Goal: Task Accomplishment & Management: Use online tool/utility

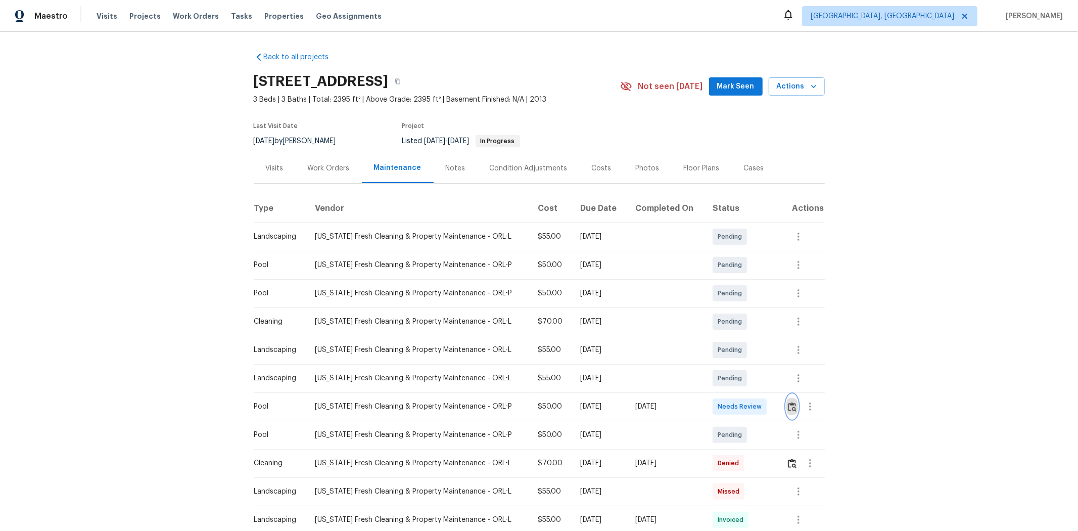
click at [766, 355] on img "button" at bounding box center [792, 407] width 9 height 10
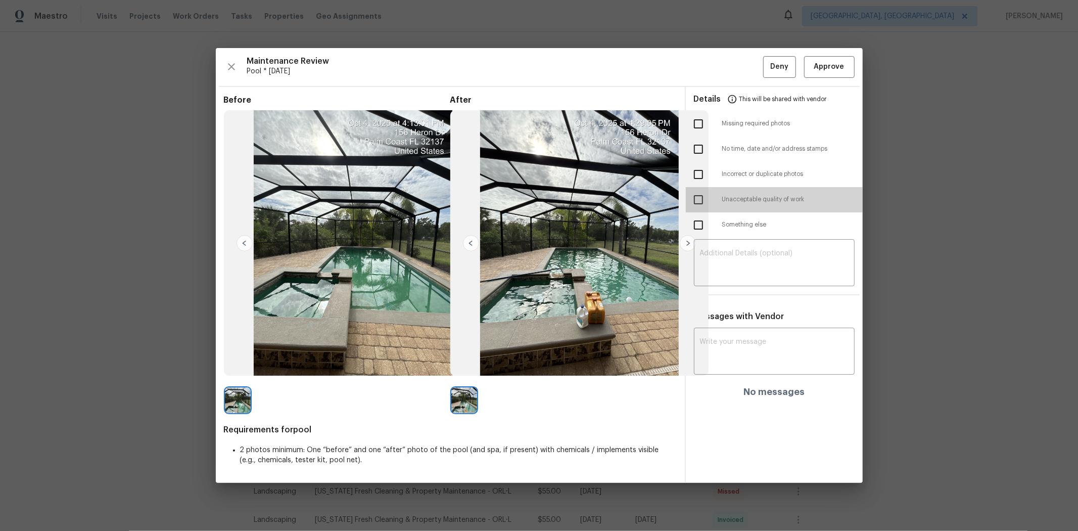
drag, startPoint x: 699, startPoint y: 201, endPoint x: 713, endPoint y: 213, distance: 17.5
click at [700, 201] on input "checkbox" at bounding box center [698, 199] width 21 height 21
checkbox input "true"
drag, startPoint x: 727, startPoint y: 248, endPoint x: 732, endPoint y: 246, distance: 5.4
click at [730, 248] on div "​" at bounding box center [774, 264] width 161 height 44
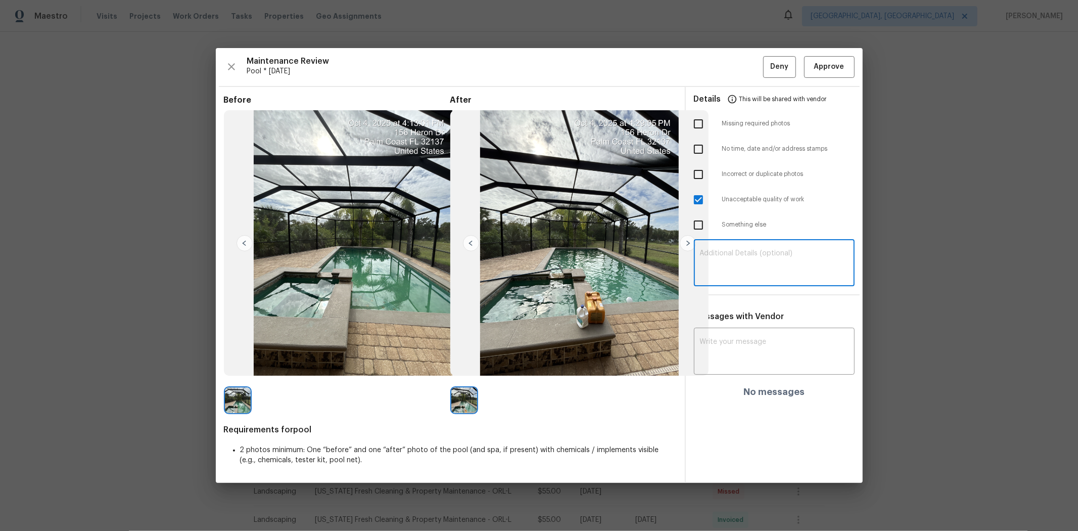
paste textarea "Maintenance Audit Team: Hello! Unfortunately, this pool visit completed on 10/0…"
type textarea "Maintenance Audit Team: Hello! Unfortunately, this pool visit completed on 10/0…"
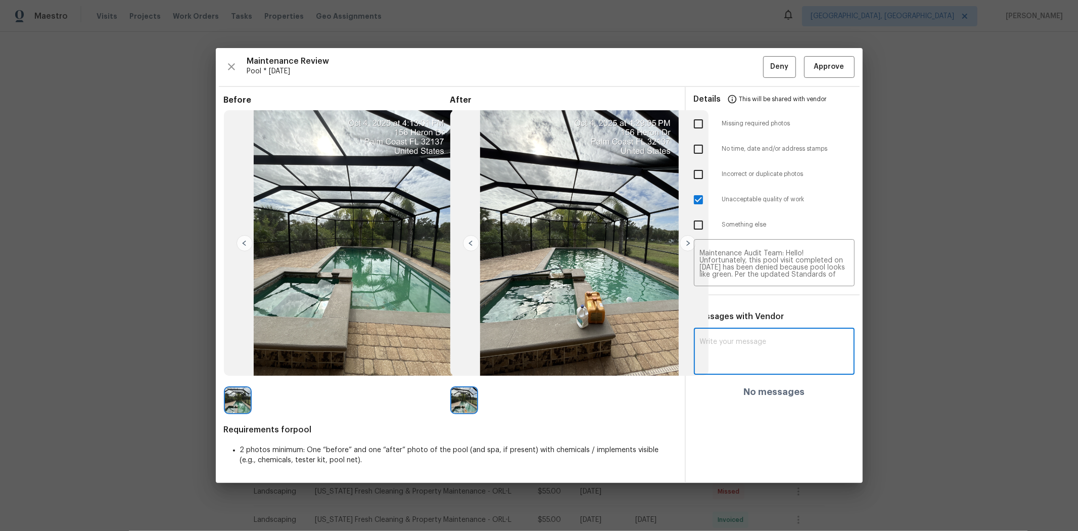
click at [724, 341] on textarea at bounding box center [774, 352] width 149 height 28
paste textarea "Maintenance Audit Team: Hello! Unfortunately, this pool visit completed on 10/0…"
type textarea "Maintenance Audit Team: Hello! Unfortunately, this pool visit completed on 10/0…"
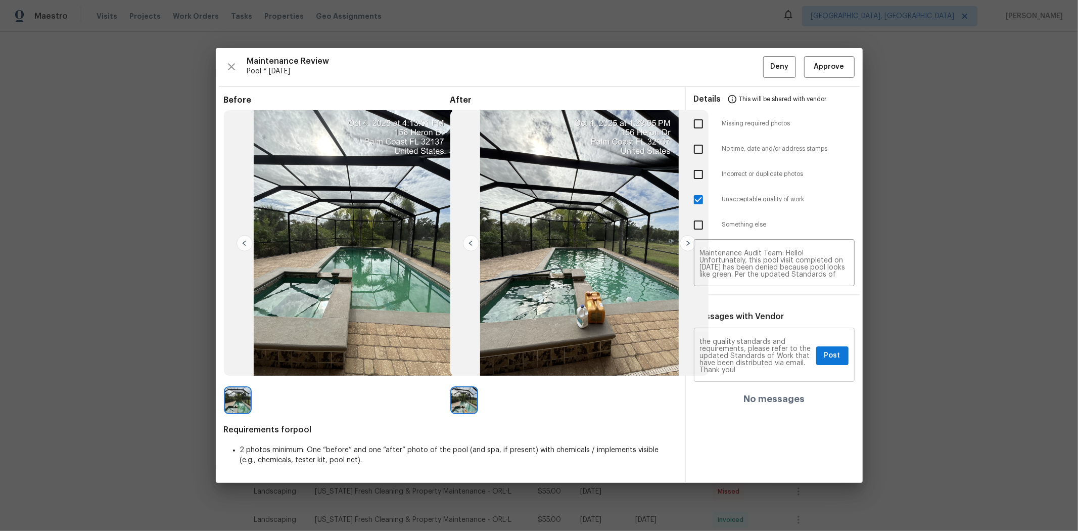
click at [766, 344] on div "Maintenance Audit Team: Hello! Unfortunately, this pool visit completed on 10/0…" at bounding box center [774, 356] width 161 height 52
click at [766, 355] on span "Post" at bounding box center [832, 355] width 16 height 13
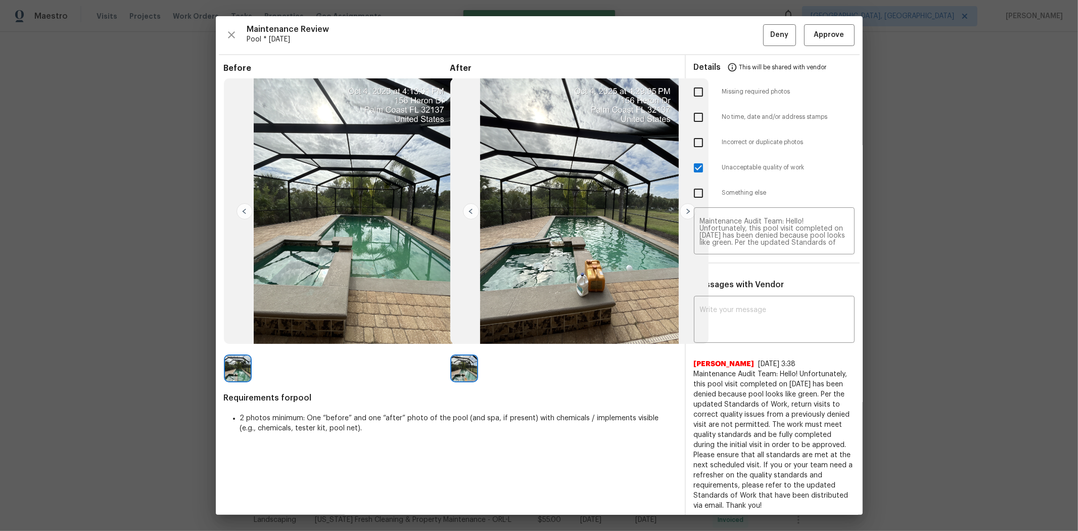
scroll to position [0, 0]
click at [766, 27] on button "Deny" at bounding box center [779, 35] width 33 height 22
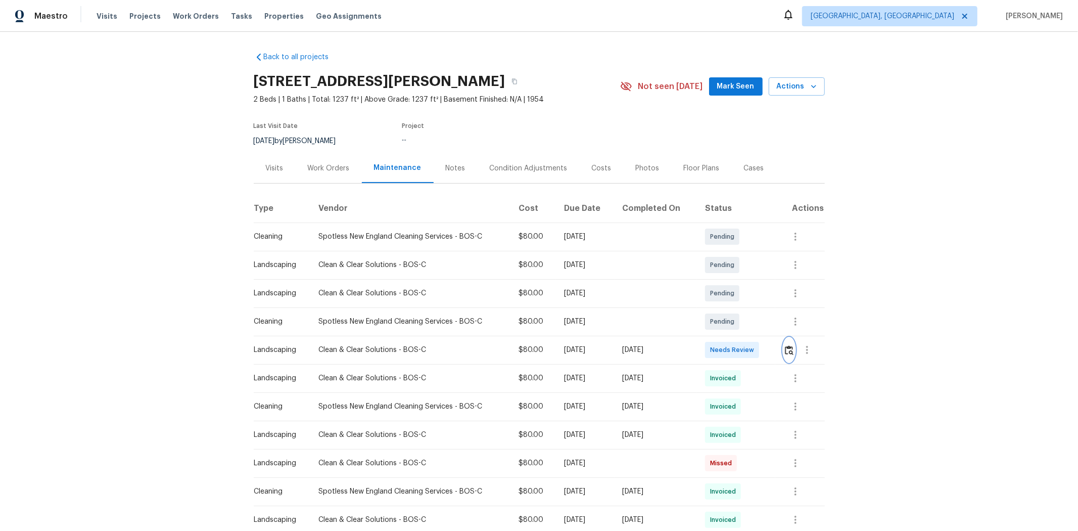
click at [766, 346] on img "button" at bounding box center [789, 350] width 9 height 10
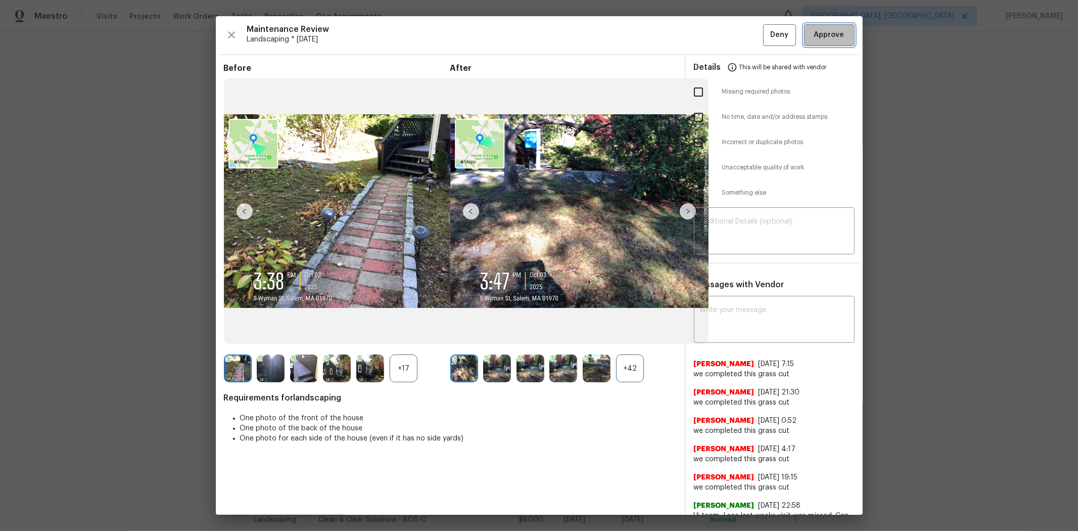
click at [766, 26] on button "Approve" at bounding box center [829, 35] width 51 height 22
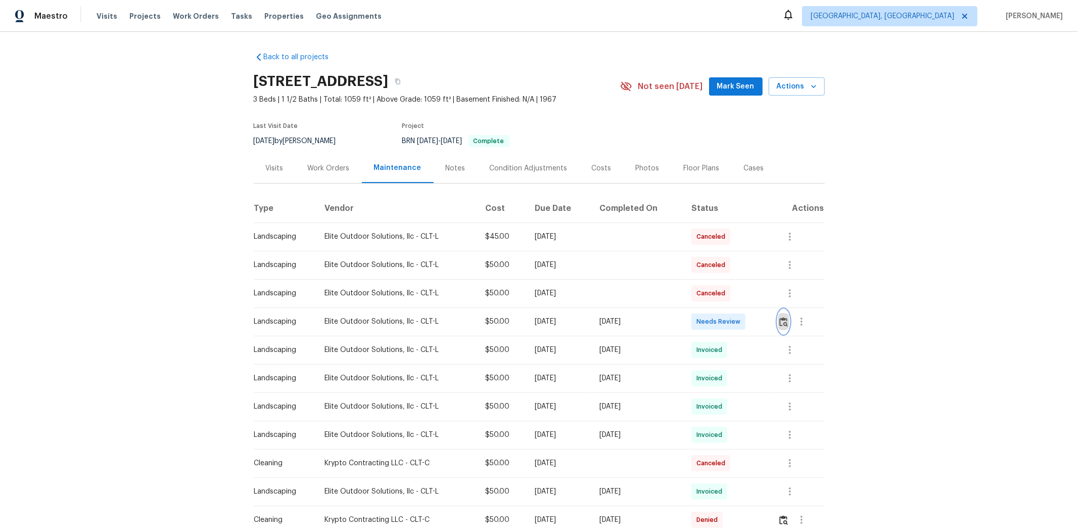
click at [766, 321] on img "button" at bounding box center [783, 322] width 9 height 10
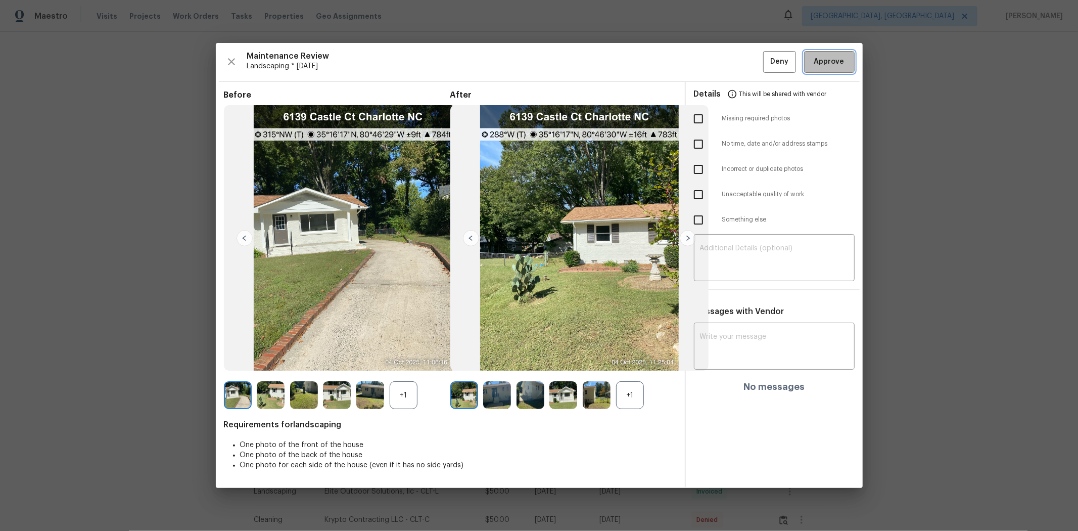
drag, startPoint x: 822, startPoint y: 62, endPoint x: 831, endPoint y: 56, distance: 10.2
click at [766, 61] on span "Approve" at bounding box center [829, 62] width 30 height 13
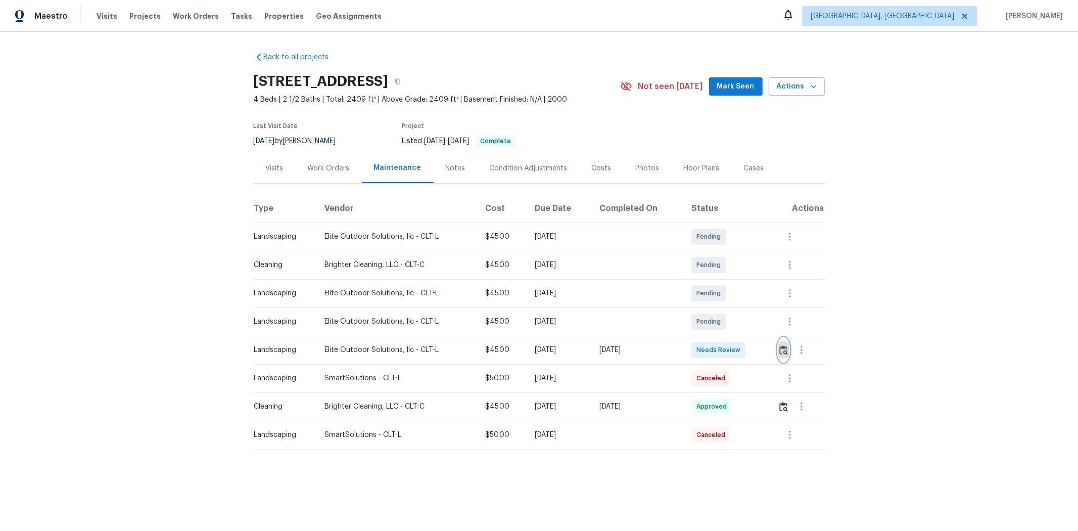
click at [766, 345] on img "button" at bounding box center [783, 350] width 9 height 10
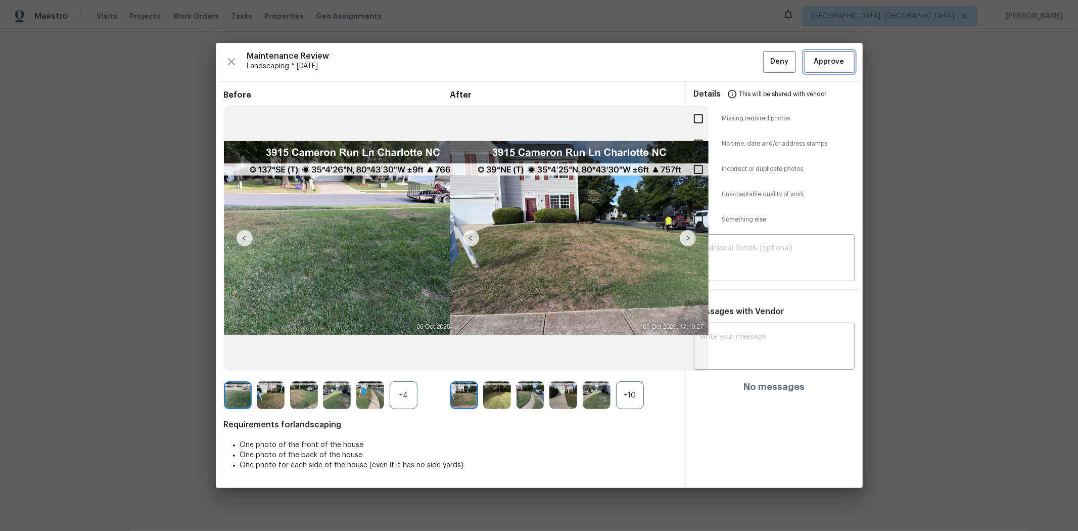
click at [766, 67] on span "Approve" at bounding box center [829, 62] width 30 height 13
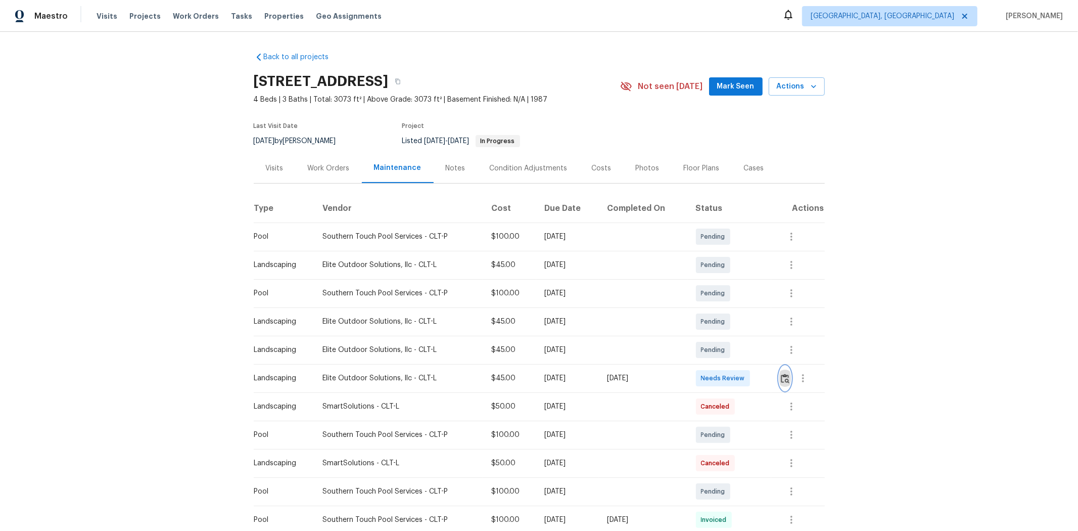
click at [766, 355] on img "button" at bounding box center [785, 378] width 9 height 10
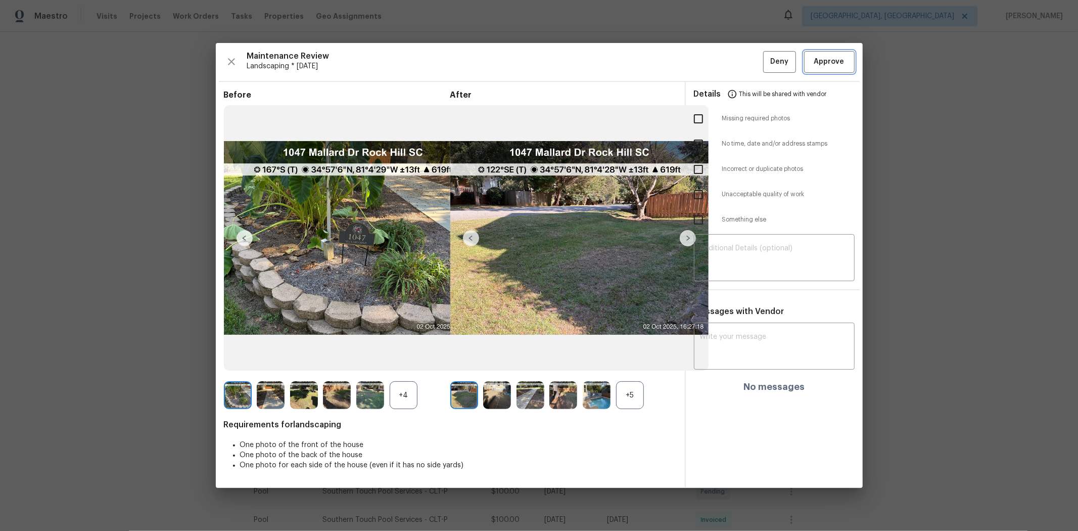
drag, startPoint x: 818, startPoint y: 60, endPoint x: 824, endPoint y: 59, distance: 6.1
click at [766, 59] on span "Approve" at bounding box center [829, 62] width 30 height 13
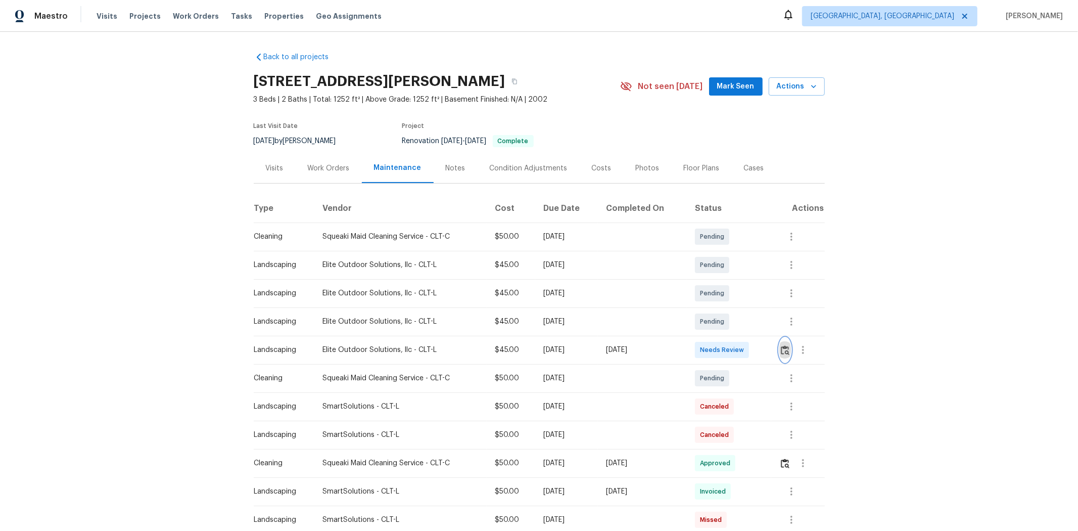
click at [766, 347] on img "button" at bounding box center [785, 350] width 9 height 10
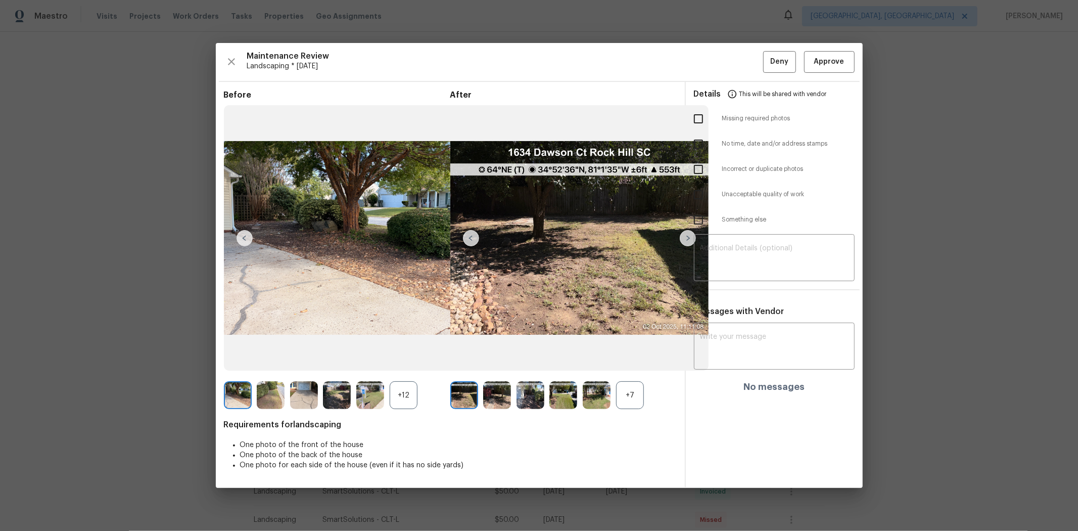
click at [766, 74] on div "Maintenance Review Landscaping * Mon, Sep 29 Deny Approve Before +12 After +7 R…" at bounding box center [539, 265] width 647 height 445
click at [766, 67] on button "Approve" at bounding box center [829, 62] width 51 height 22
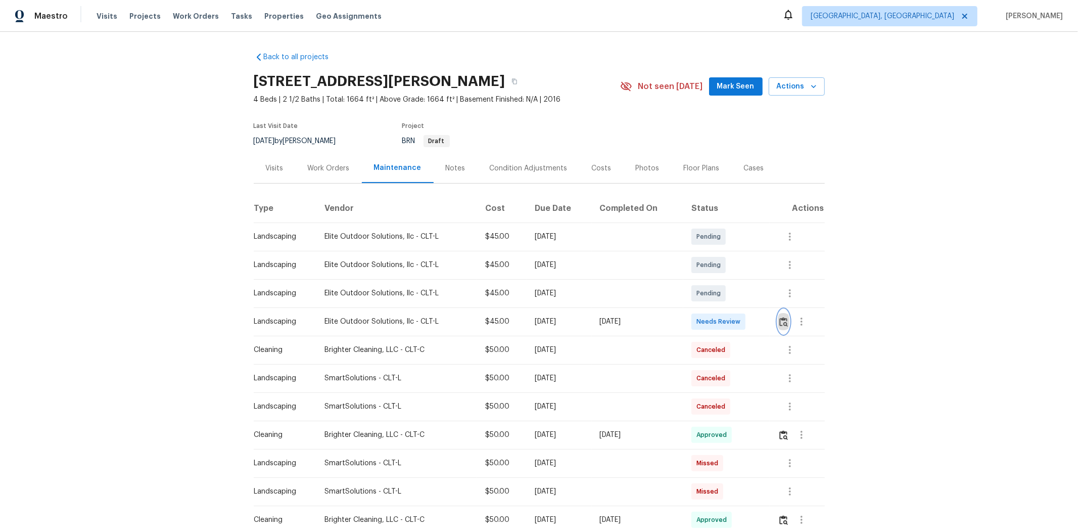
click at [766, 323] on img "button" at bounding box center [783, 322] width 9 height 10
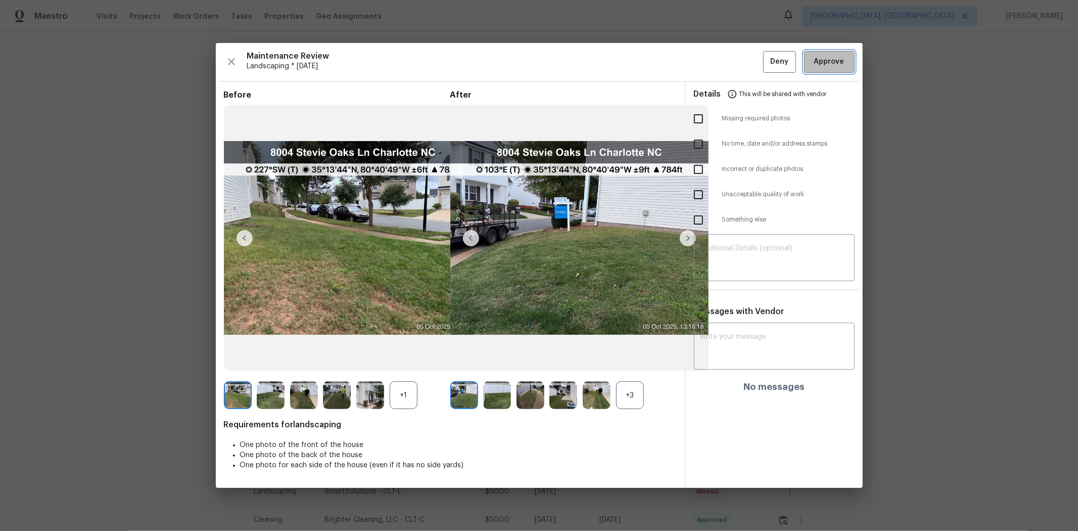
click at [766, 72] on button "Approve" at bounding box center [829, 62] width 51 height 22
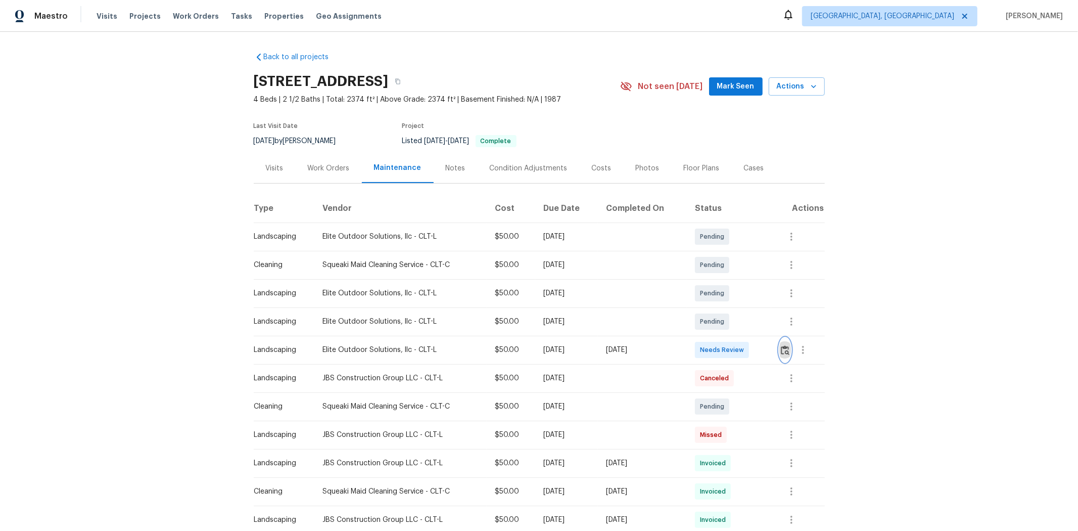
click at [766, 345] on img "button" at bounding box center [785, 350] width 9 height 10
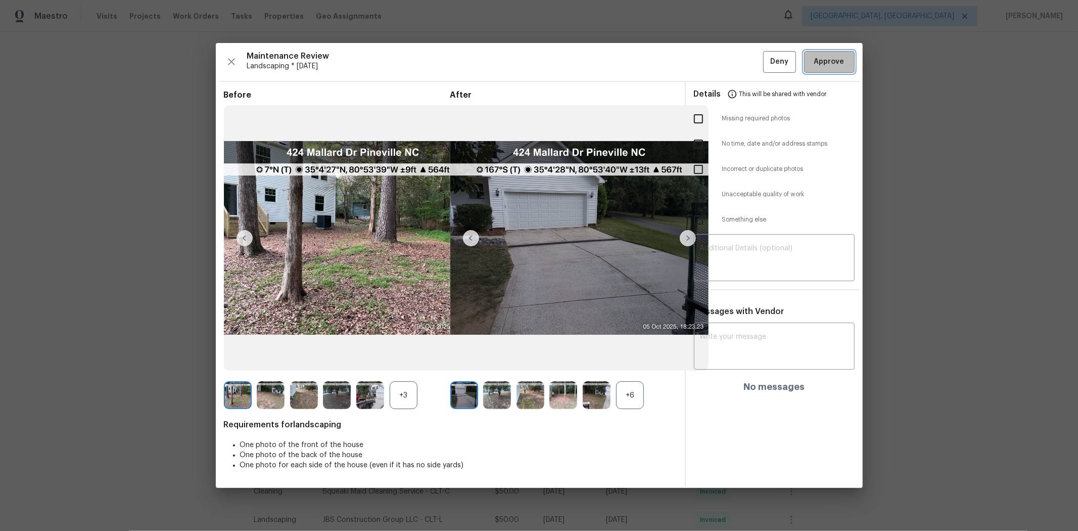
click at [766, 63] on span "Approve" at bounding box center [829, 62] width 30 height 13
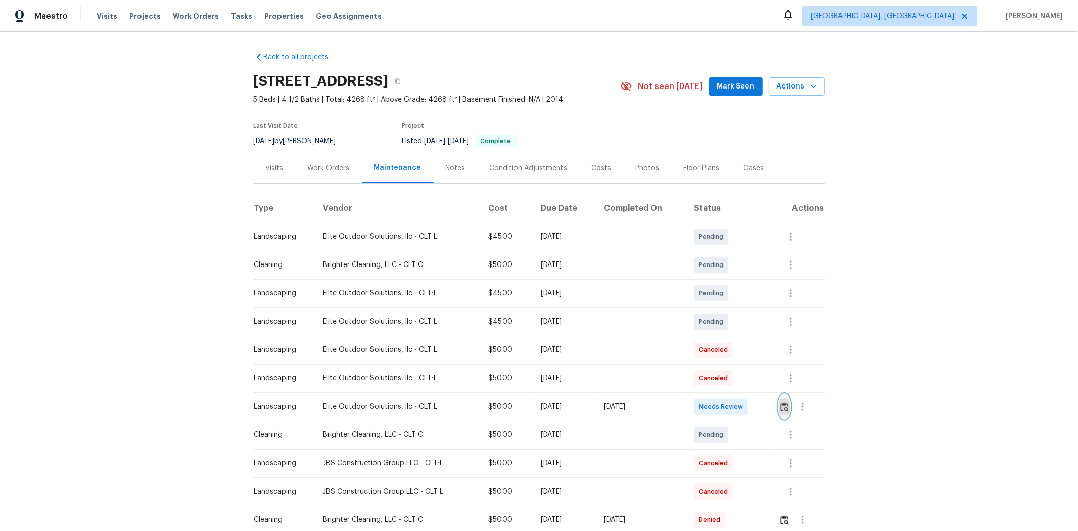
click at [766, 355] on img "button" at bounding box center [784, 407] width 9 height 10
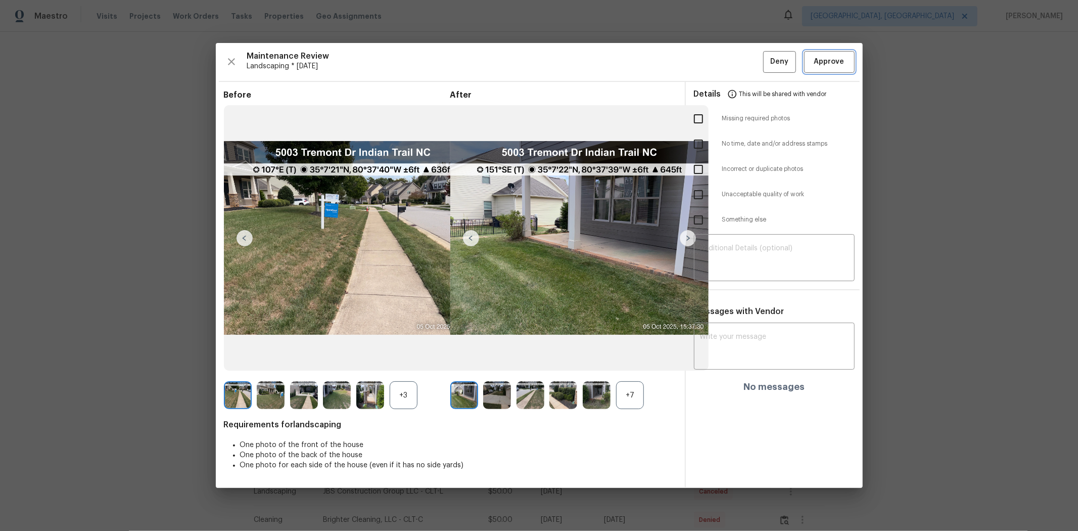
click at [766, 63] on span "Approve" at bounding box center [829, 62] width 30 height 13
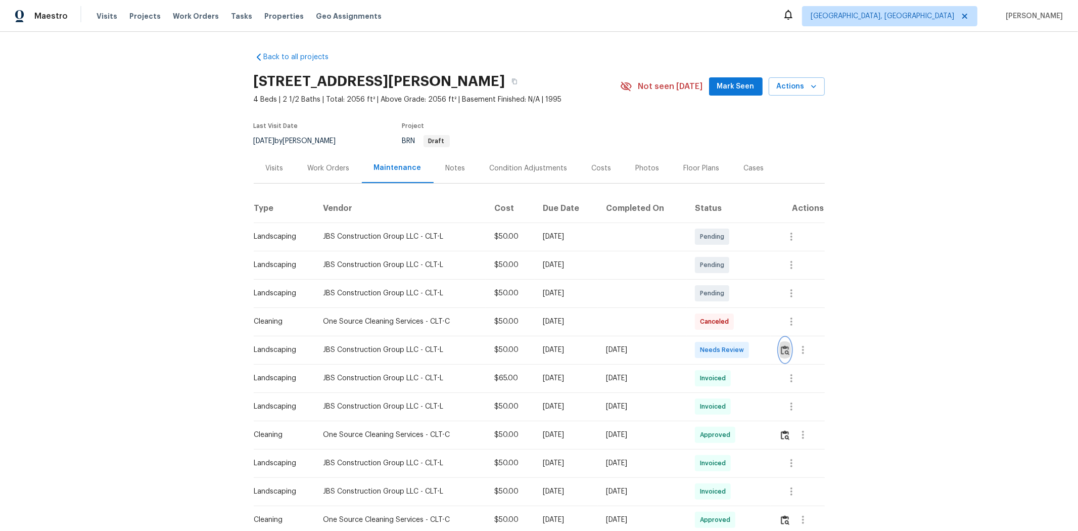
click at [766, 351] on img "button" at bounding box center [785, 350] width 9 height 10
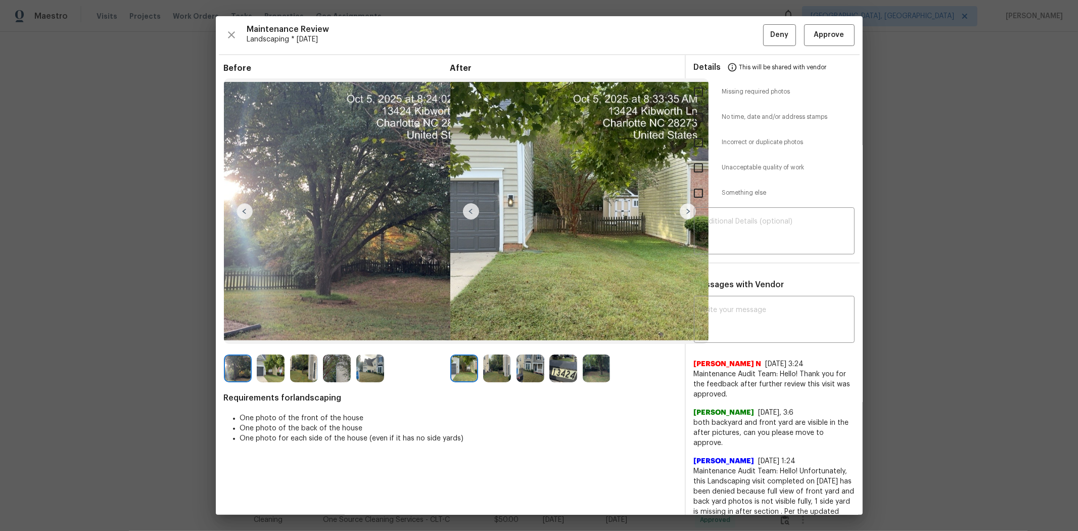
click at [766, 58] on div "Details This will be shared with vendor" at bounding box center [774, 67] width 161 height 24
click at [766, 32] on span "Approve" at bounding box center [829, 35] width 30 height 13
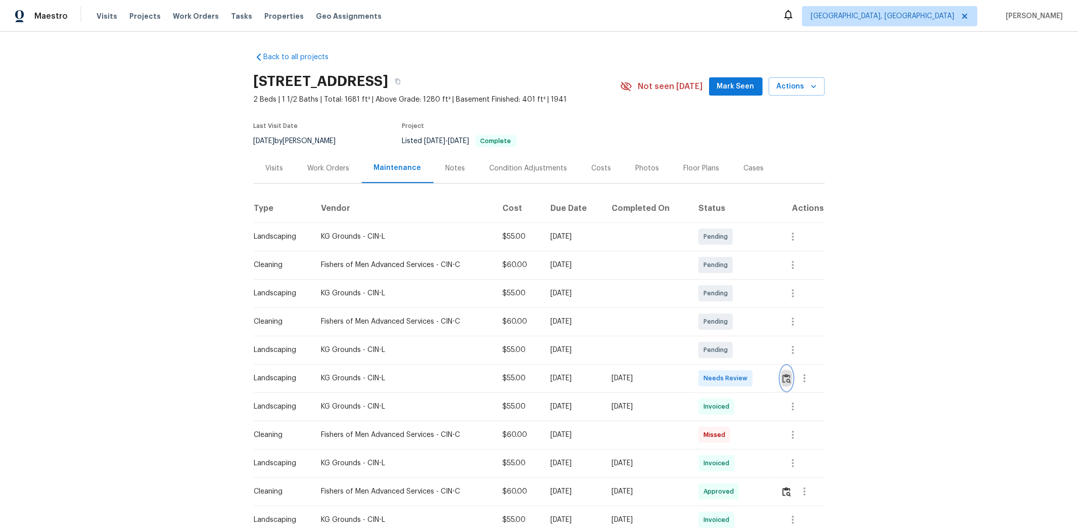
click at [766, 355] on img "button" at bounding box center [786, 378] width 9 height 10
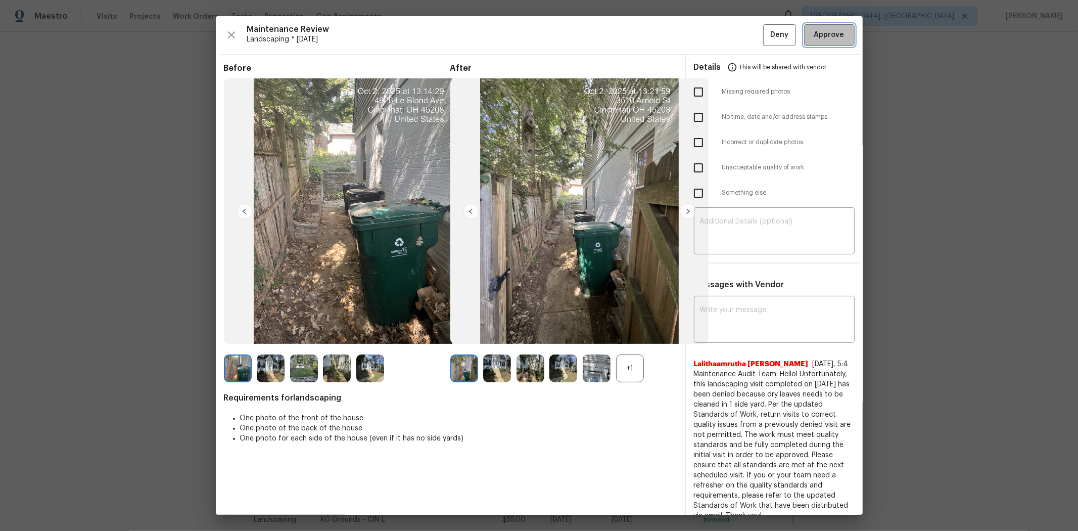
click at [766, 31] on button "Approve" at bounding box center [829, 35] width 51 height 22
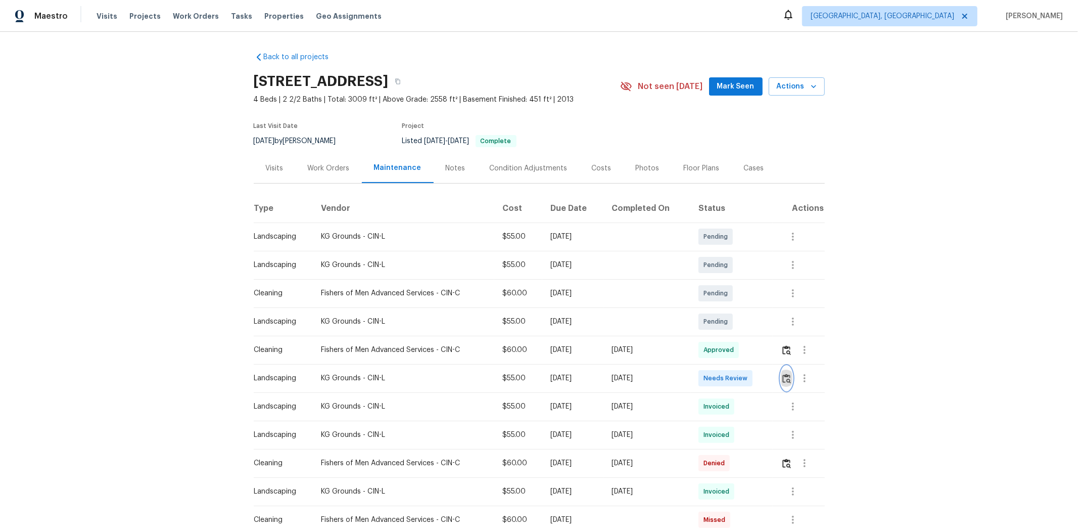
click at [766, 355] on img "button" at bounding box center [786, 378] width 9 height 10
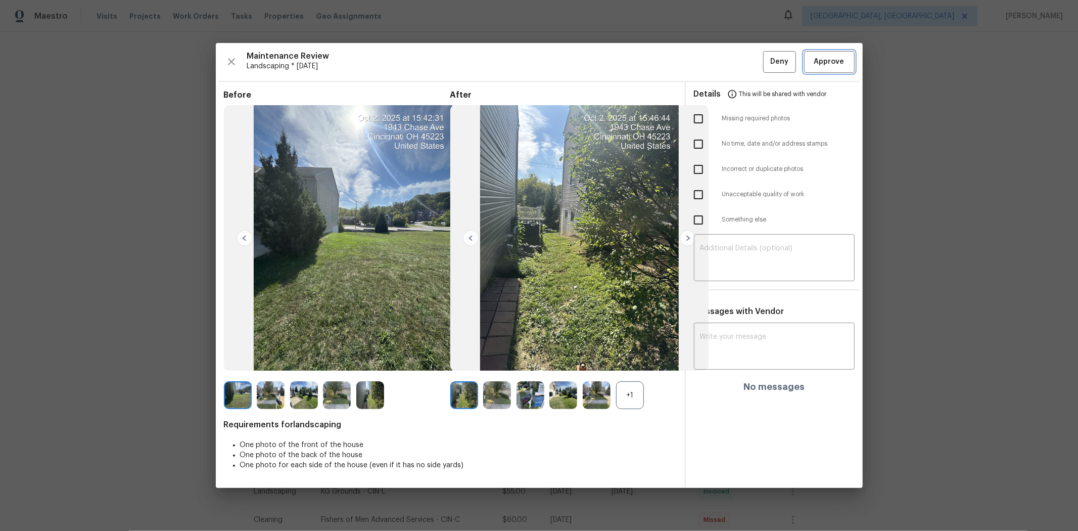
click at [766, 55] on button "Approve" at bounding box center [829, 62] width 51 height 22
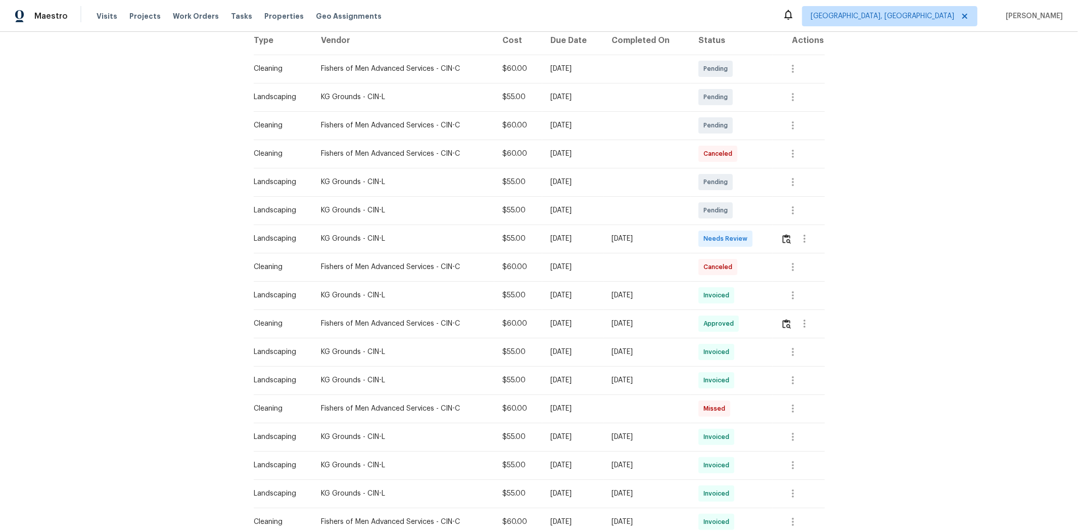
scroll to position [168, 0]
click at [766, 239] on img "button" at bounding box center [786, 238] width 9 height 10
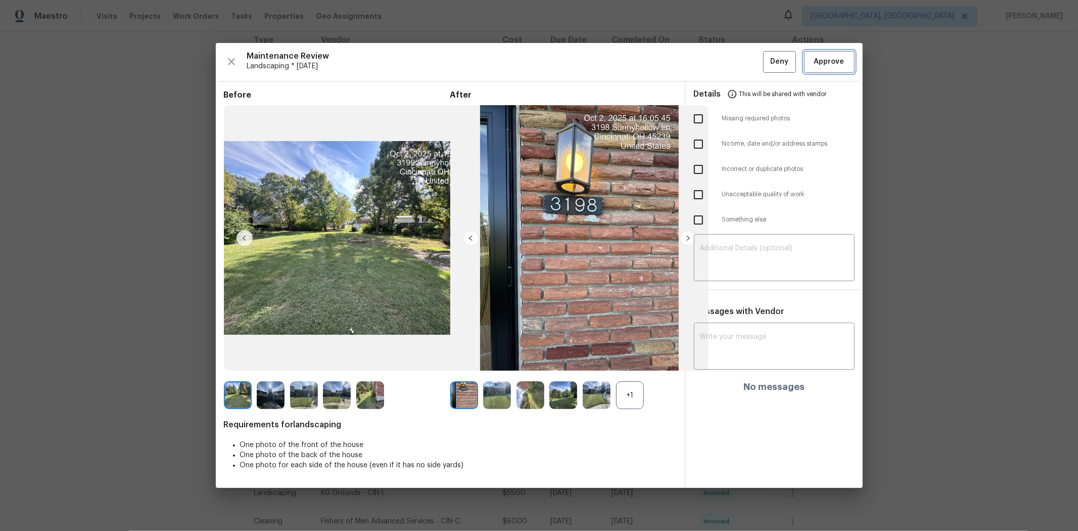
click at [766, 60] on button "Approve" at bounding box center [829, 62] width 51 height 22
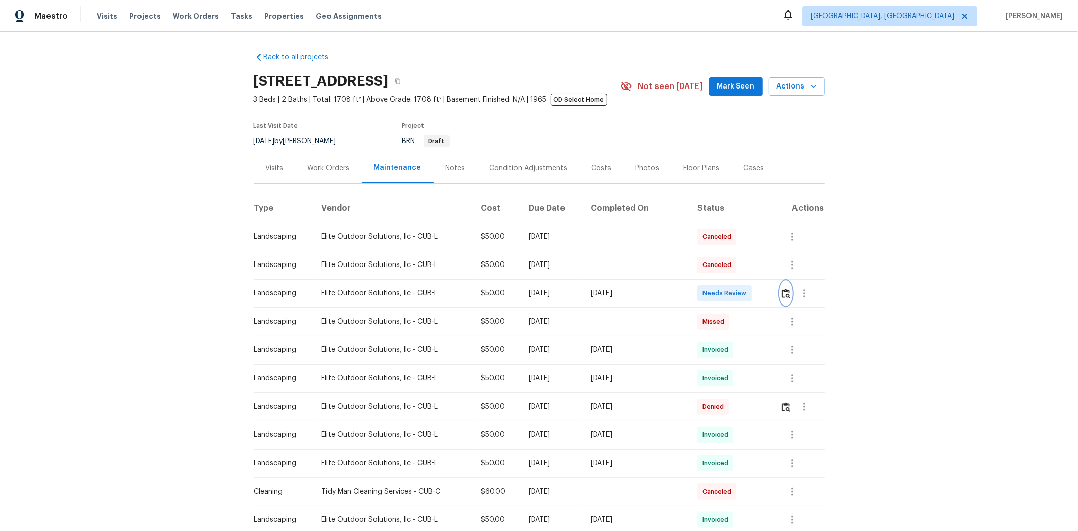
click at [766, 296] on img "button" at bounding box center [786, 294] width 9 height 10
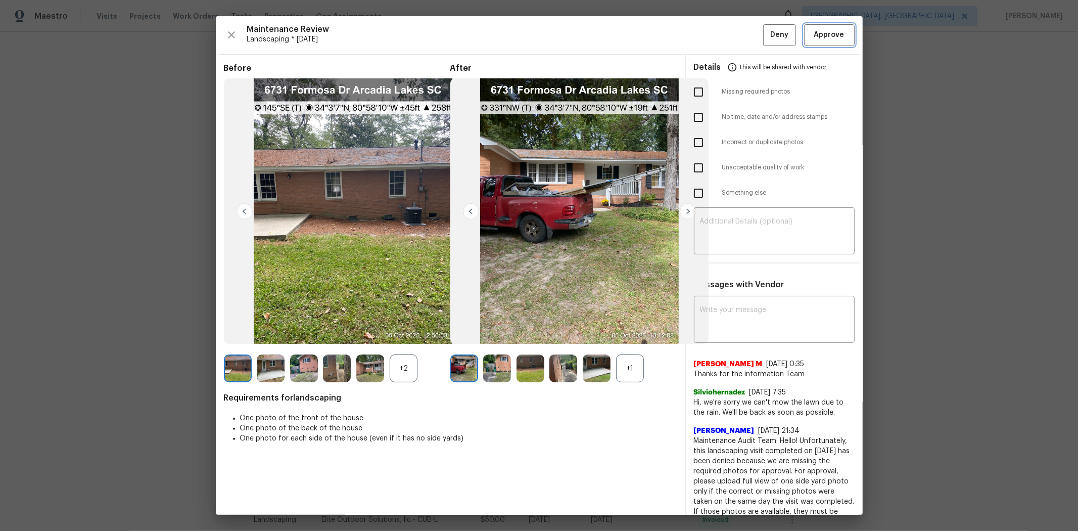
click at [766, 36] on span "Approve" at bounding box center [829, 35] width 30 height 13
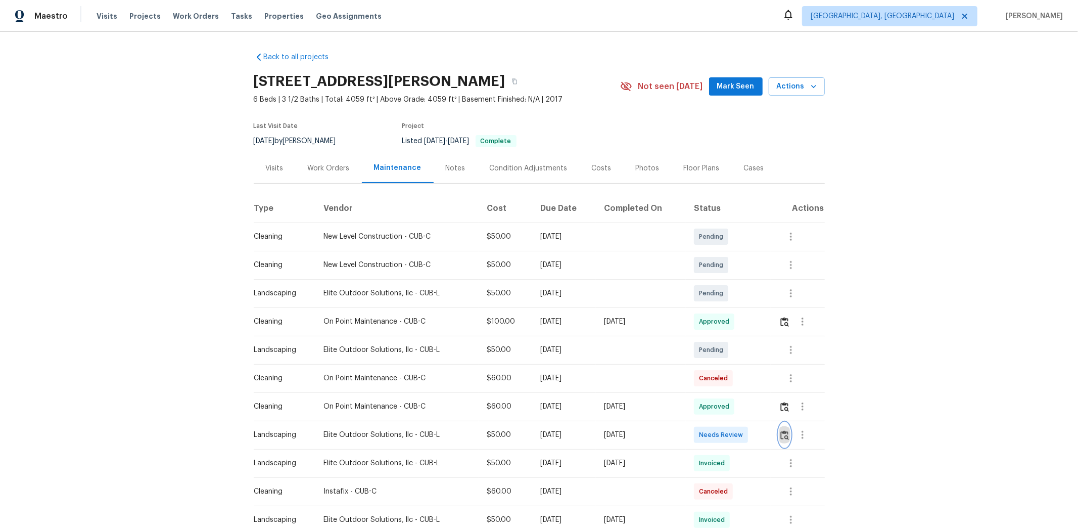
click at [766, 355] on img "button" at bounding box center [784, 435] width 9 height 10
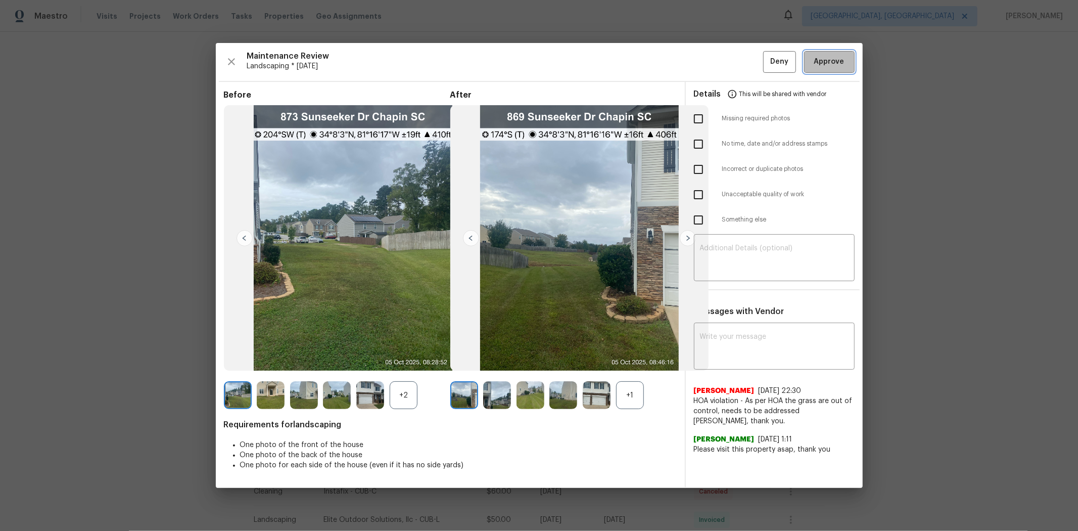
click at [766, 52] on button "Approve" at bounding box center [829, 62] width 51 height 22
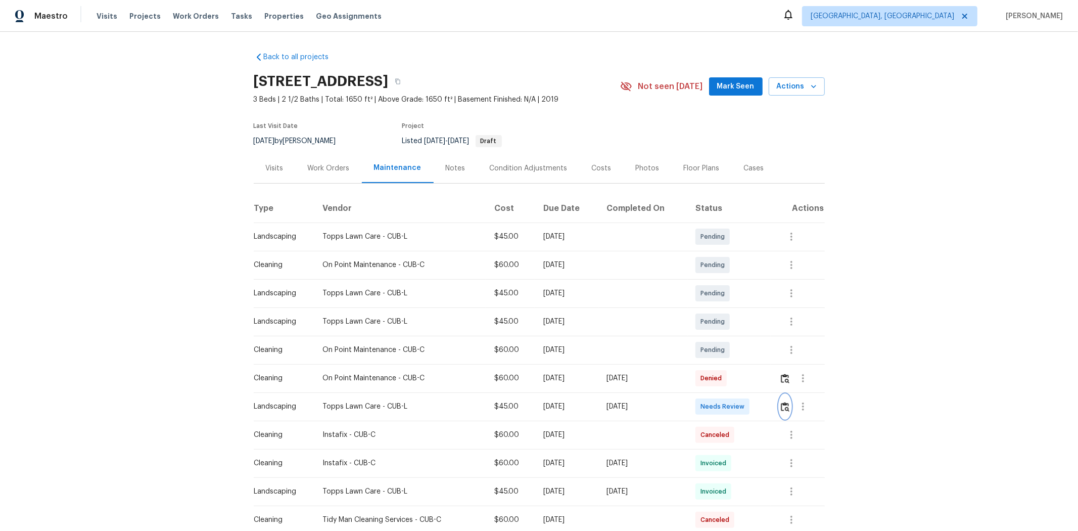
click at [766, 355] on img "button" at bounding box center [785, 407] width 9 height 10
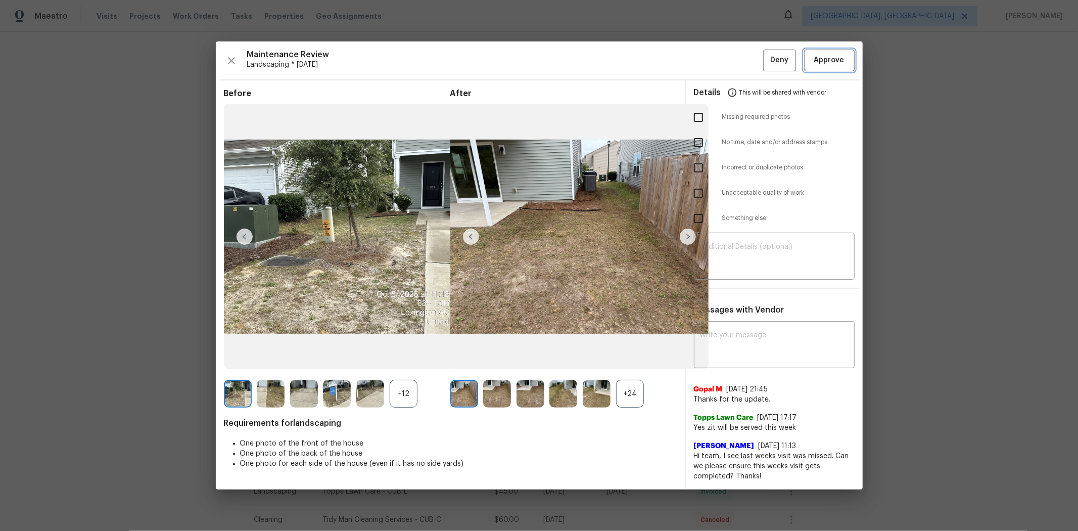
click at [766, 61] on span "Approve" at bounding box center [829, 60] width 30 height 13
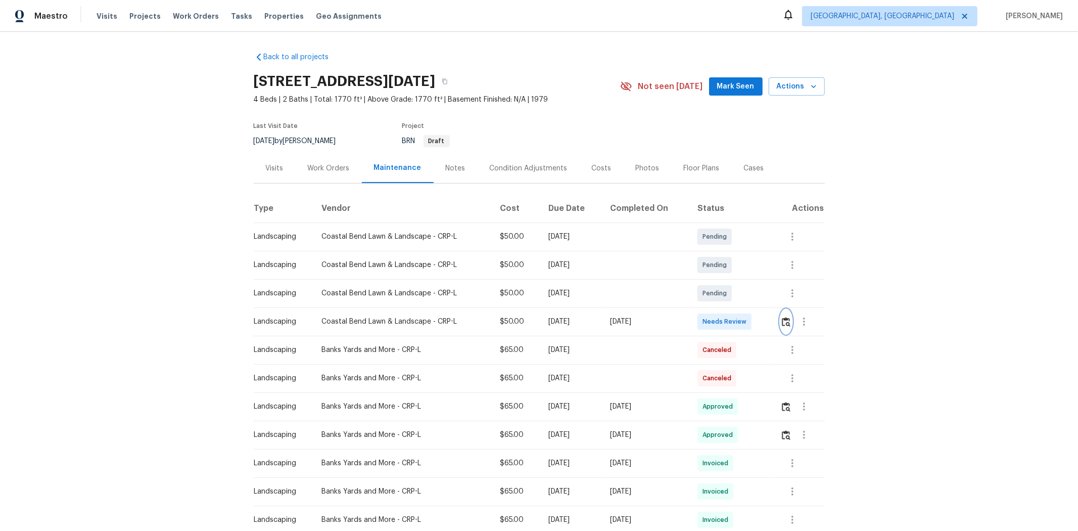
click at [766, 321] on img "button" at bounding box center [786, 322] width 9 height 10
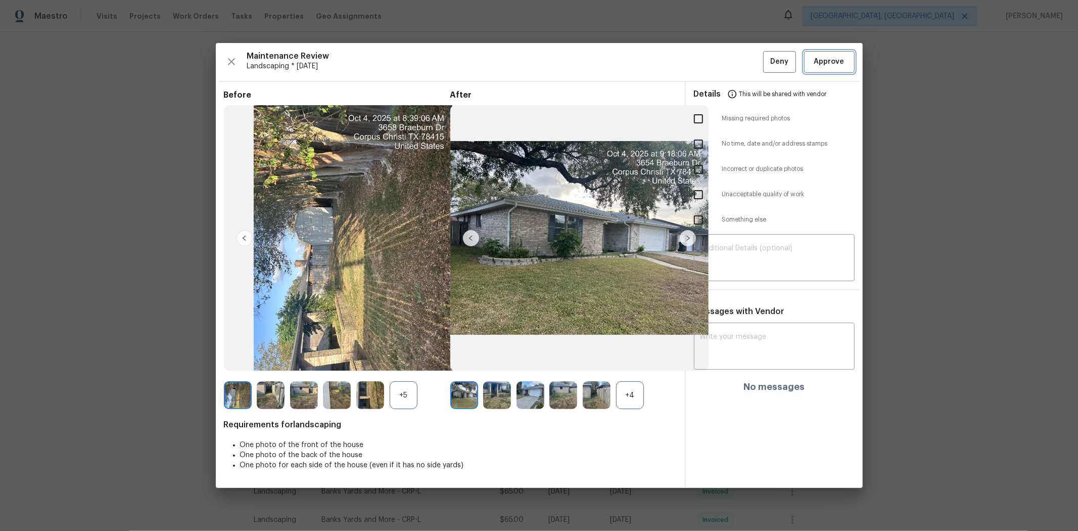
click at [766, 56] on span "Approve" at bounding box center [829, 62] width 34 height 13
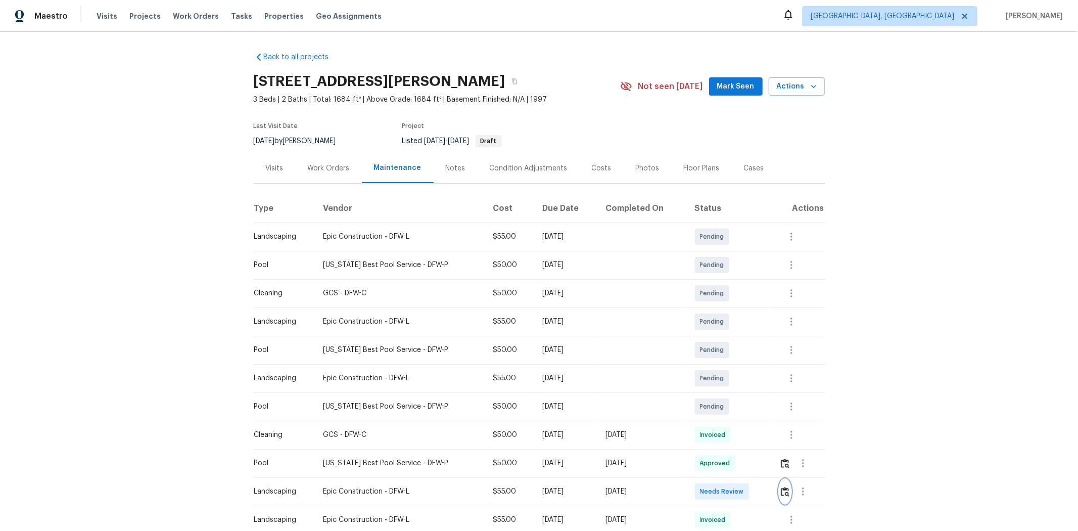
click at [766, 355] on button "button" at bounding box center [785, 491] width 12 height 24
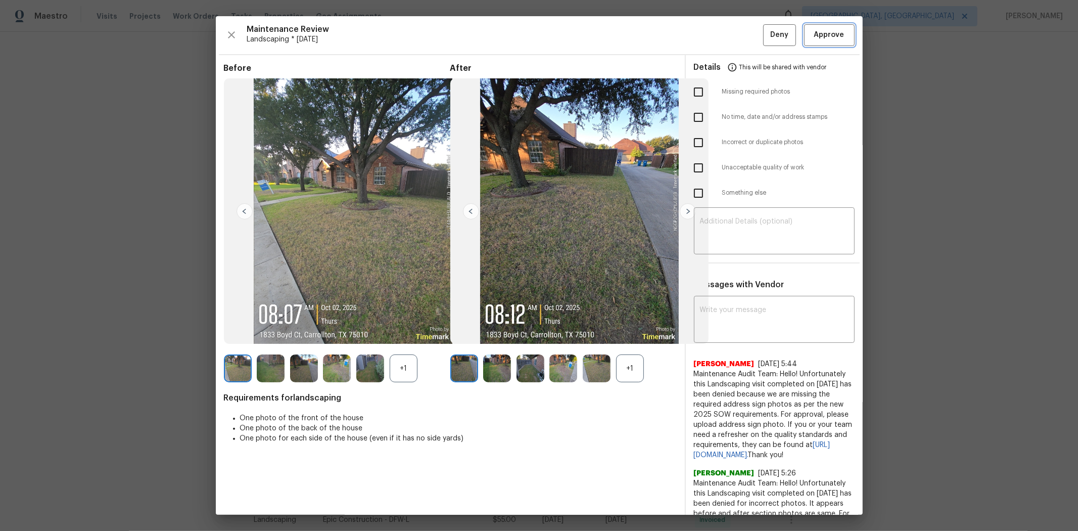
drag, startPoint x: 815, startPoint y: 31, endPoint x: 810, endPoint y: 29, distance: 5.4
click at [766, 31] on span "Approve" at bounding box center [829, 35] width 30 height 13
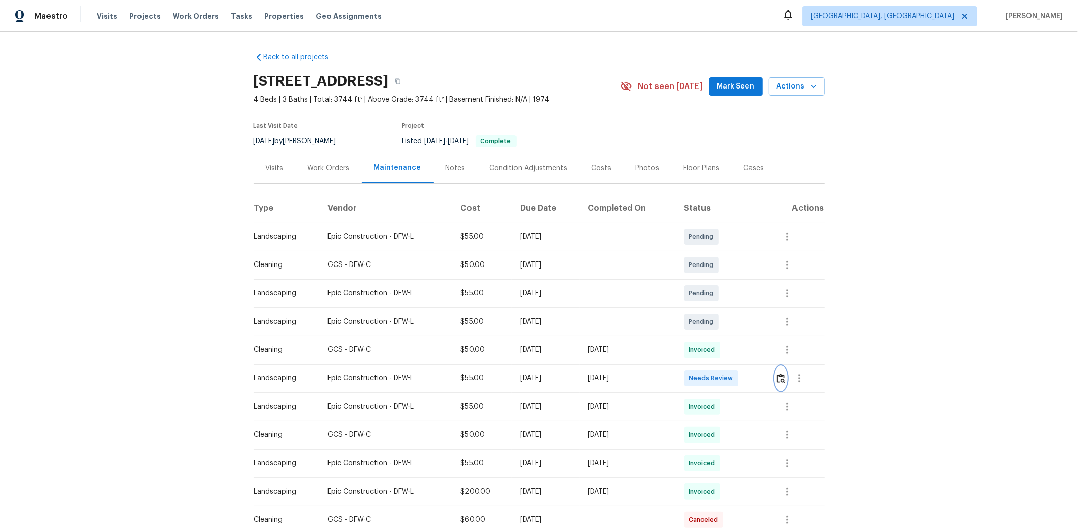
click at [766, 355] on img "button" at bounding box center [781, 378] width 9 height 10
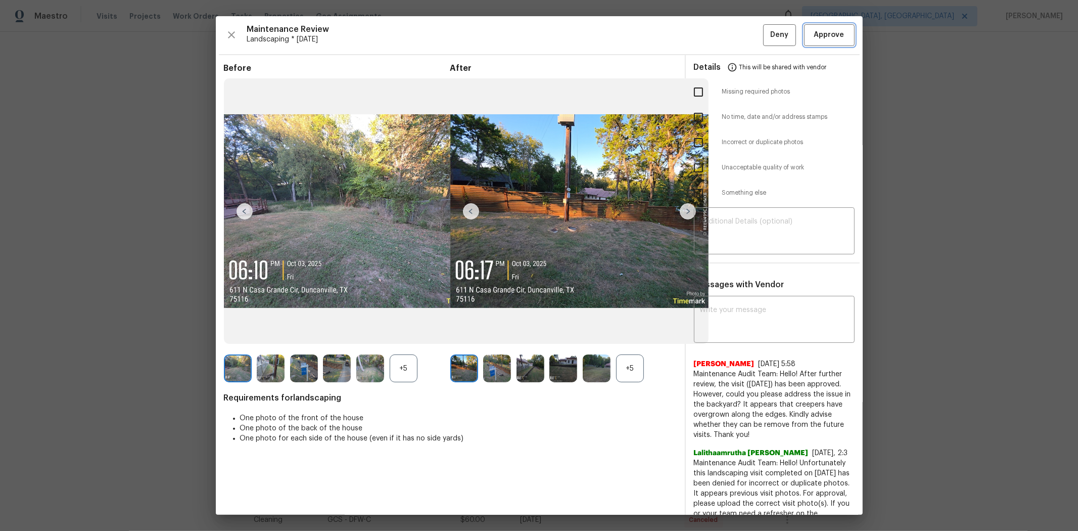
click at [766, 31] on span "Approve" at bounding box center [829, 35] width 30 height 13
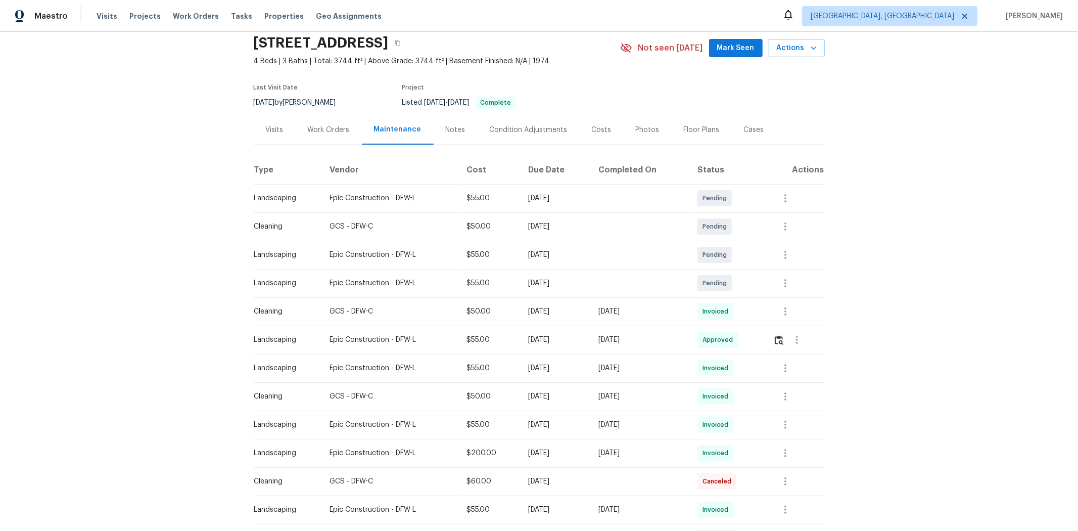
scroll to position [168, 0]
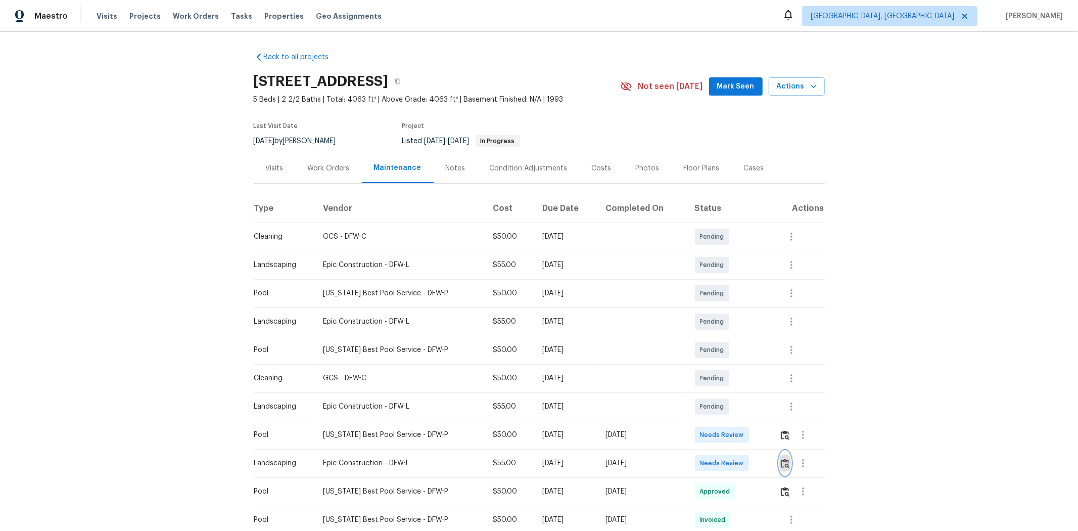
click at [766, 355] on button "button" at bounding box center [785, 463] width 12 height 24
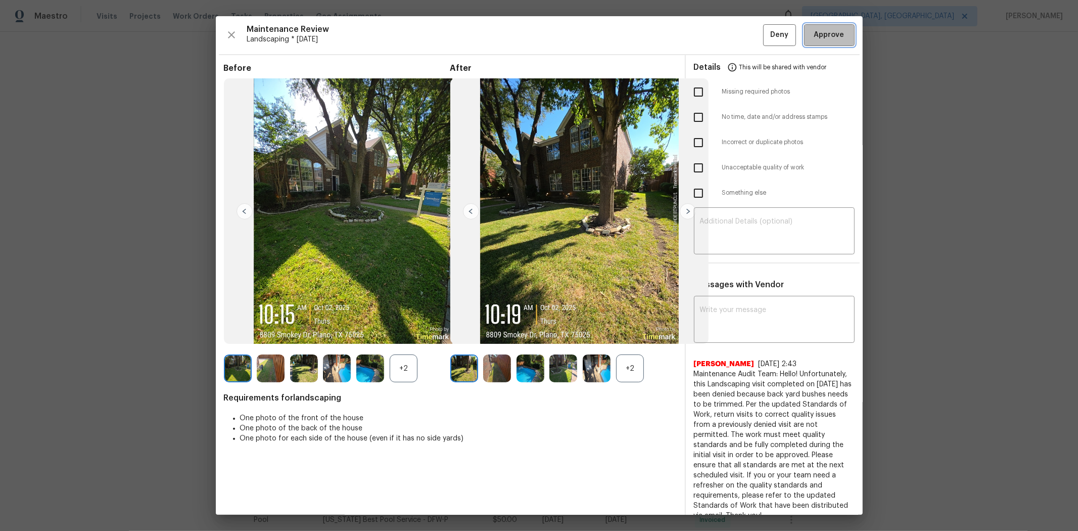
drag, startPoint x: 816, startPoint y: 24, endPoint x: 825, endPoint y: 36, distance: 15.5
click at [766, 26] on button "Approve" at bounding box center [829, 35] width 51 height 22
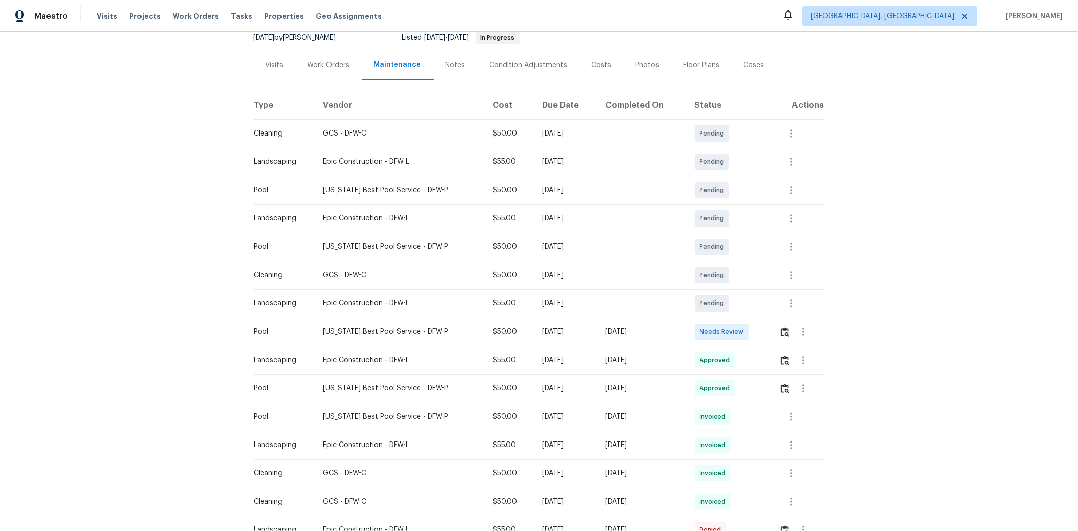
scroll to position [112, 0]
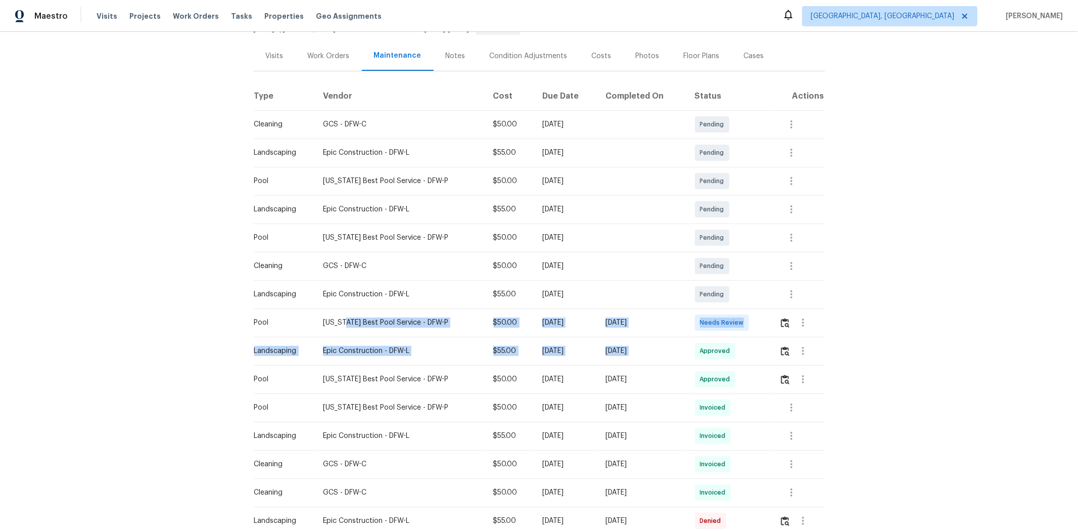
drag, startPoint x: 340, startPoint y: 333, endPoint x: 809, endPoint y: 329, distance: 469.0
click at [766, 332] on tr "Pool Texas Best Pool Service - DFW-P $50.00 Mon, Oct 06 2025 Mon, Oct 06 2025 N…" at bounding box center [539, 322] width 571 height 28
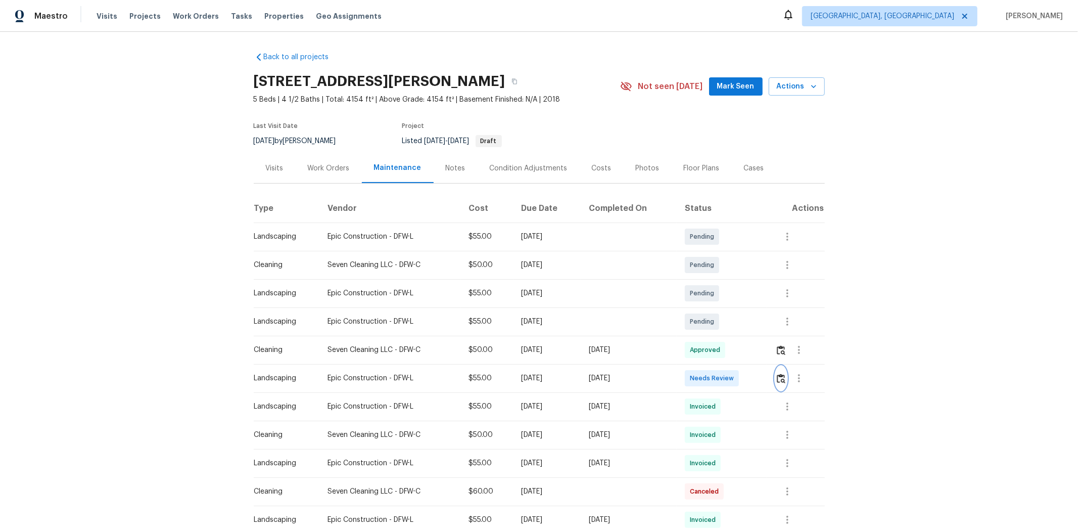
click at [766, 355] on img "button" at bounding box center [781, 378] width 9 height 10
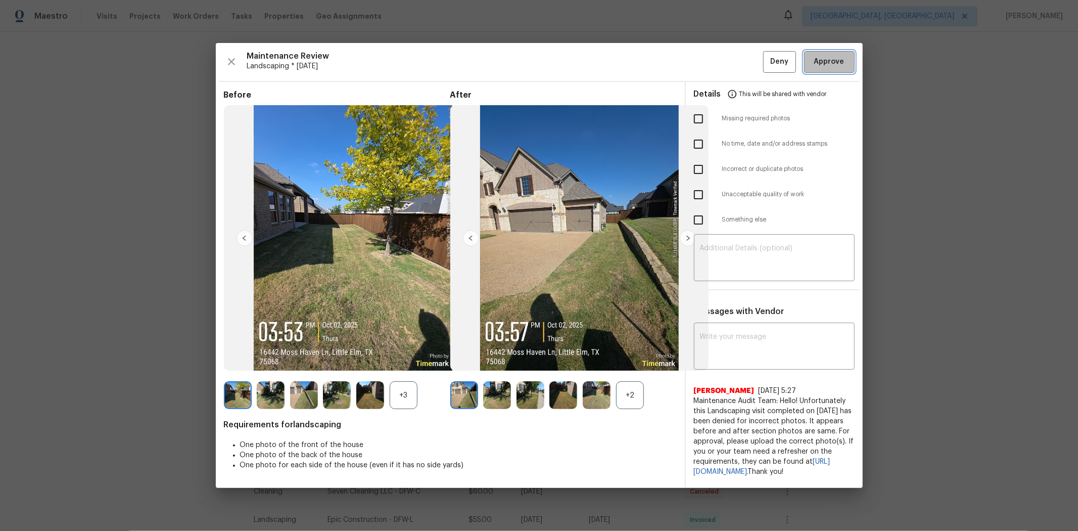
drag, startPoint x: 824, startPoint y: 54, endPoint x: 831, endPoint y: 55, distance: 7.1
click at [766, 56] on span "Approve" at bounding box center [829, 62] width 30 height 13
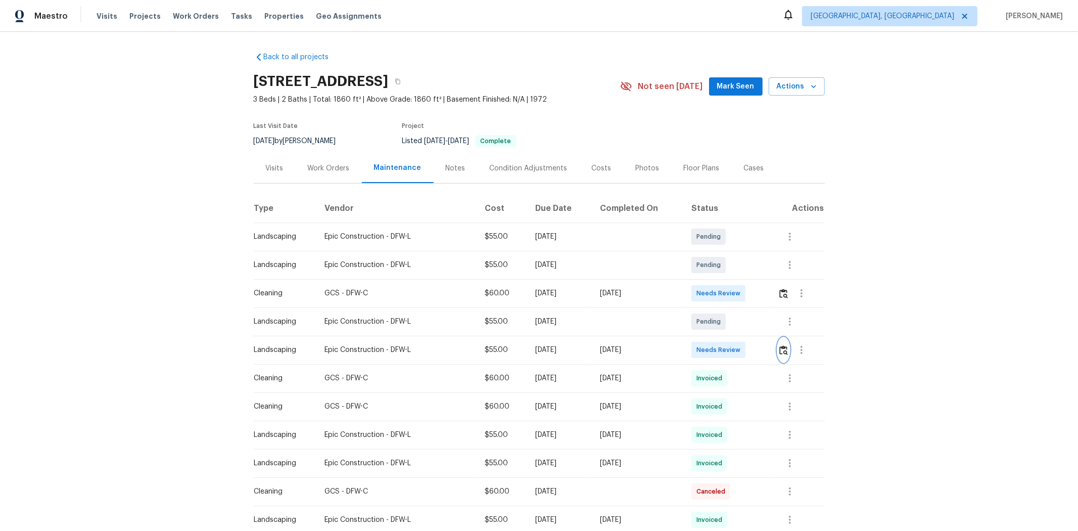
click at [766, 355] on button "button" at bounding box center [784, 350] width 12 height 24
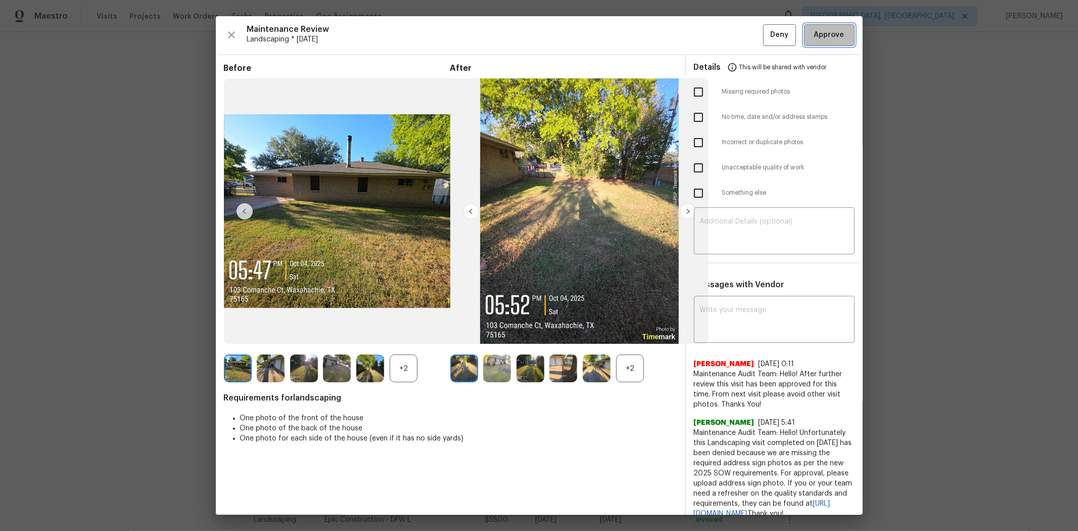
click at [766, 27] on button "Approve" at bounding box center [829, 35] width 51 height 22
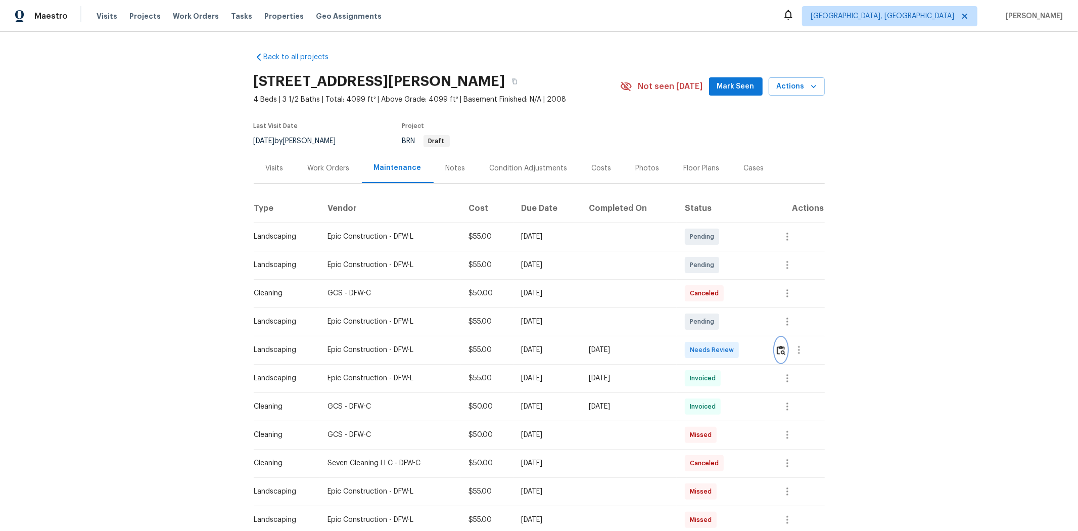
click at [766, 346] on img "button" at bounding box center [781, 350] width 9 height 10
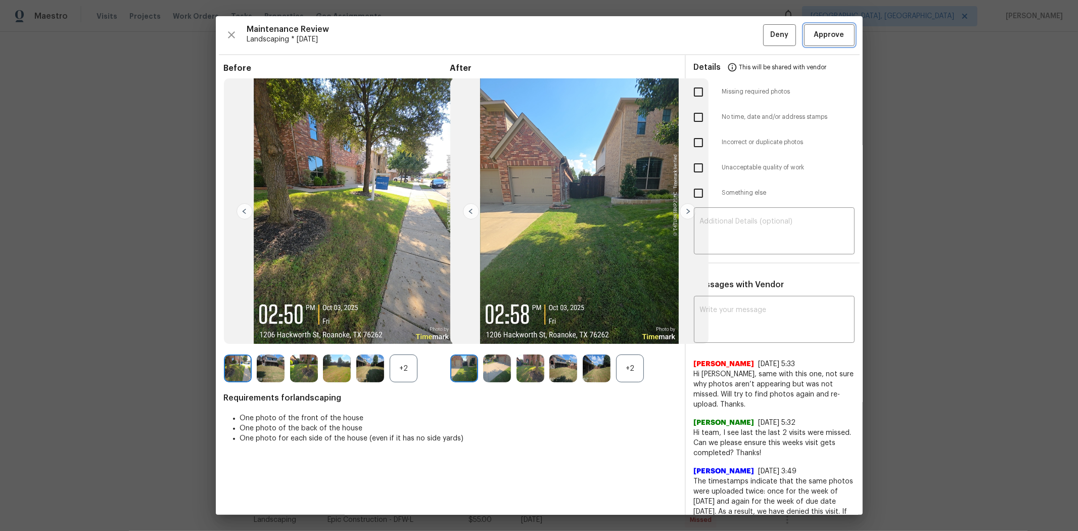
click at [766, 27] on button "Approve" at bounding box center [829, 35] width 51 height 22
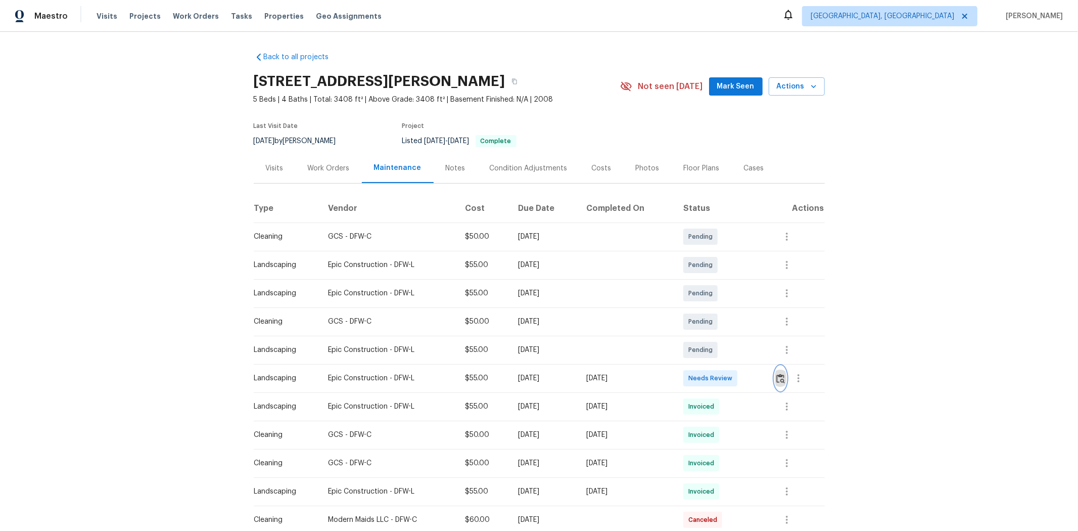
click at [766, 355] on img "button" at bounding box center [780, 378] width 9 height 10
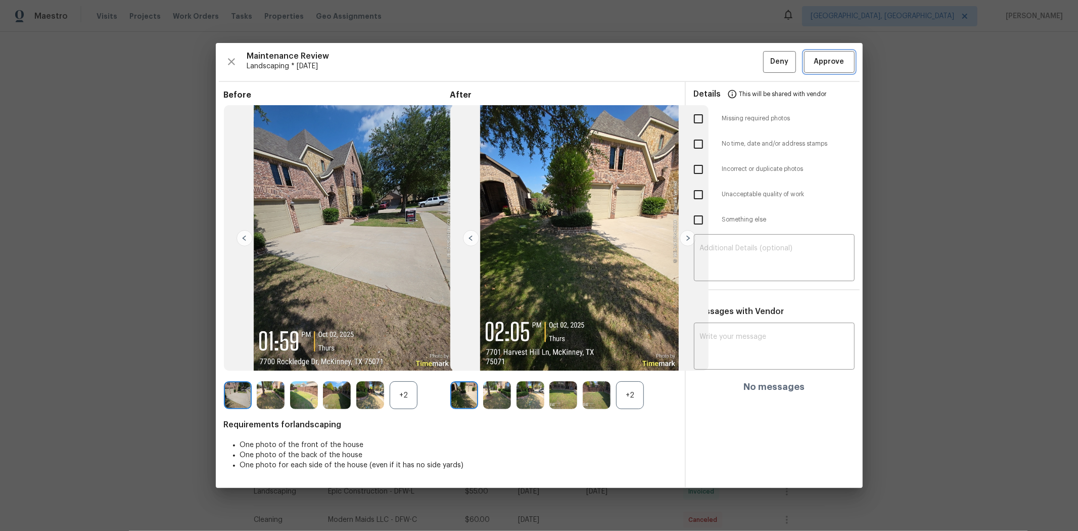
click at [766, 51] on button "Approve" at bounding box center [829, 62] width 51 height 22
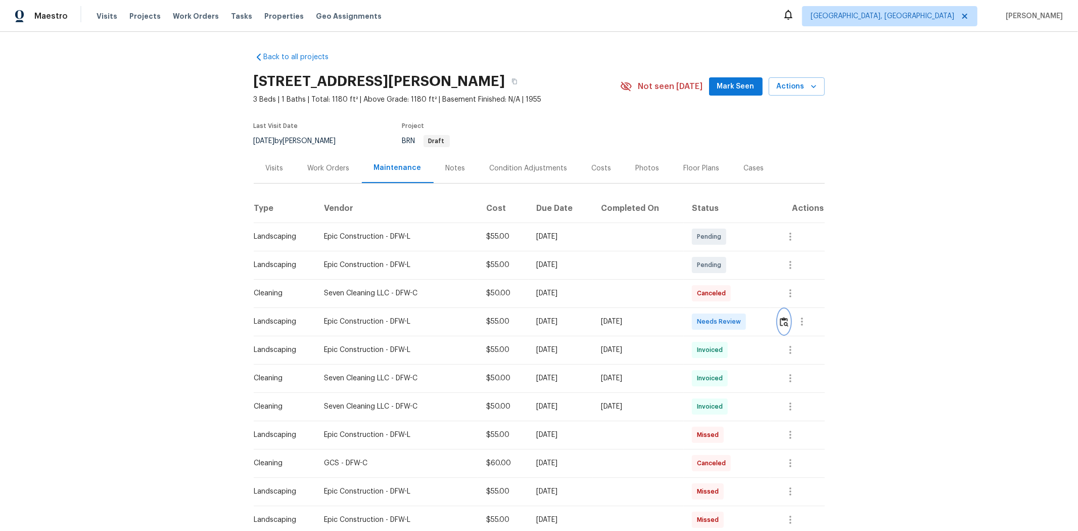
click at [766, 322] on img "button" at bounding box center [784, 322] width 9 height 10
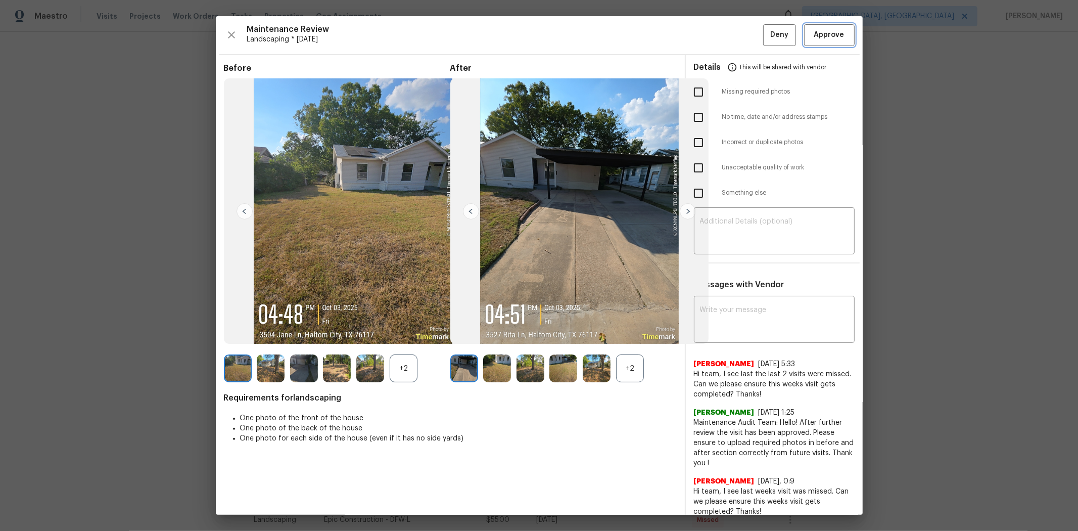
drag, startPoint x: 809, startPoint y: 33, endPoint x: 856, endPoint y: 2, distance: 56.4
click at [766, 31] on span "Approve" at bounding box center [829, 35] width 30 height 13
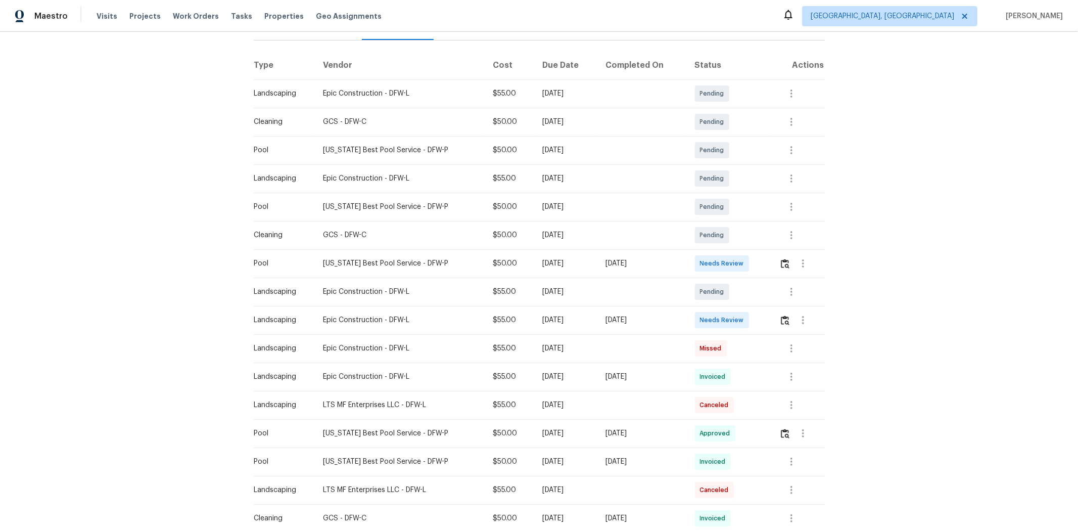
scroll to position [168, 0]
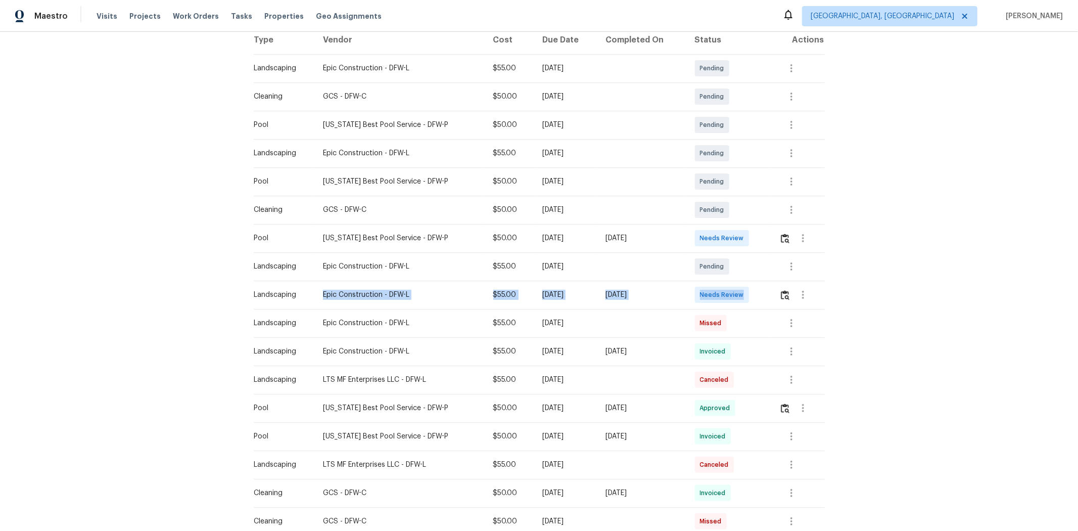
drag, startPoint x: 297, startPoint y: 290, endPoint x: 807, endPoint y: 283, distance: 510.0
click at [766, 283] on tr "Landscaping Epic Construction - DFW-L $55.00 [DATE] [DATE] Needs Review" at bounding box center [539, 294] width 571 height 28
click at [766, 294] on img "button" at bounding box center [785, 295] width 9 height 10
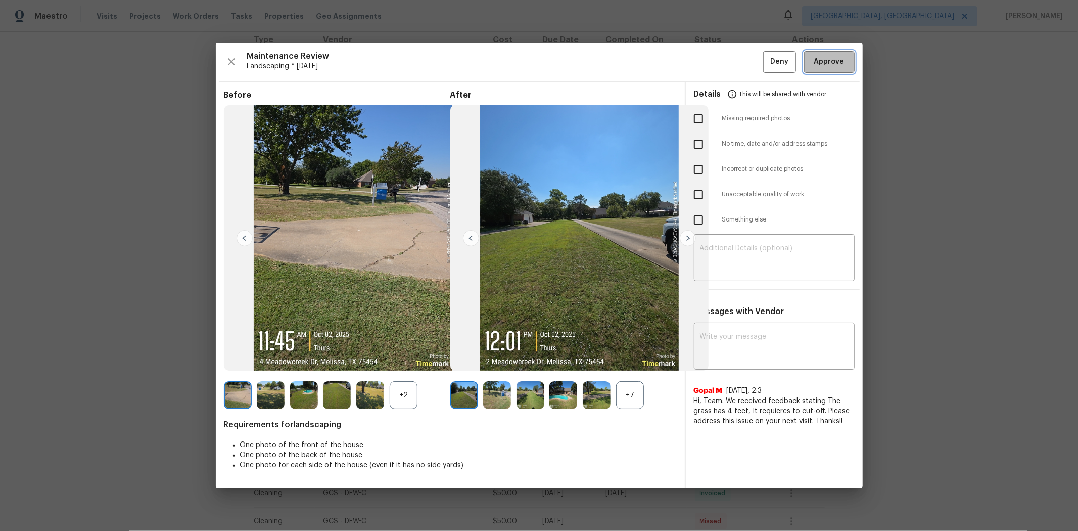
click at [766, 63] on span "Approve" at bounding box center [829, 62] width 30 height 13
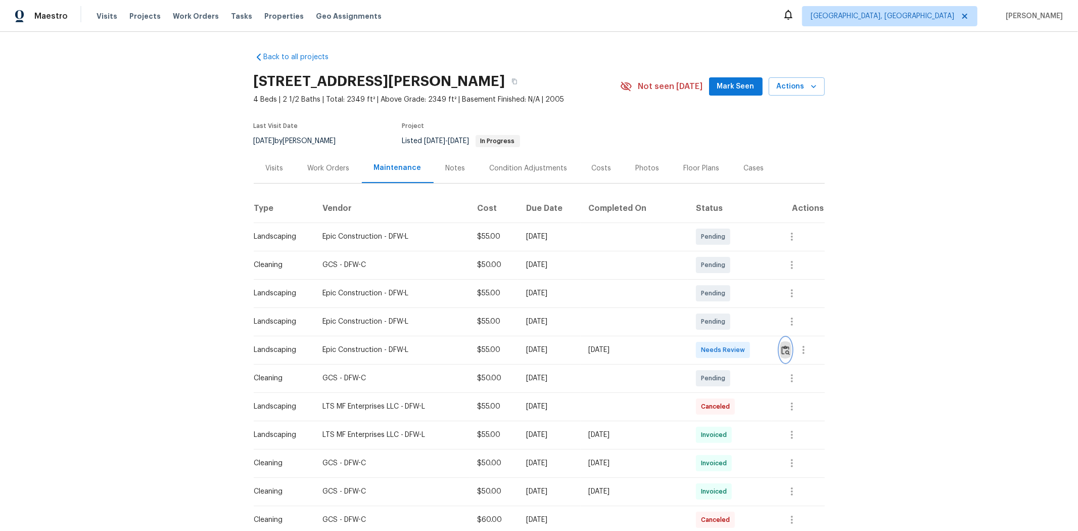
click at [766, 350] on img "button" at bounding box center [785, 350] width 9 height 10
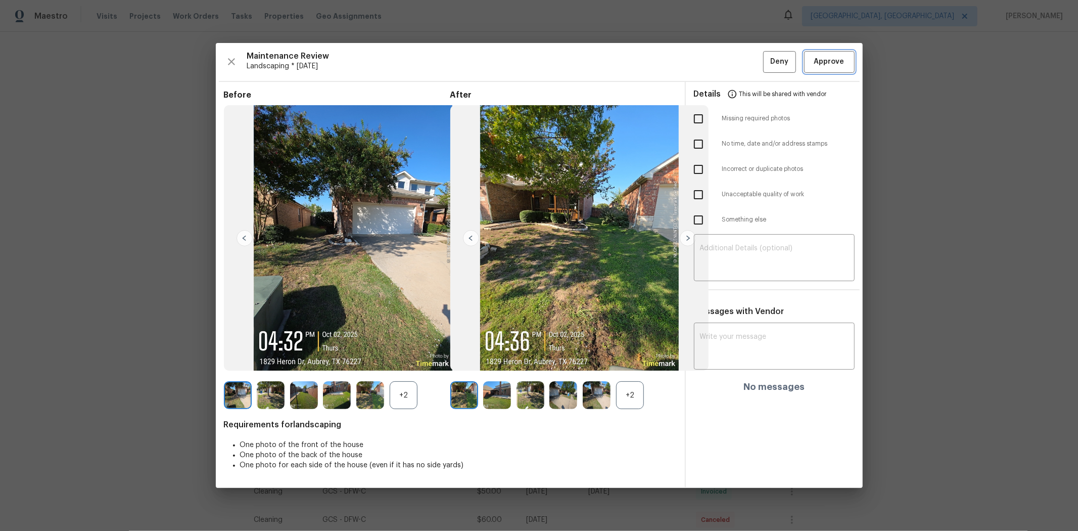
click at [766, 57] on span "Approve" at bounding box center [829, 62] width 30 height 13
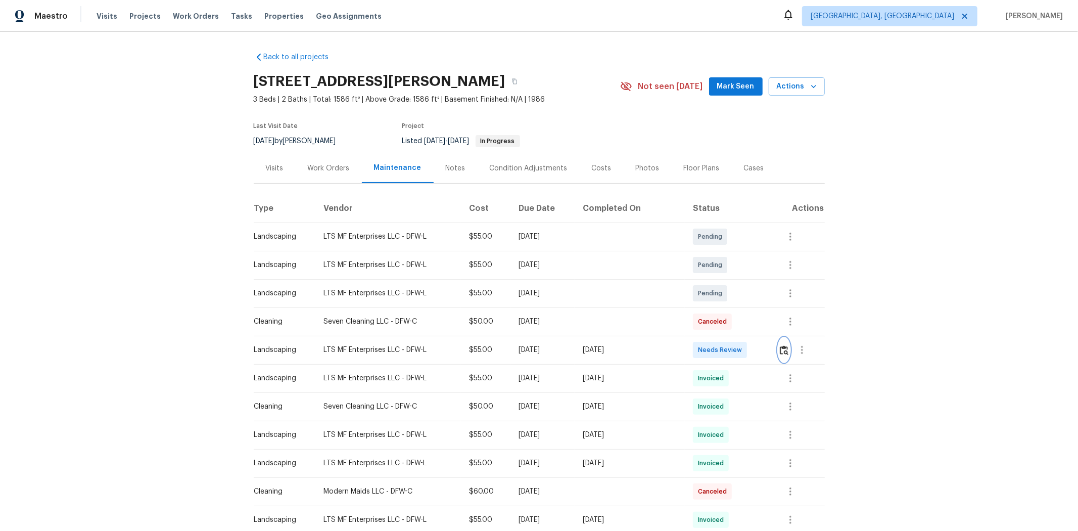
click at [766, 352] on img "button" at bounding box center [784, 350] width 9 height 10
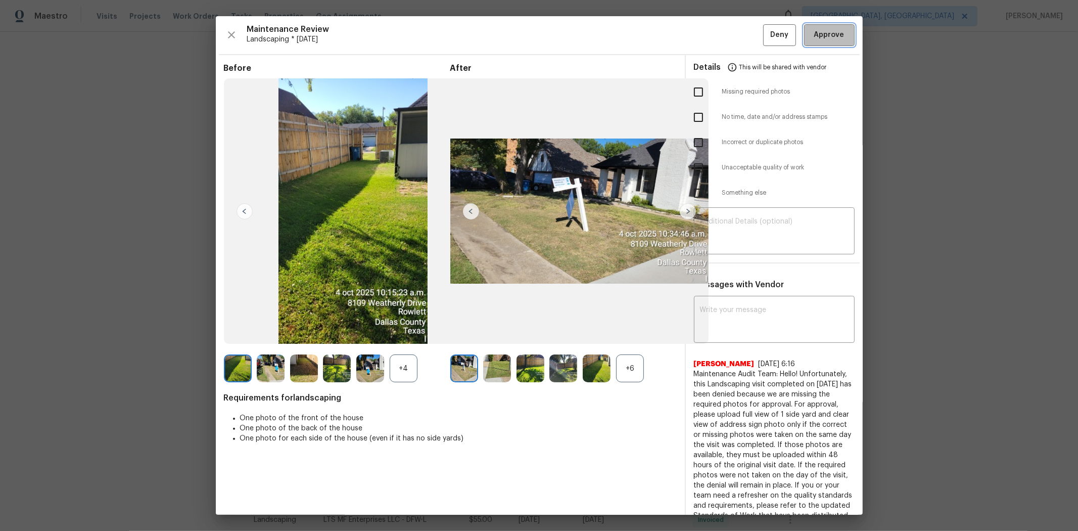
click at [766, 38] on button "Approve" at bounding box center [829, 35] width 51 height 22
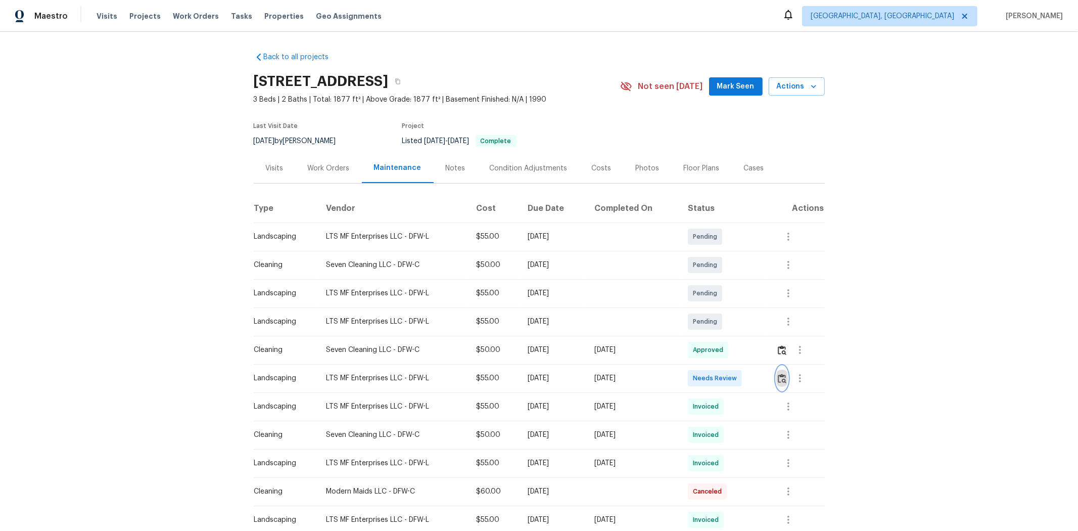
click at [766, 355] on img "button" at bounding box center [782, 378] width 9 height 10
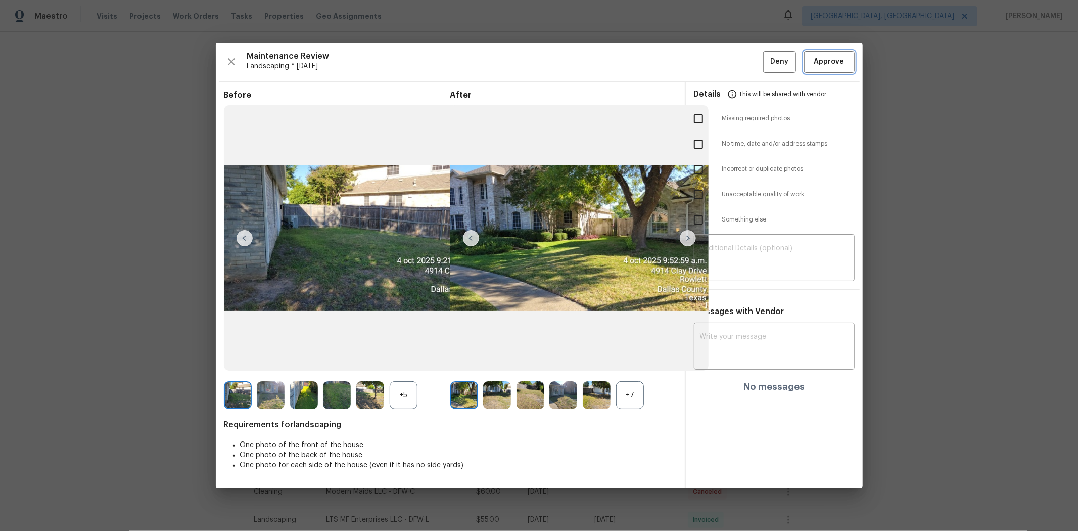
click at [766, 53] on button "Approve" at bounding box center [829, 62] width 51 height 22
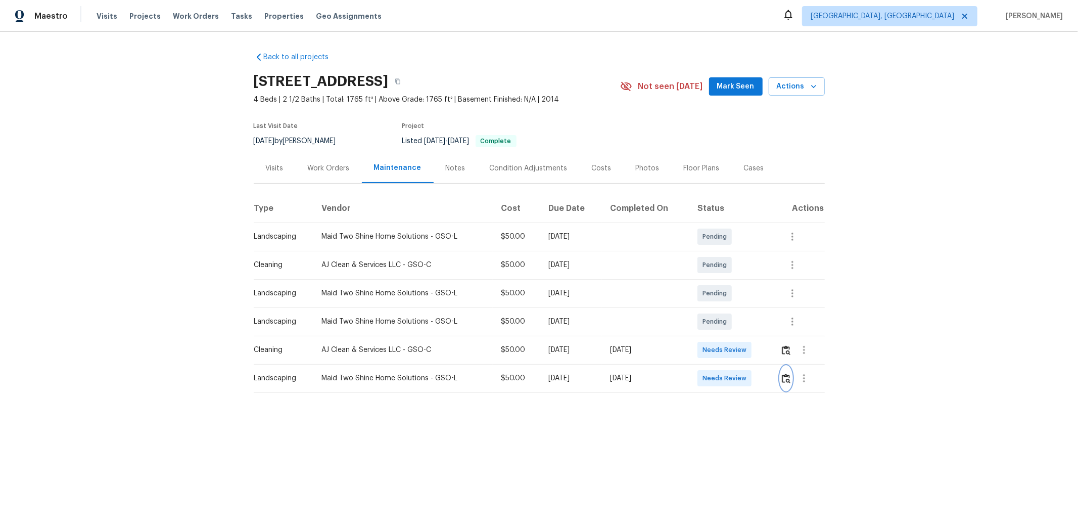
click at [580, 339] on button "button" at bounding box center [786, 378] width 12 height 24
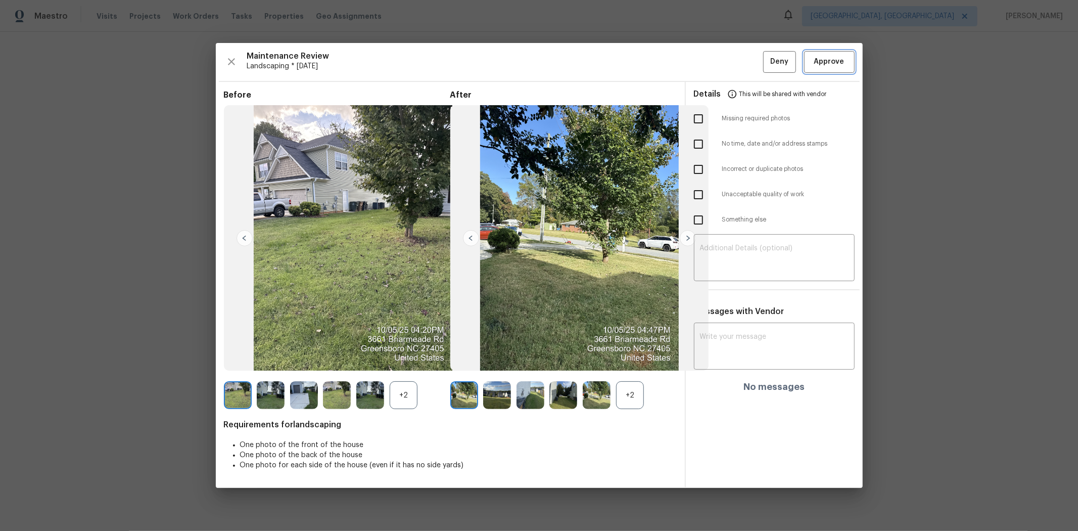
drag, startPoint x: 831, startPoint y: 71, endPoint x: 821, endPoint y: 71, distance: 10.6
click at [580, 70] on button "Approve" at bounding box center [829, 62] width 51 height 22
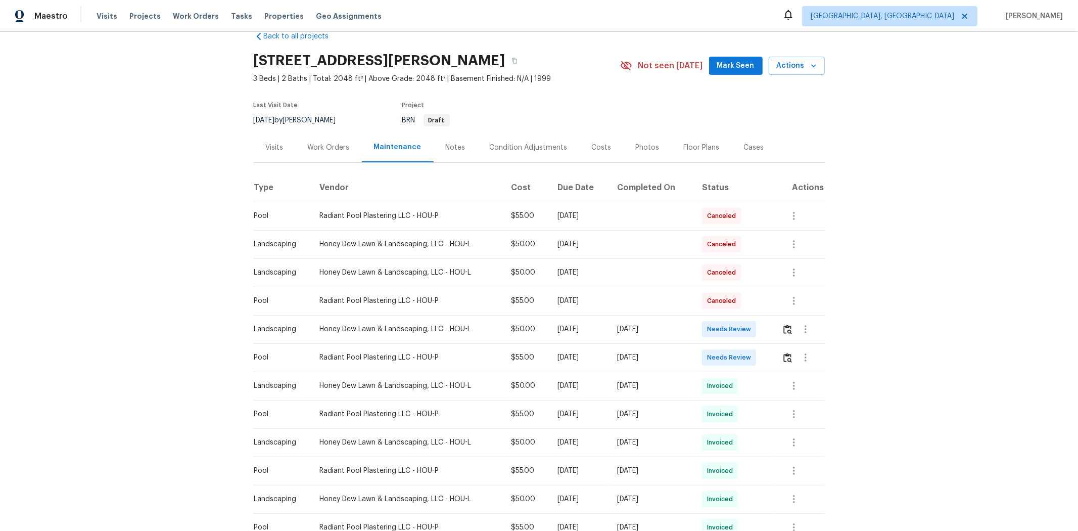
scroll to position [56, 0]
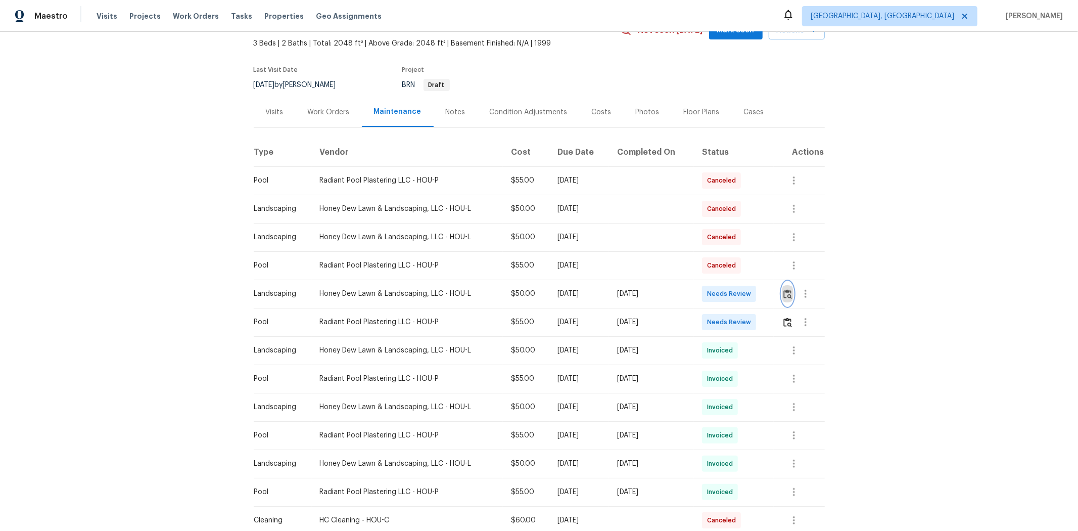
click at [766, 292] on img "button" at bounding box center [787, 294] width 9 height 10
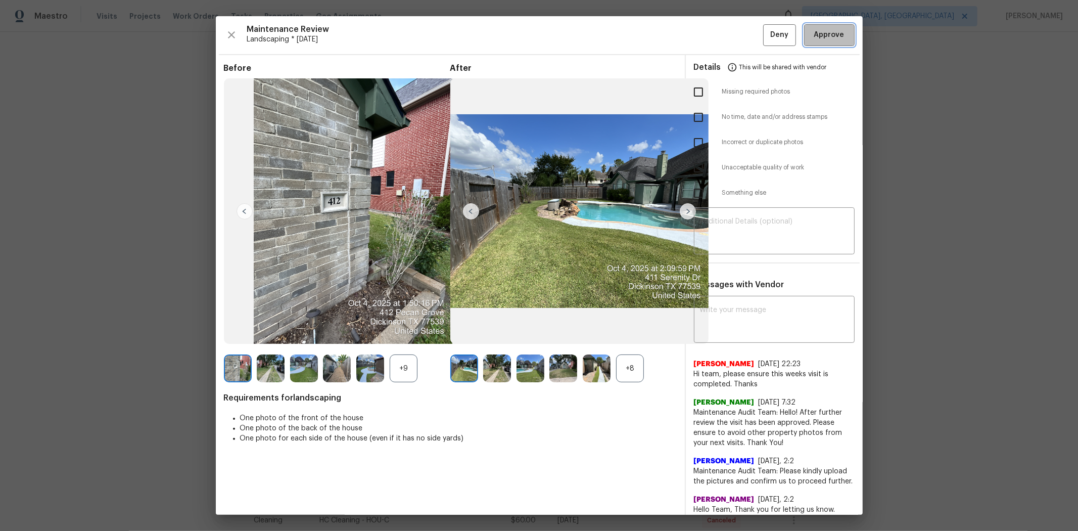
click at [766, 28] on button "Approve" at bounding box center [829, 35] width 51 height 22
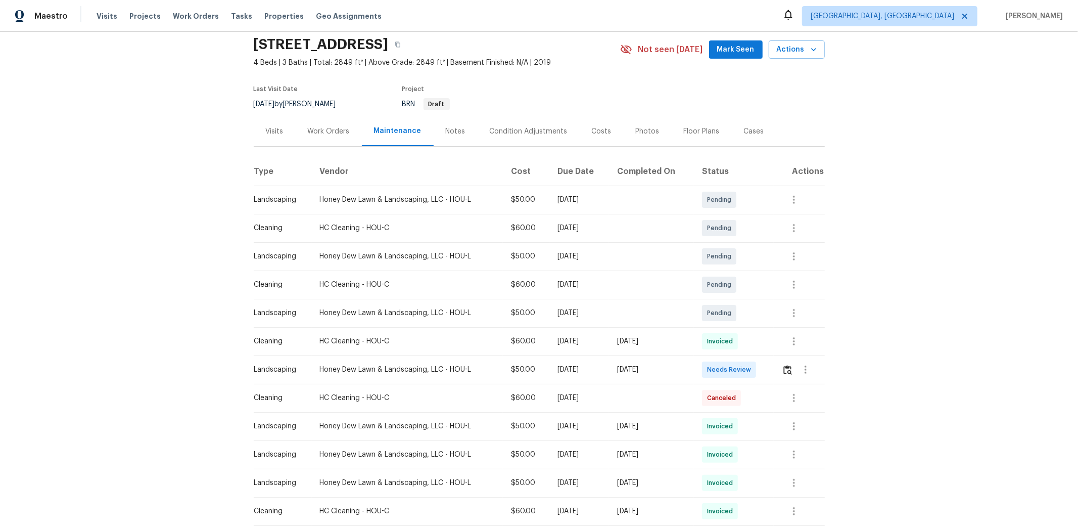
scroll to position [56, 0]
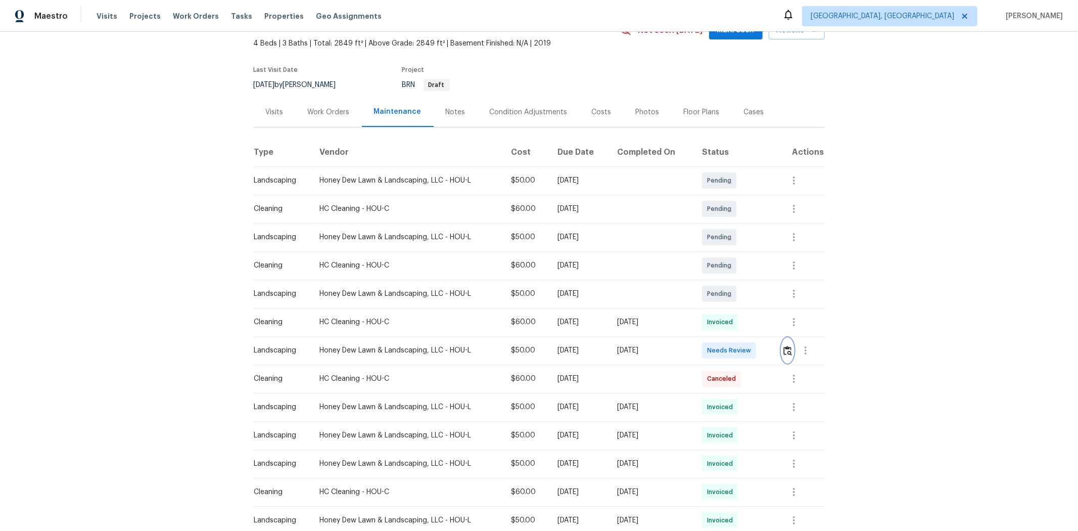
click at [766, 354] on img "button" at bounding box center [787, 351] width 9 height 10
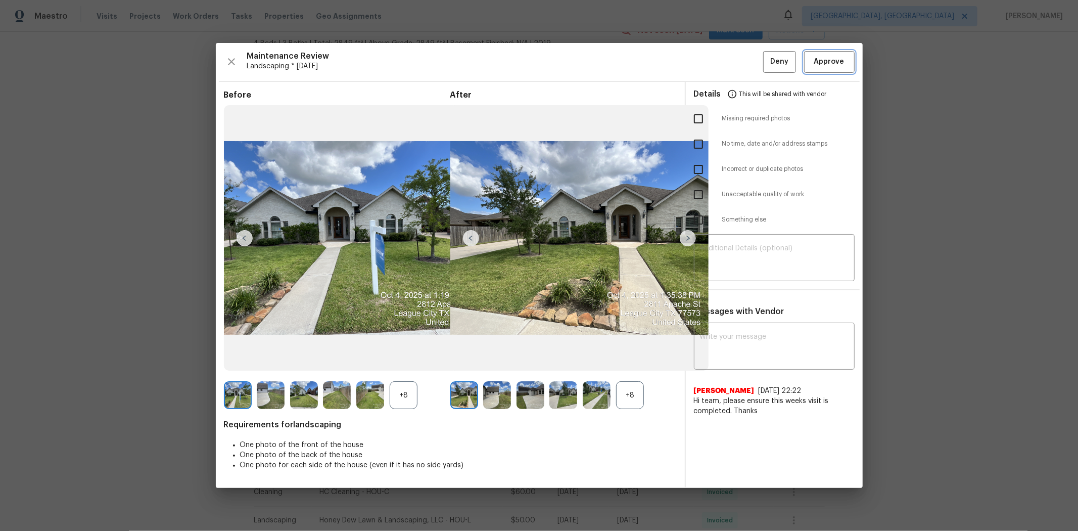
click at [766, 64] on span "Approve" at bounding box center [829, 62] width 30 height 13
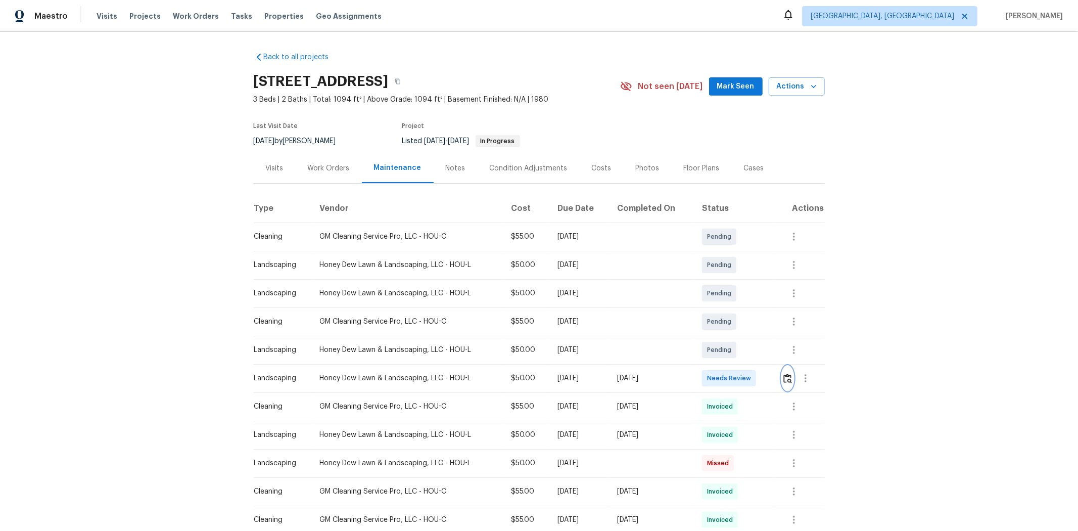
click at [766, 355] on button "button" at bounding box center [788, 378] width 12 height 24
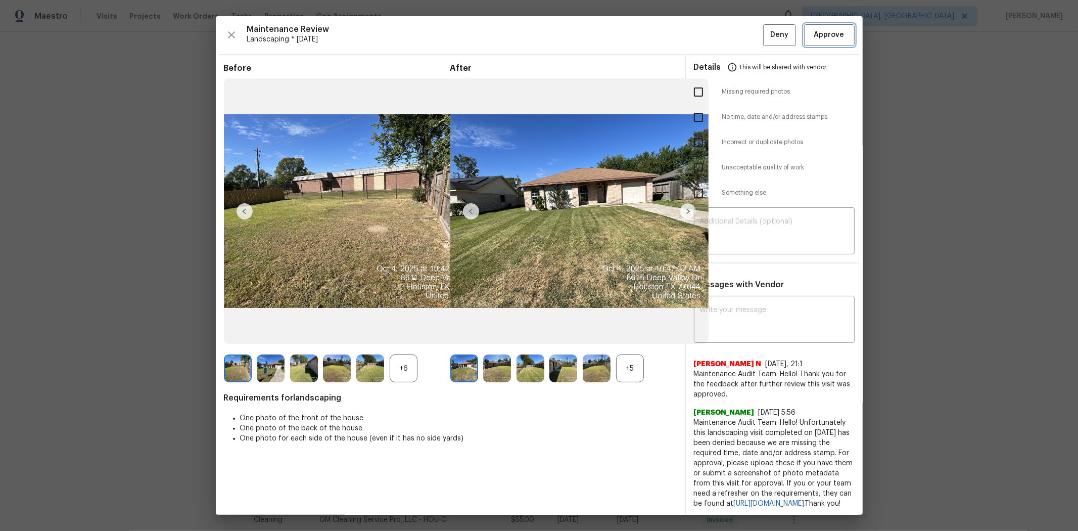
click at [766, 24] on button "Approve" at bounding box center [829, 35] width 51 height 22
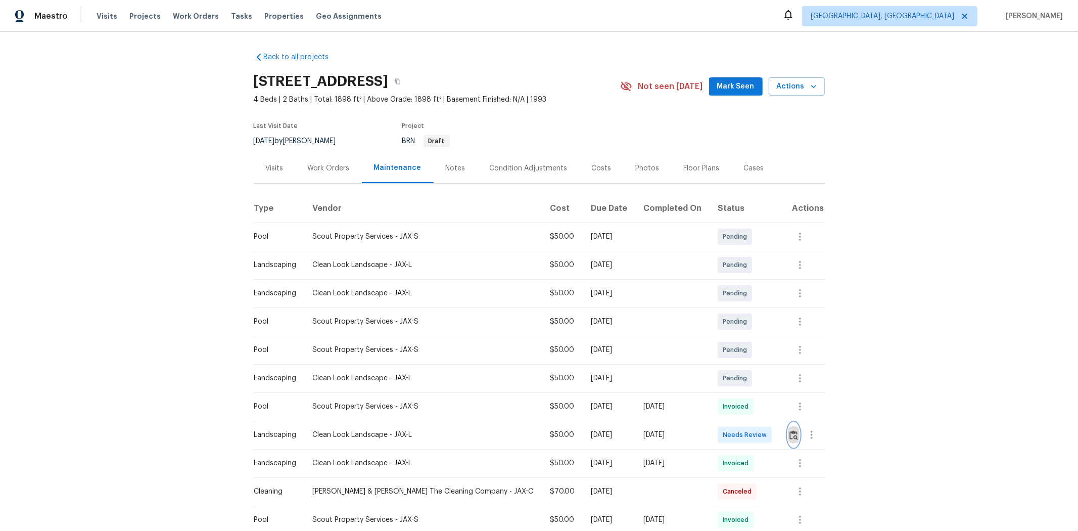
click at [766, 355] on img "button" at bounding box center [793, 435] width 9 height 10
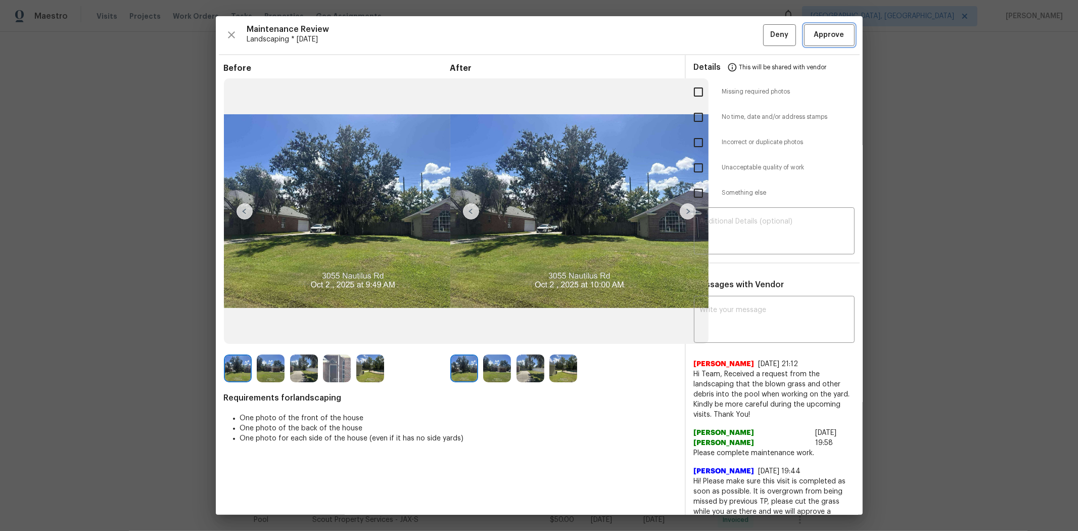
click at [766, 39] on span "Approve" at bounding box center [829, 35] width 30 height 13
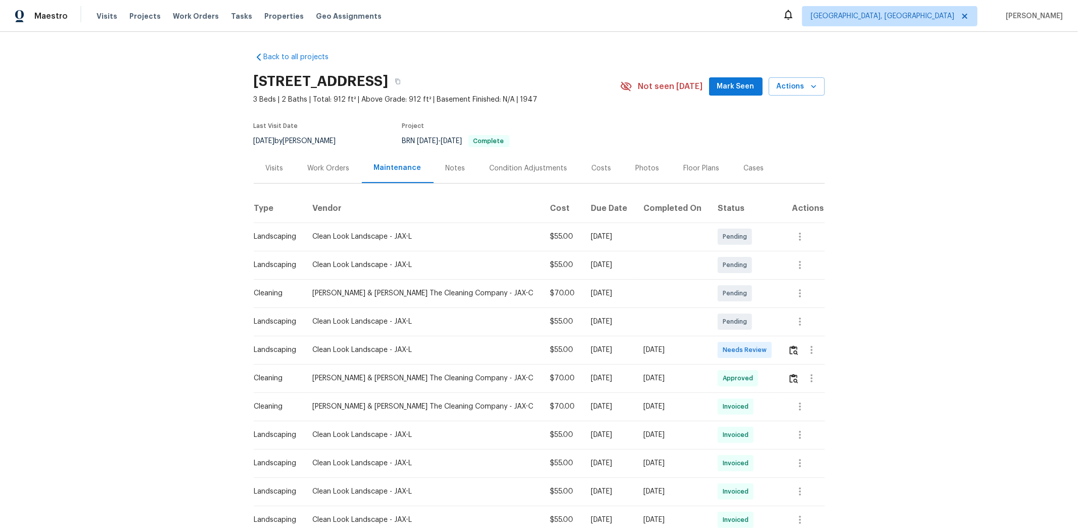
drag, startPoint x: 486, startPoint y: 204, endPoint x: 549, endPoint y: 292, distance: 108.6
drag, startPoint x: 549, startPoint y: 292, endPoint x: 802, endPoint y: 341, distance: 257.0
click at [766, 355] on div "Back to all projects 5752 Oprey St, Jacksonville, FL 32208 3 Beds | 2 Baths | T…" at bounding box center [539, 281] width 1078 height 499
click at [766, 347] on img "button" at bounding box center [793, 350] width 9 height 10
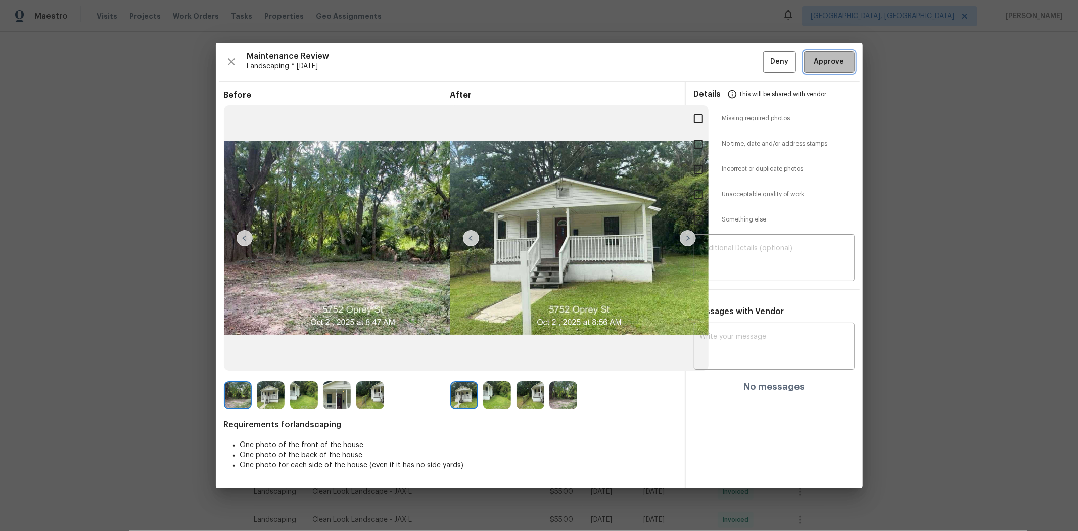
click at [766, 65] on span "Approve" at bounding box center [829, 62] width 30 height 13
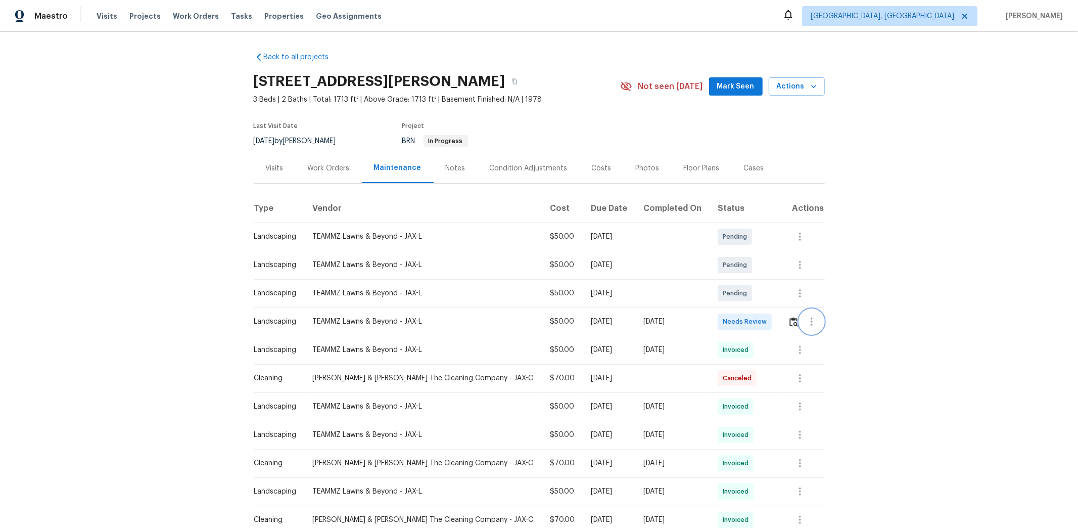
click at [766, 320] on button "button" at bounding box center [812, 321] width 24 height 24
click at [766, 322] on div at bounding box center [539, 265] width 1078 height 531
click at [766, 322] on img "button" at bounding box center [793, 322] width 9 height 10
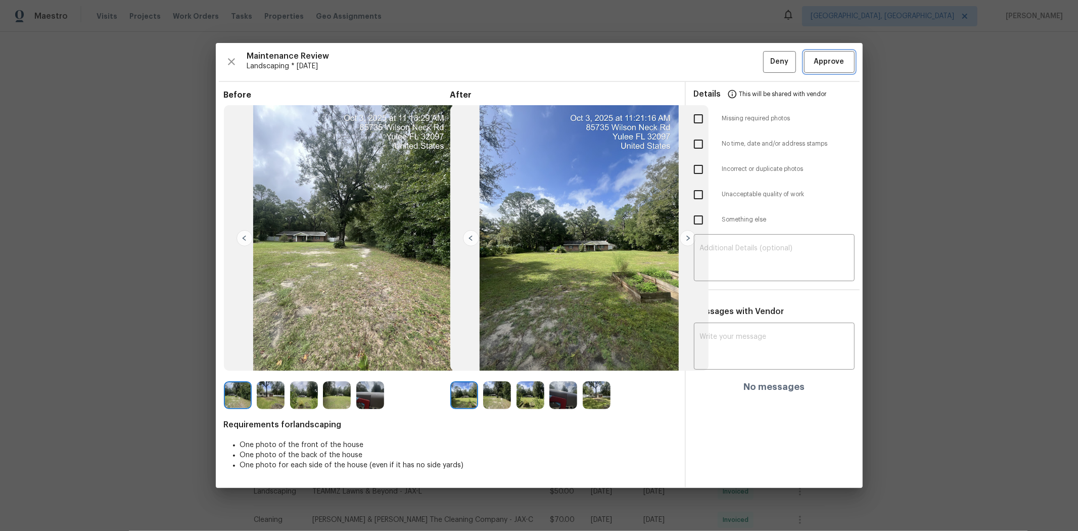
click at [766, 53] on button "Approve" at bounding box center [829, 62] width 51 height 22
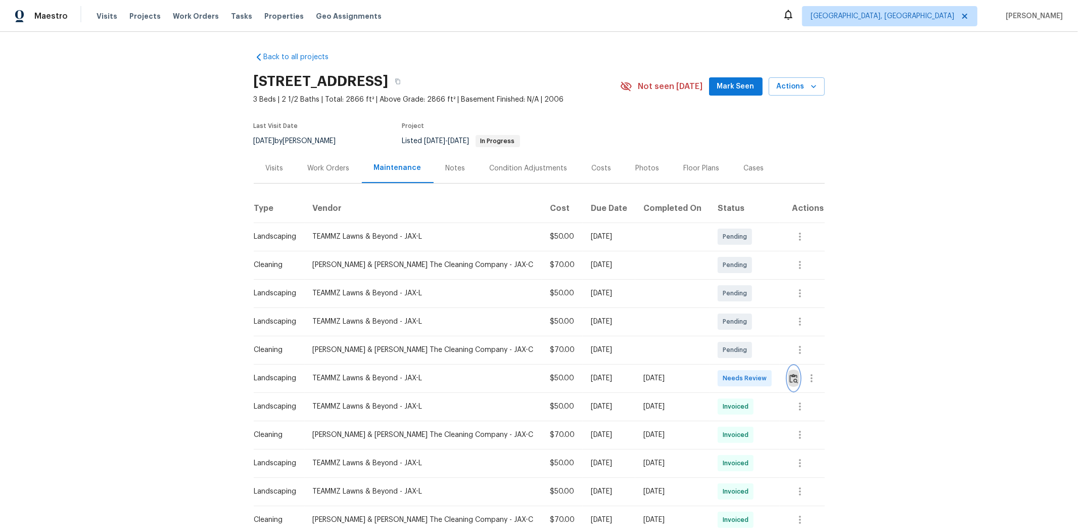
click at [766, 355] on img "button" at bounding box center [793, 378] width 9 height 10
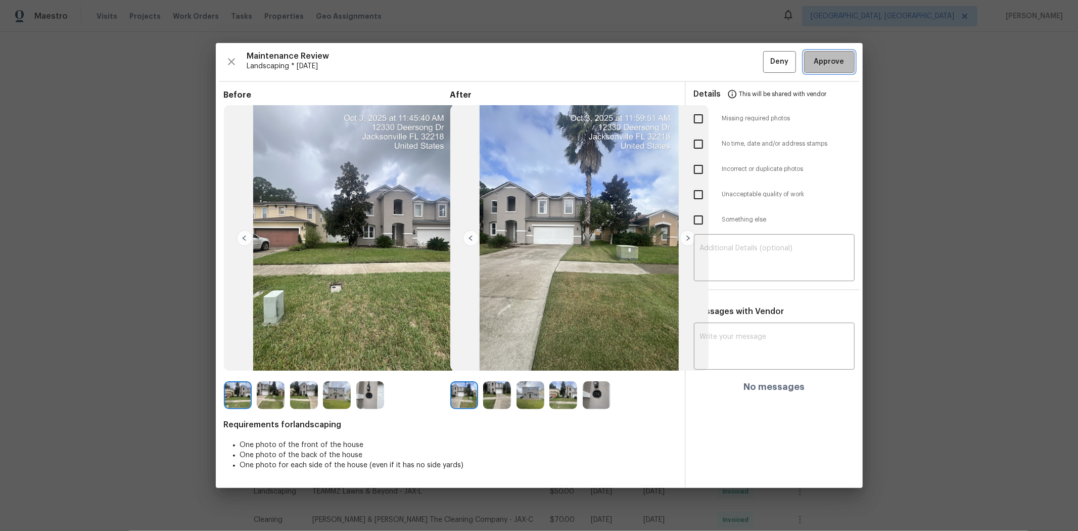
click at [766, 62] on span "Approve" at bounding box center [829, 62] width 30 height 13
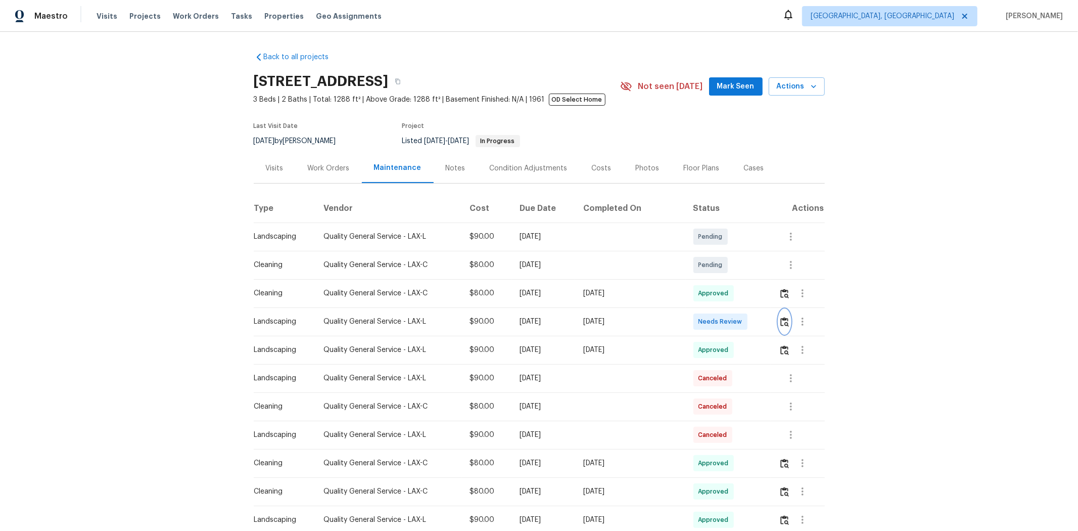
click at [766, 326] on img "button" at bounding box center [784, 322] width 9 height 10
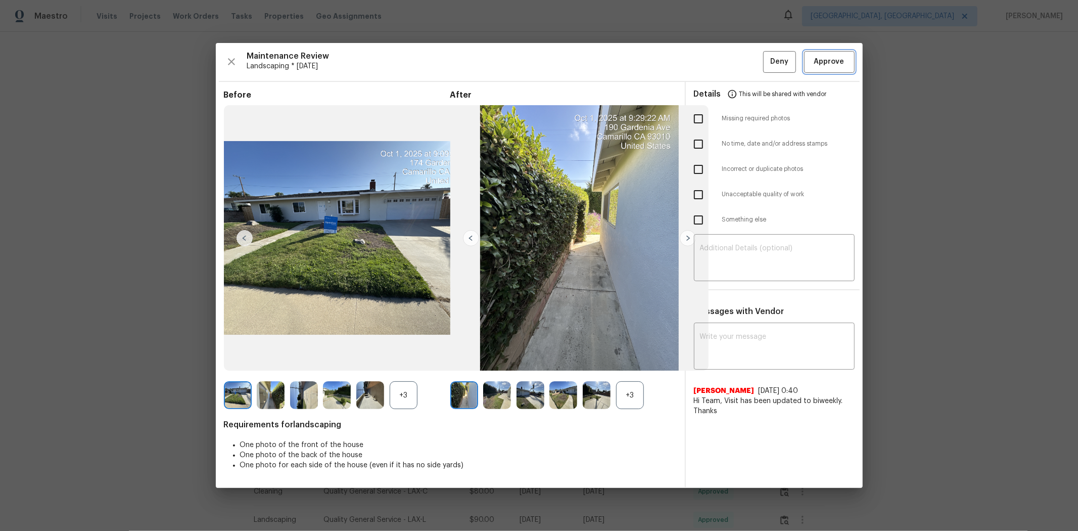
click at [766, 59] on span "Approve" at bounding box center [829, 62] width 30 height 13
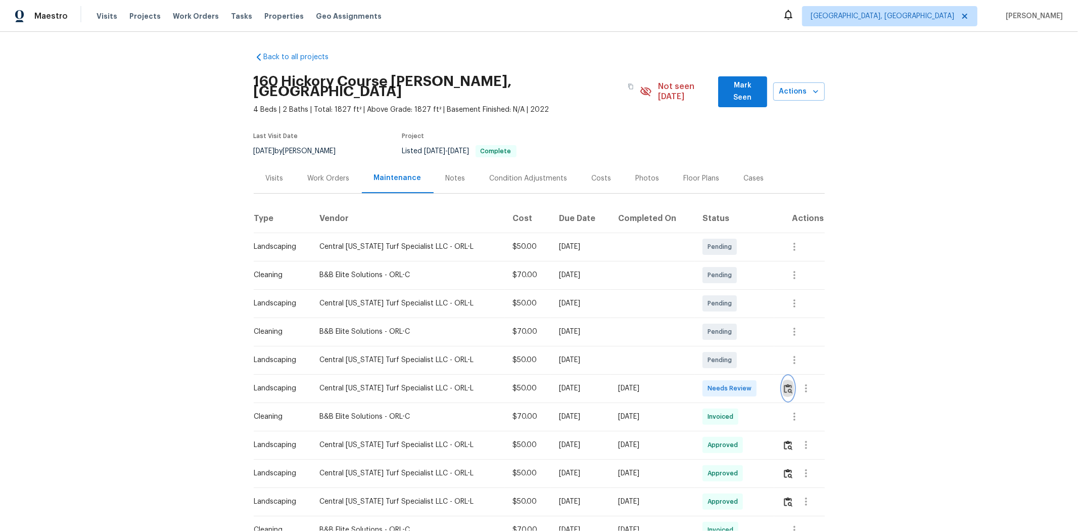
click at [766, 355] on img "button" at bounding box center [788, 389] width 9 height 10
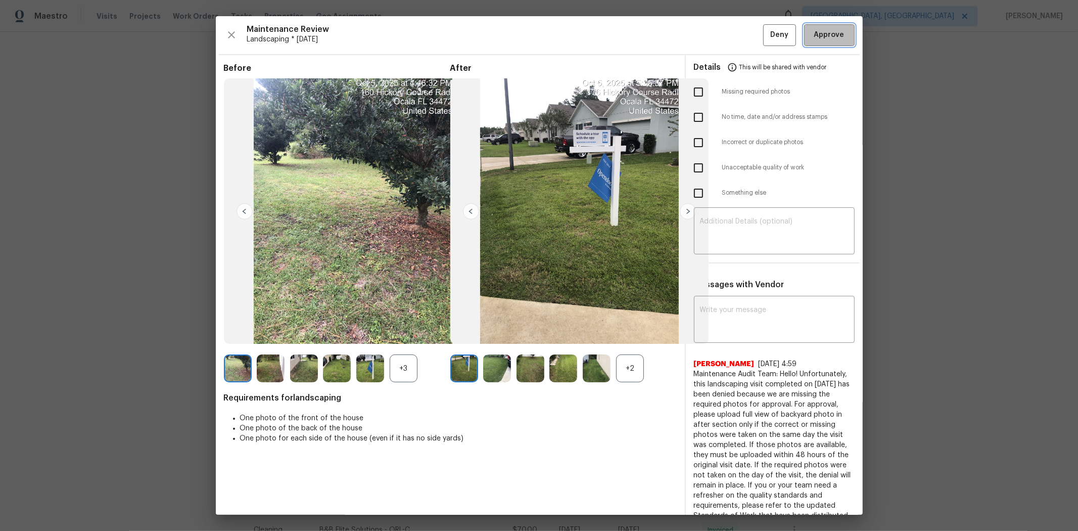
drag, startPoint x: 817, startPoint y: 30, endPoint x: 815, endPoint y: 37, distance: 7.0
click at [766, 30] on span "Approve" at bounding box center [829, 35] width 30 height 13
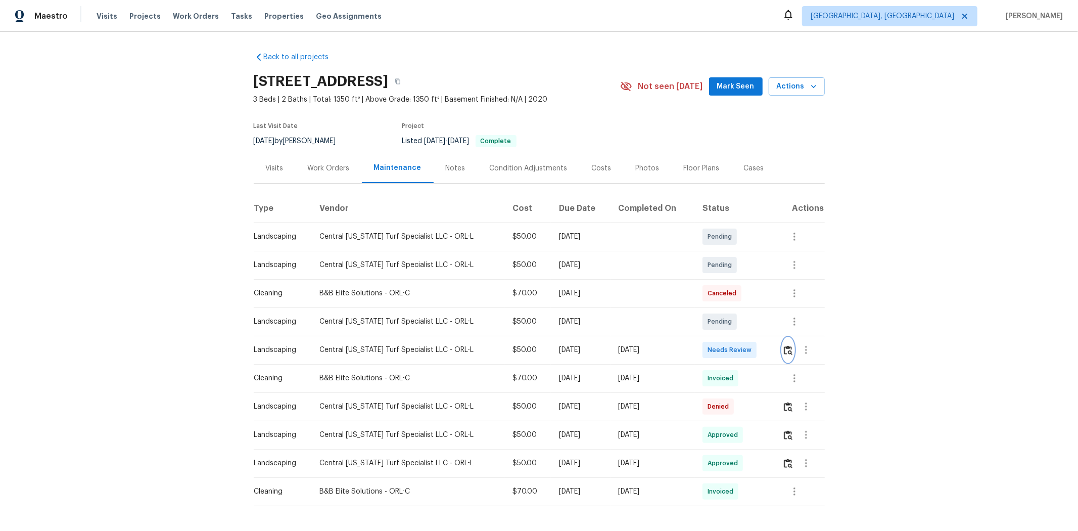
click at [766, 355] on button "button" at bounding box center [788, 350] width 12 height 24
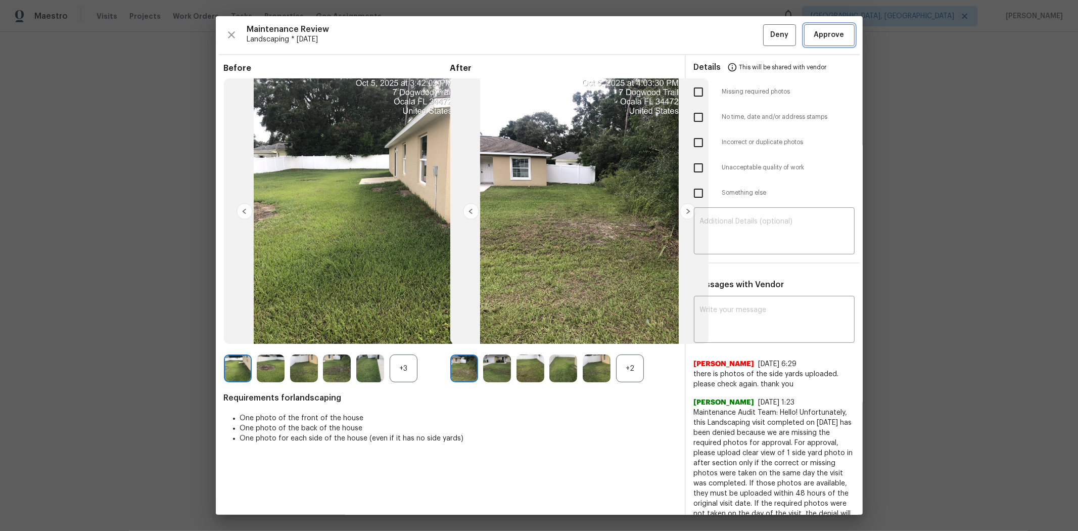
click at [766, 38] on span "Approve" at bounding box center [829, 35] width 30 height 13
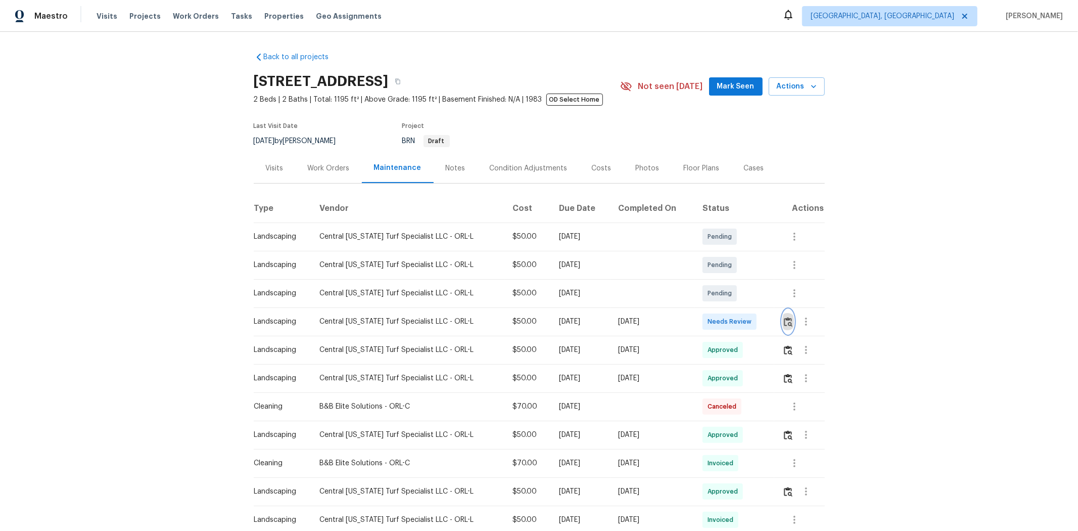
click at [766, 325] on img "button" at bounding box center [788, 322] width 9 height 10
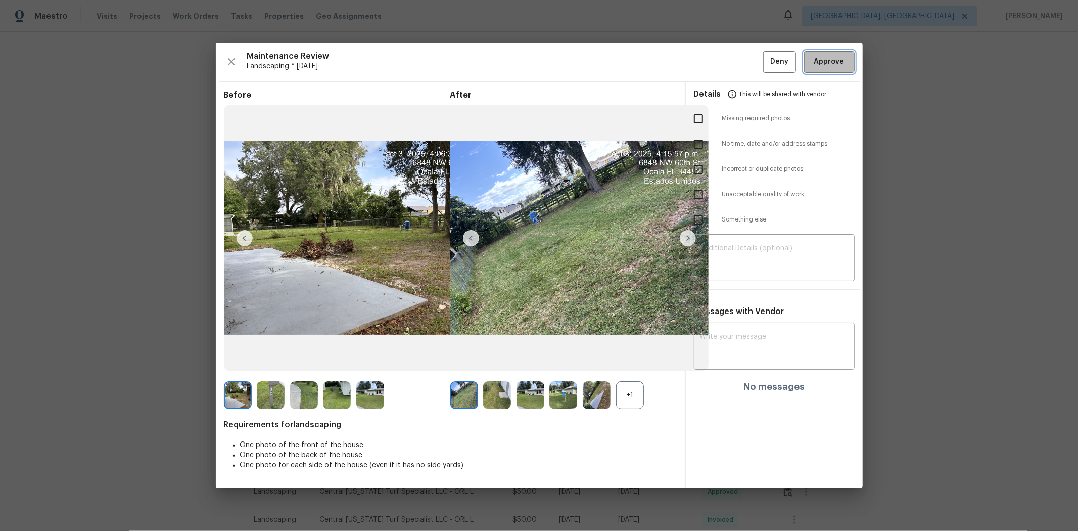
drag, startPoint x: 825, startPoint y: 64, endPoint x: 820, endPoint y: 61, distance: 5.7
click at [766, 62] on span "Approve" at bounding box center [829, 62] width 30 height 13
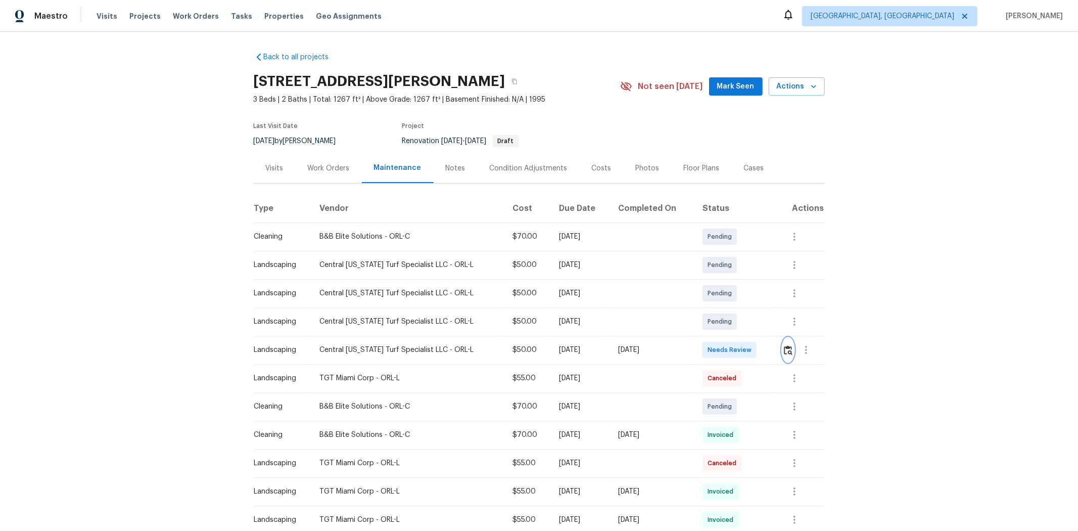
click at [766, 352] on img "button" at bounding box center [788, 350] width 9 height 10
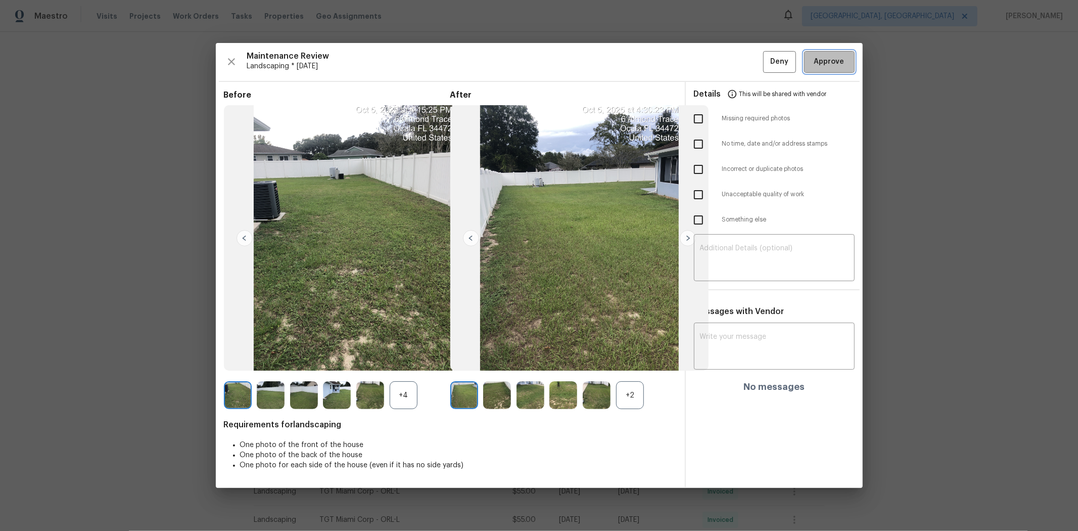
drag, startPoint x: 819, startPoint y: 62, endPoint x: 901, endPoint y: 4, distance: 100.1
click at [766, 62] on span "Approve" at bounding box center [829, 62] width 30 height 13
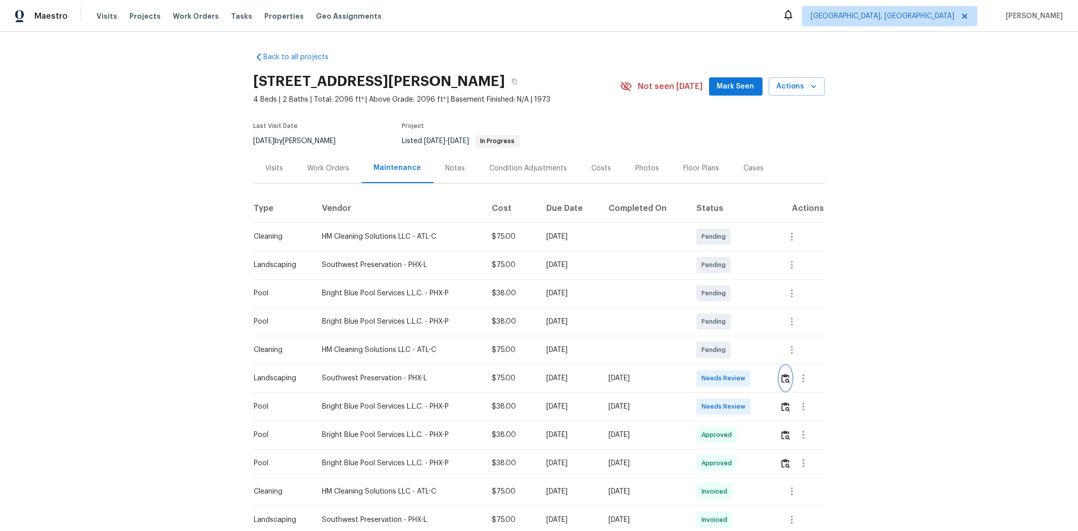
click at [766, 355] on img "button" at bounding box center [785, 378] width 9 height 10
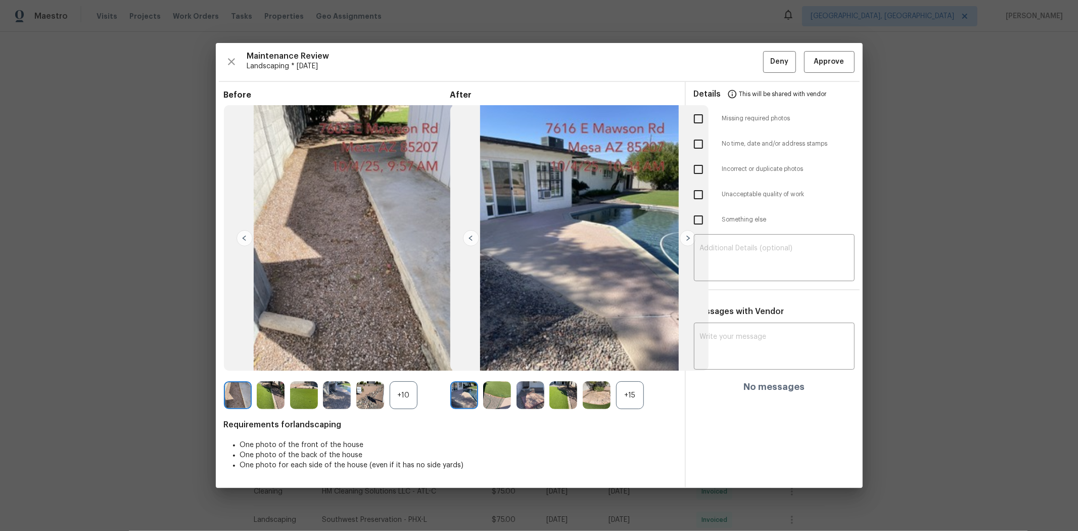
drag, startPoint x: 836, startPoint y: 73, endPoint x: 836, endPoint y: 68, distance: 5.6
click at [766, 72] on div "Maintenance Review Landscaping * [DATE] Deny Approve Before +10 After +15 Requi…" at bounding box center [539, 265] width 647 height 445
drag, startPoint x: 836, startPoint y: 57, endPoint x: 826, endPoint y: 66, distance: 13.3
click at [766, 57] on span "Approve" at bounding box center [829, 62] width 30 height 13
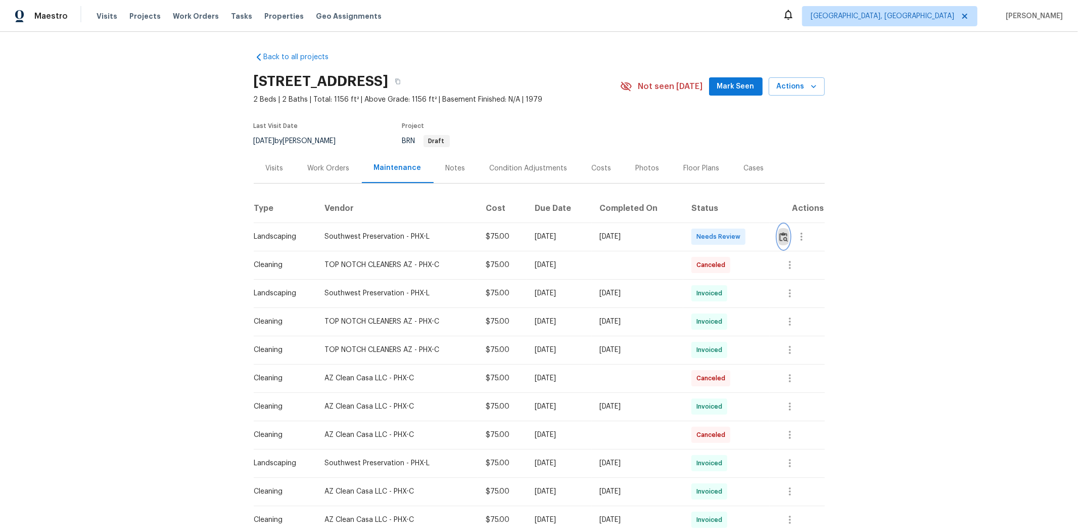
click at [766, 235] on img "button" at bounding box center [783, 237] width 9 height 10
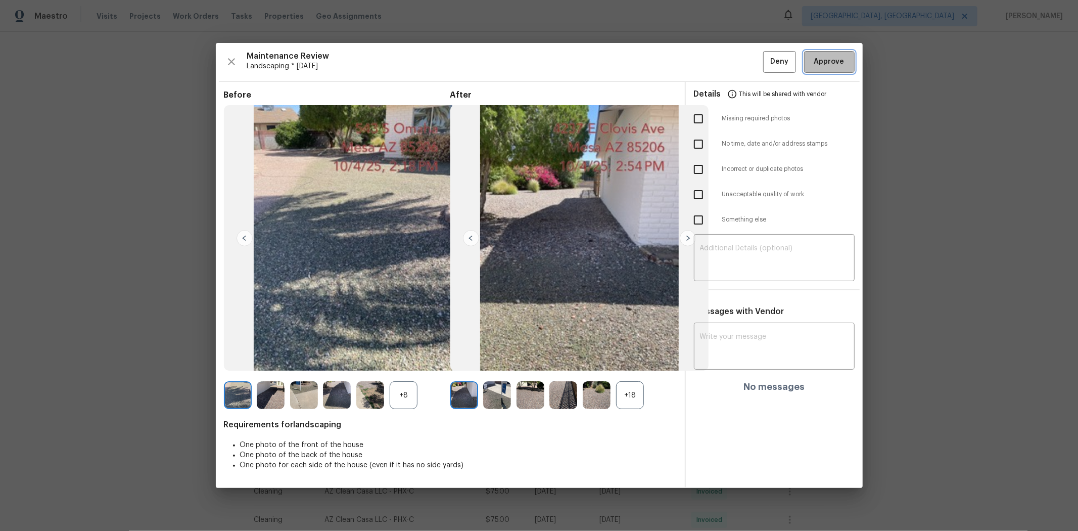
click at [766, 56] on span "Approve" at bounding box center [829, 62] width 30 height 13
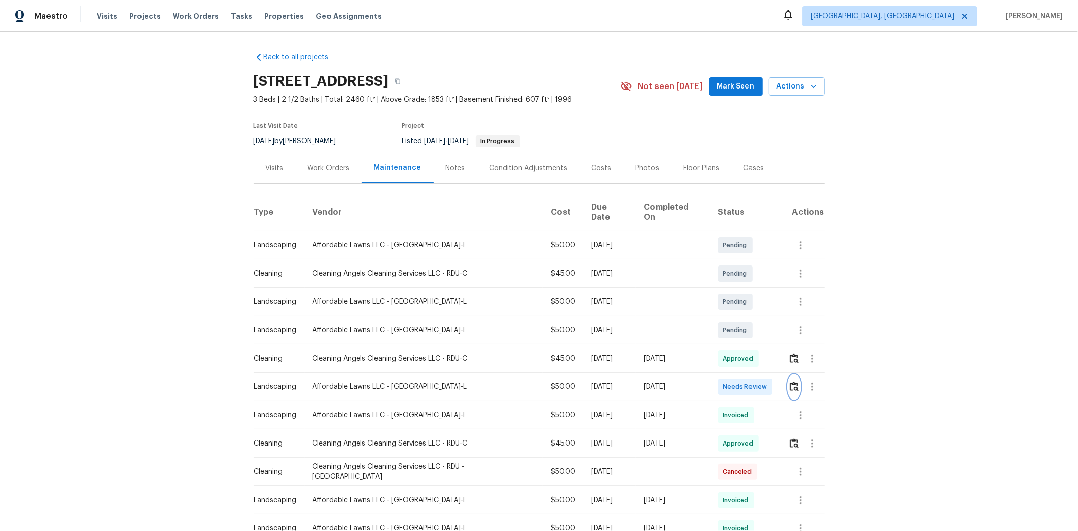
click at [766, 355] on img "button" at bounding box center [794, 387] width 9 height 10
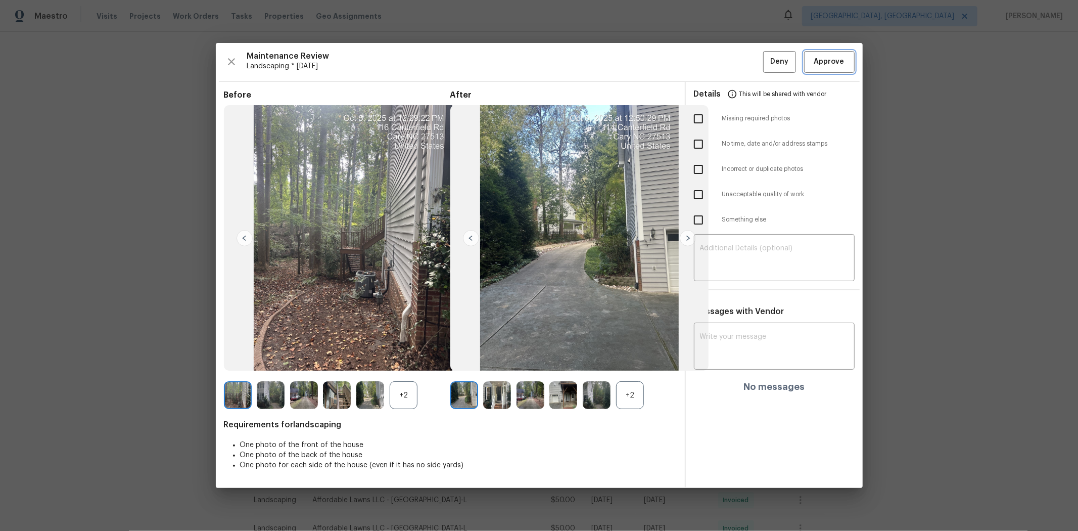
click at [766, 58] on span "Approve" at bounding box center [829, 62] width 30 height 13
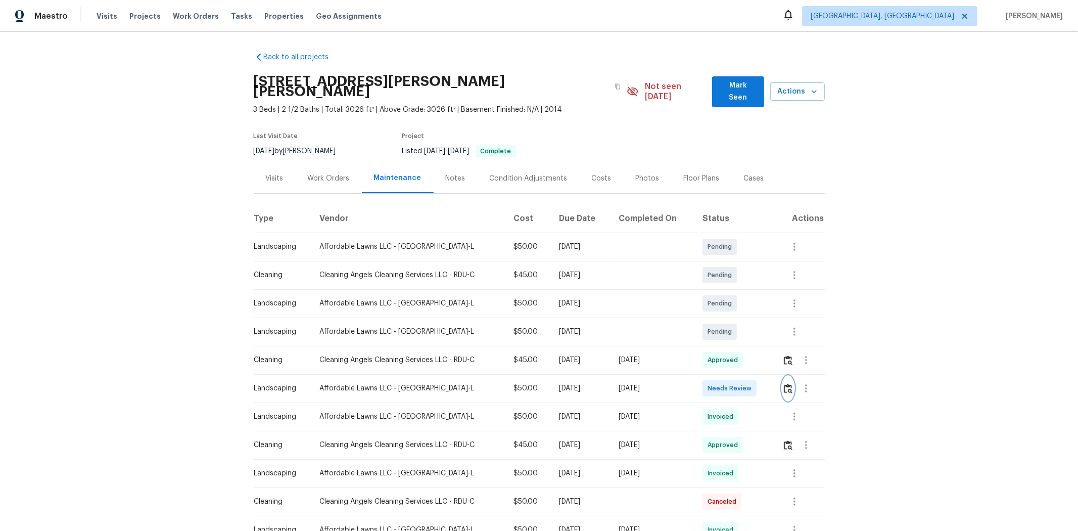
click at [766, 355] on img "button" at bounding box center [788, 389] width 9 height 10
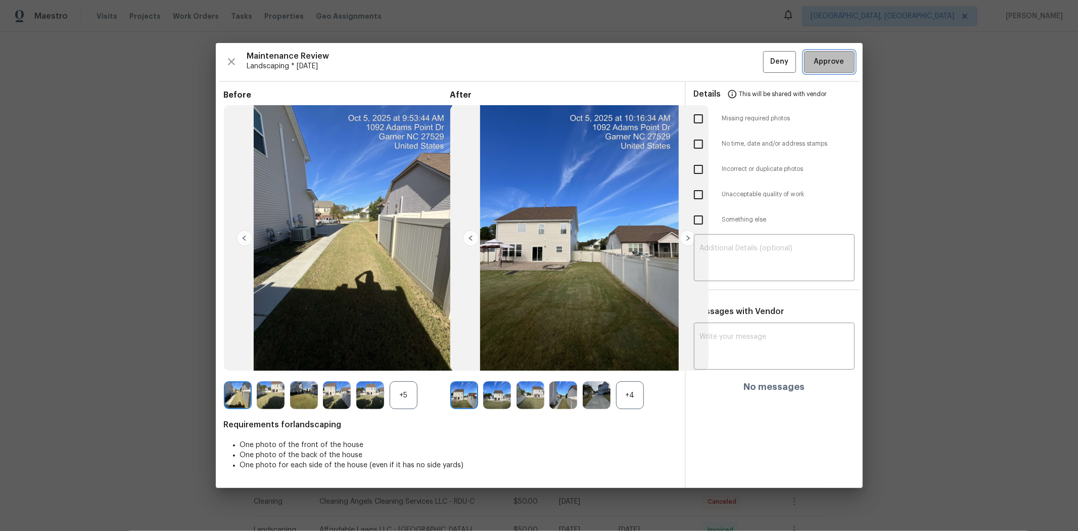
click at [766, 64] on span "Approve" at bounding box center [829, 62] width 30 height 13
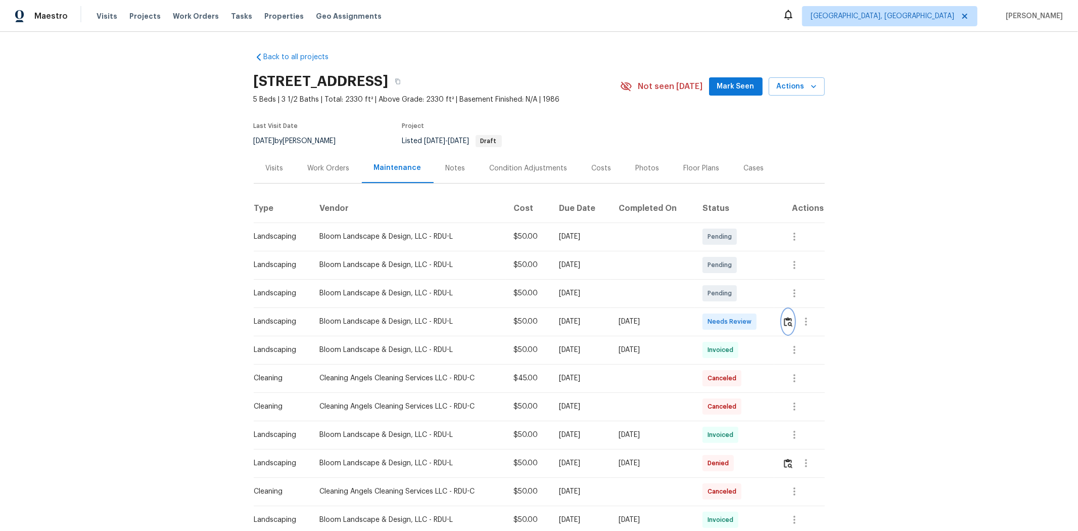
click at [766, 321] on img "button" at bounding box center [788, 322] width 9 height 10
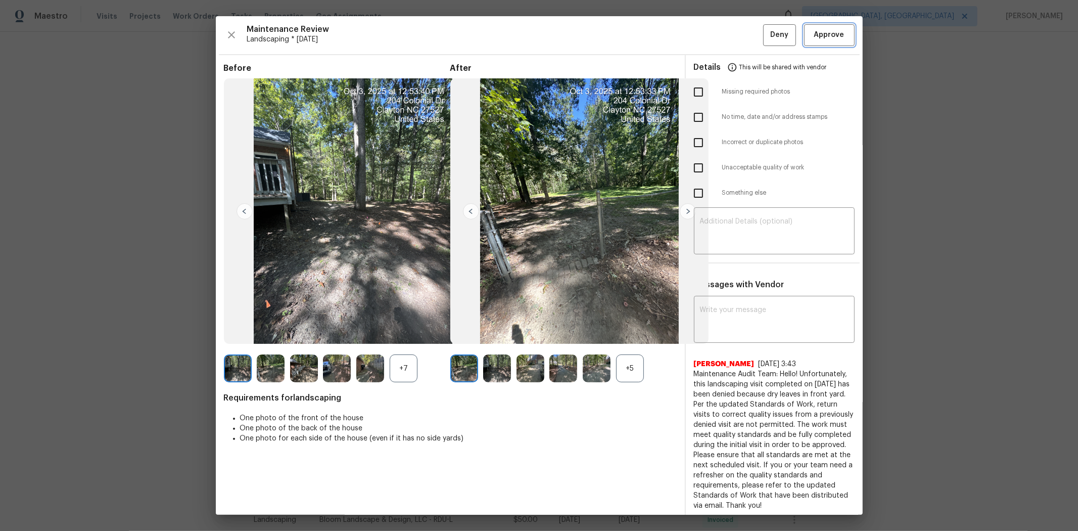
click at [766, 26] on button "Approve" at bounding box center [829, 35] width 51 height 22
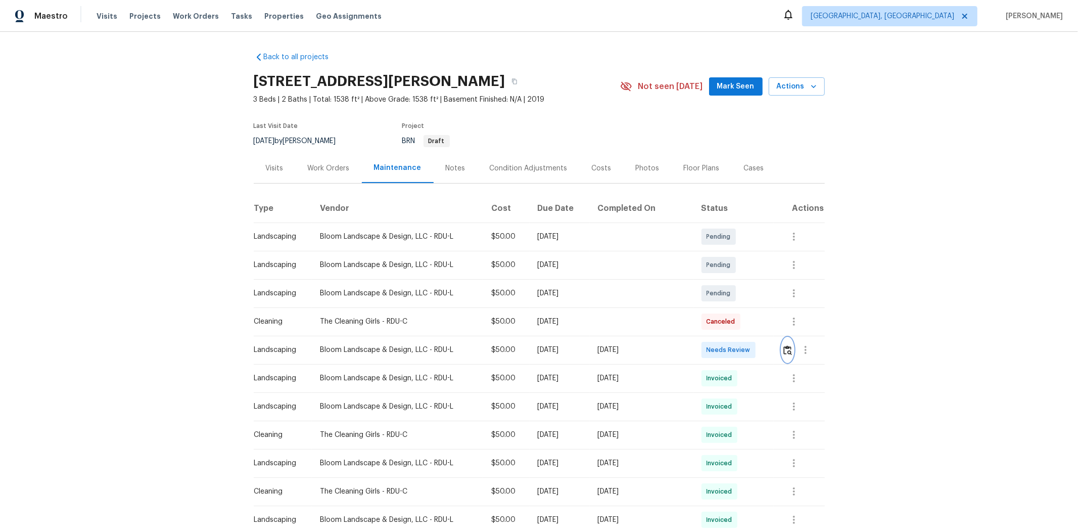
click at [766, 346] on img "button" at bounding box center [787, 350] width 9 height 10
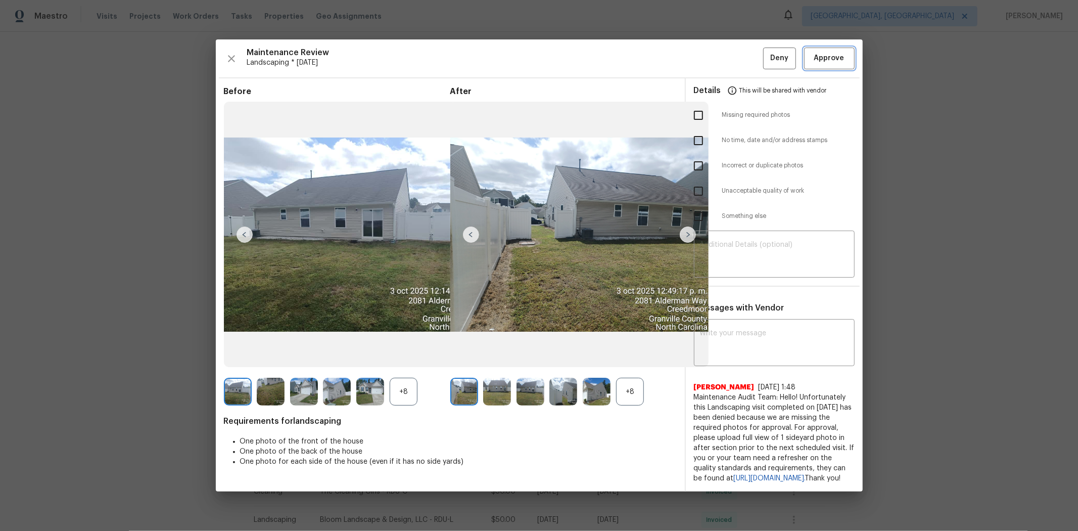
click at [766, 57] on span "Approve" at bounding box center [829, 58] width 30 height 13
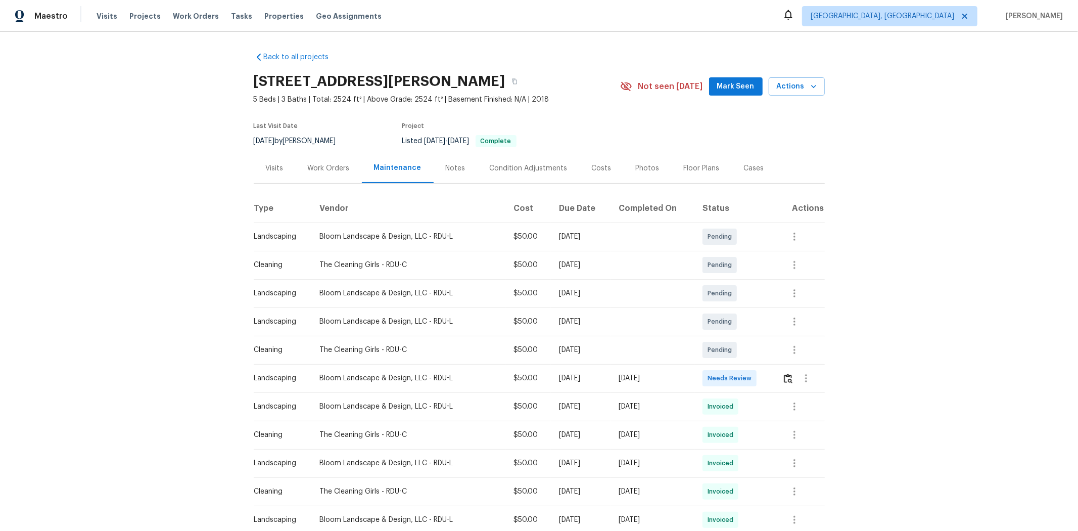
click at [766, 355] on td at bounding box center [799, 378] width 51 height 28
click at [766, 355] on img "button" at bounding box center [788, 378] width 9 height 10
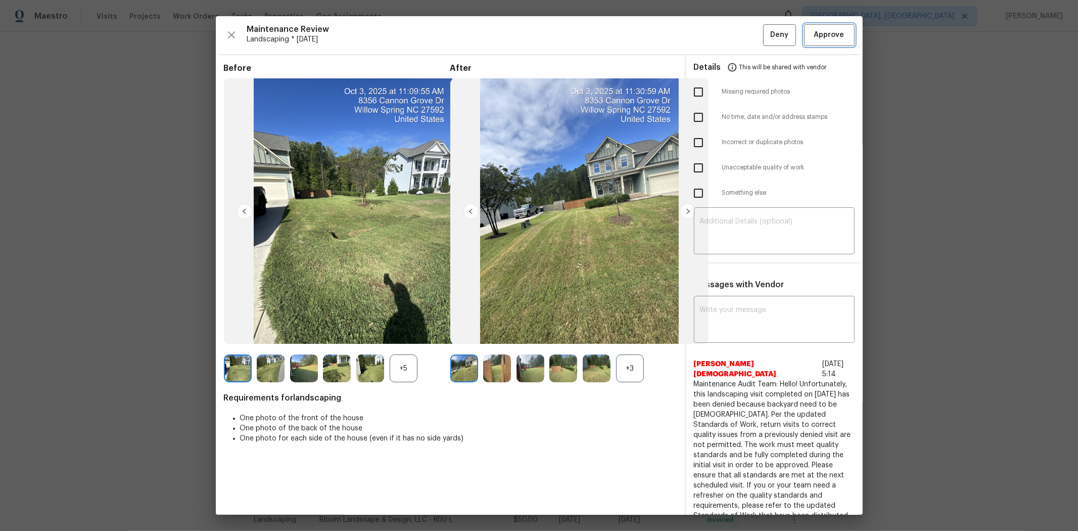
click at [766, 37] on span "Approve" at bounding box center [829, 35] width 30 height 13
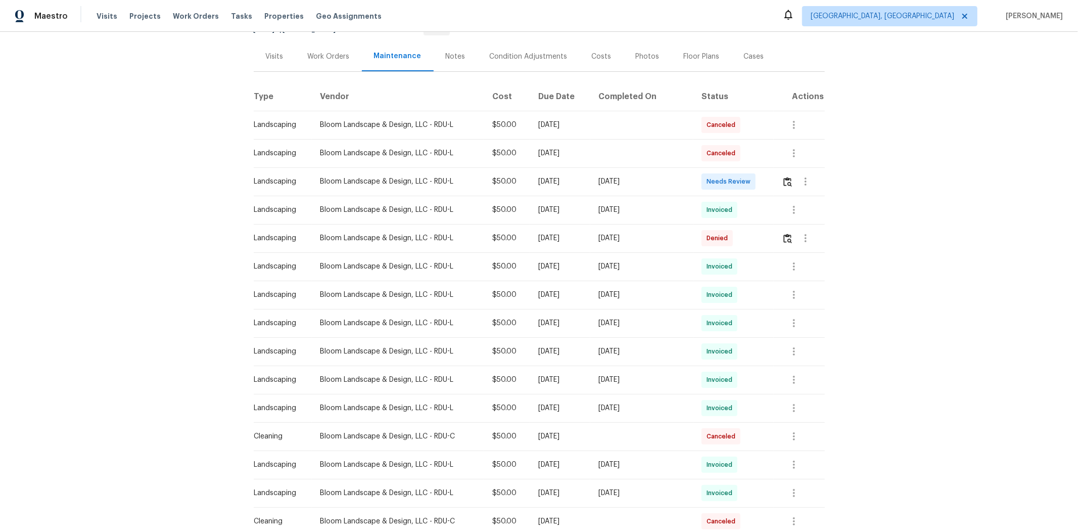
scroll to position [112, 0]
click at [766, 178] on img "button" at bounding box center [787, 181] width 9 height 10
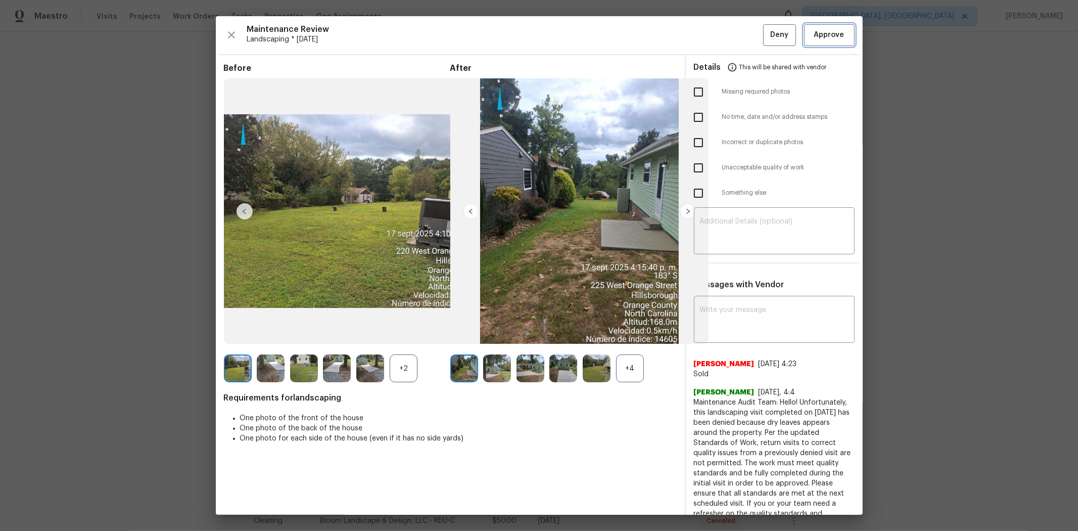
click at [766, 29] on span "Approve" at bounding box center [829, 35] width 30 height 13
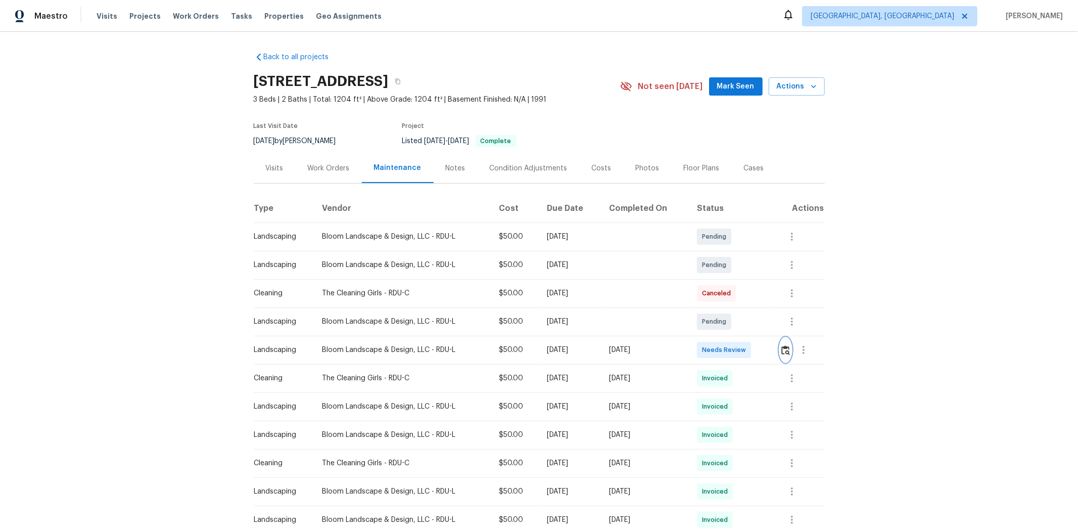
click at [766, 352] on img "button" at bounding box center [785, 350] width 9 height 10
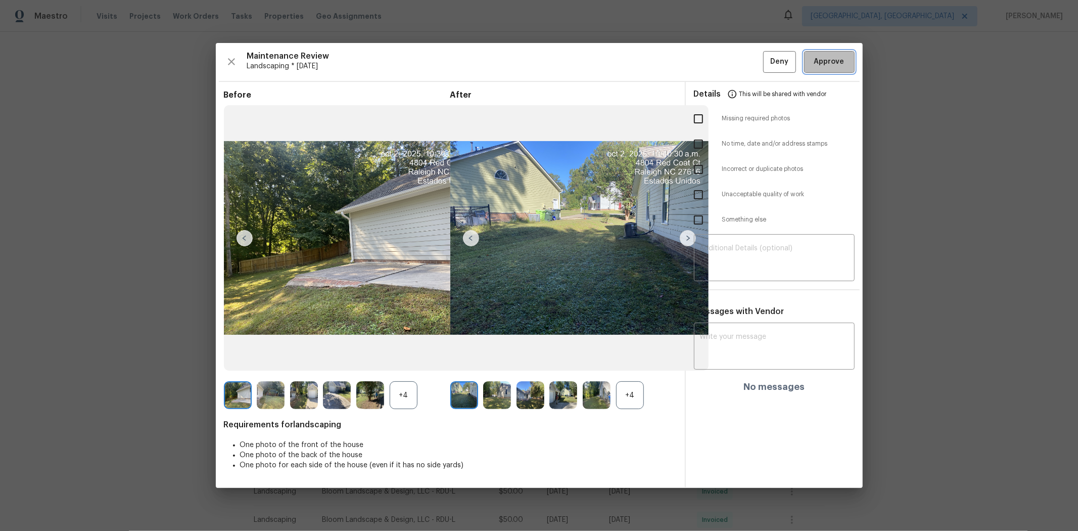
click at [766, 57] on span "Approve" at bounding box center [829, 62] width 30 height 13
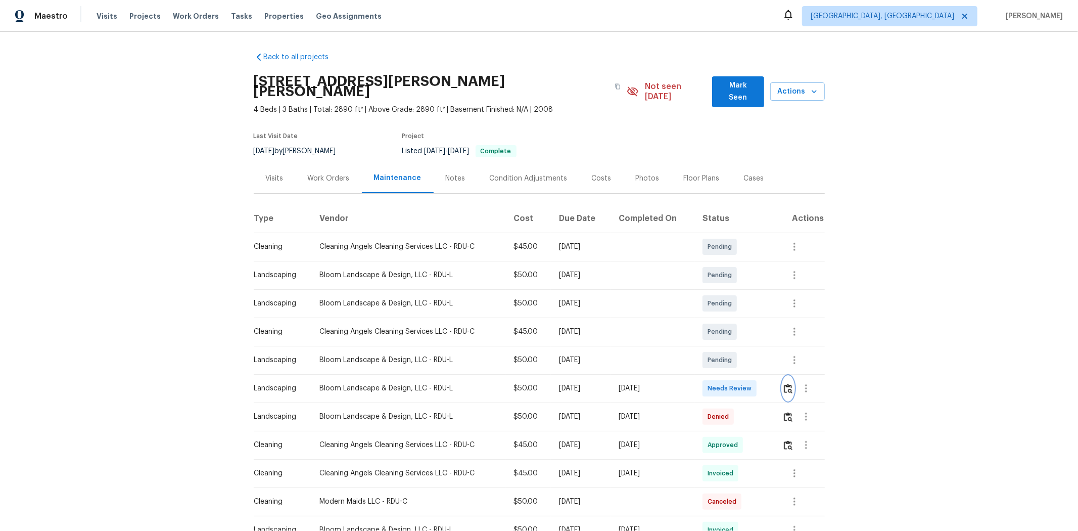
click at [766, 355] on img "button" at bounding box center [788, 389] width 9 height 10
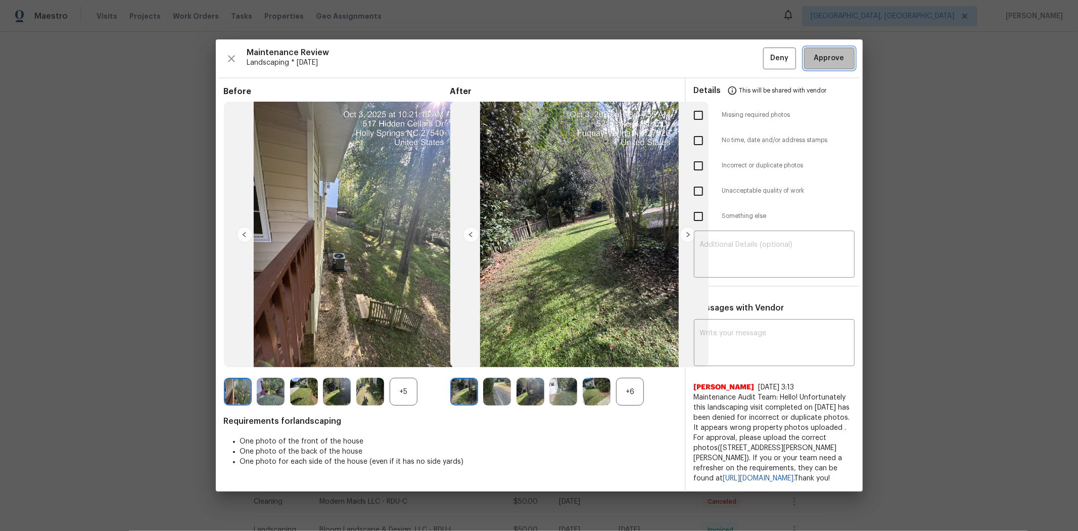
click at [766, 55] on span "Approve" at bounding box center [829, 58] width 30 height 13
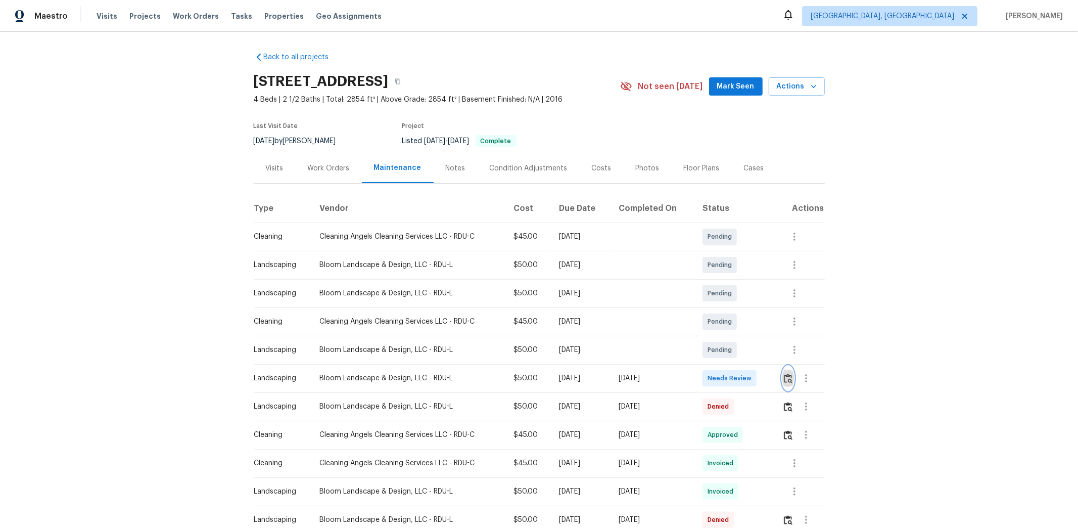
click at [766, 355] on img "button" at bounding box center [788, 378] width 9 height 10
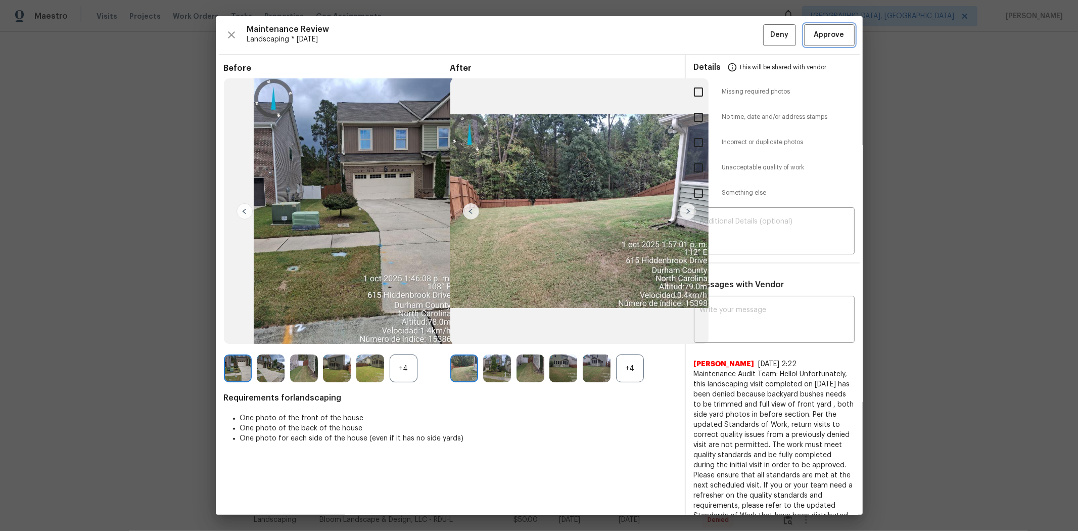
click at [766, 36] on span "Approve" at bounding box center [829, 35] width 30 height 13
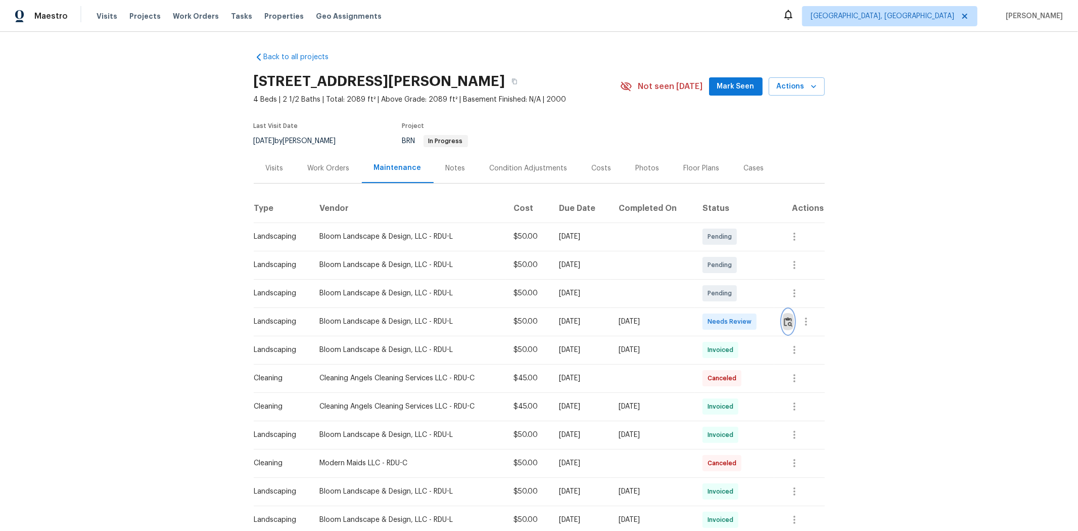
click at [766, 326] on button "button" at bounding box center [788, 321] width 12 height 24
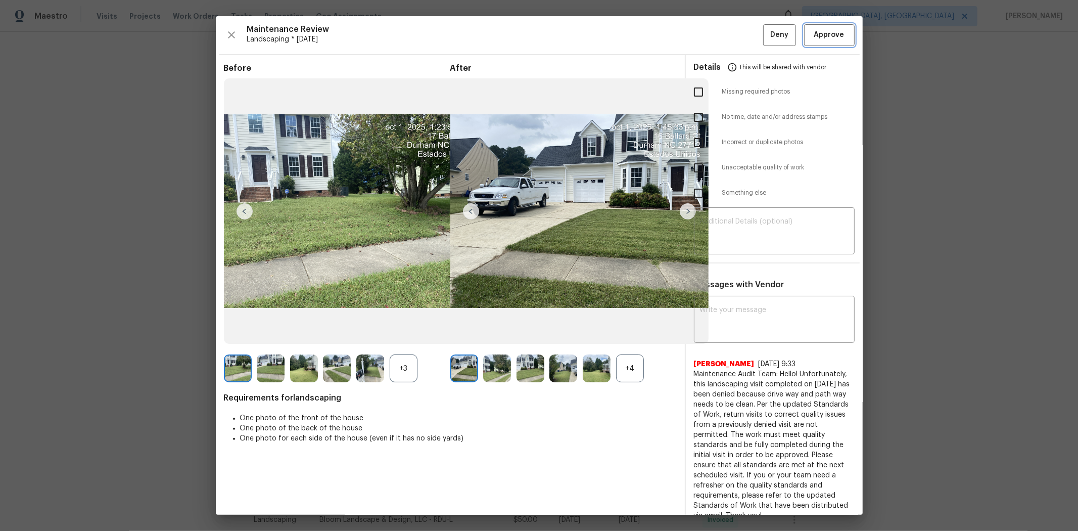
click at [766, 31] on span "Approve" at bounding box center [829, 35] width 30 height 13
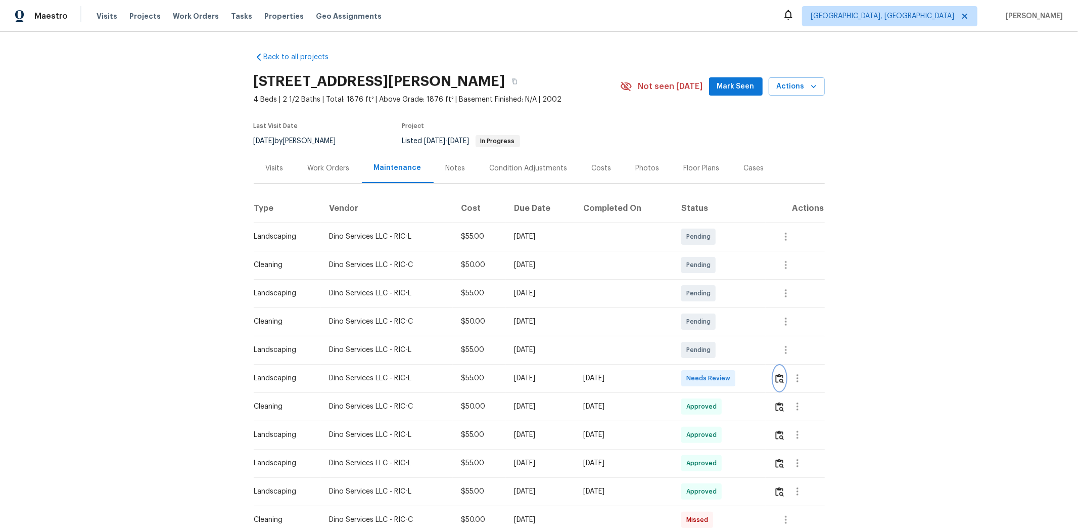
click at [766, 355] on img "button" at bounding box center [779, 378] width 9 height 10
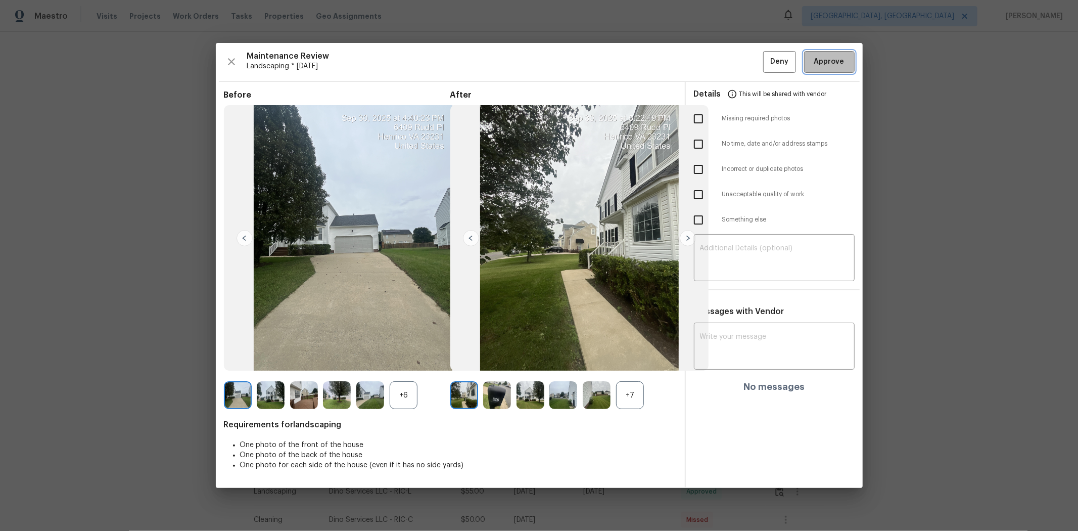
click at [766, 62] on span "Approve" at bounding box center [829, 62] width 30 height 13
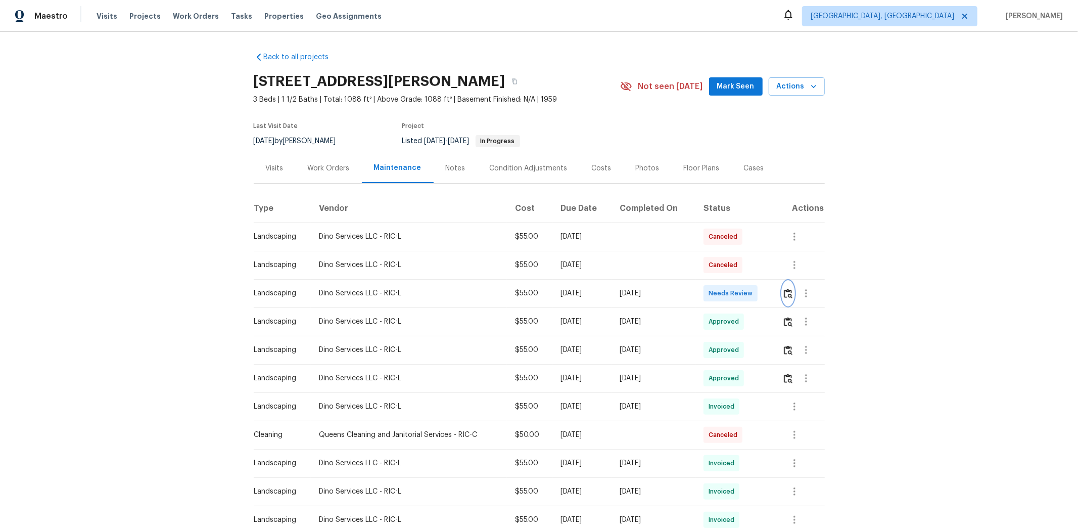
click at [766, 290] on img "button" at bounding box center [788, 294] width 9 height 10
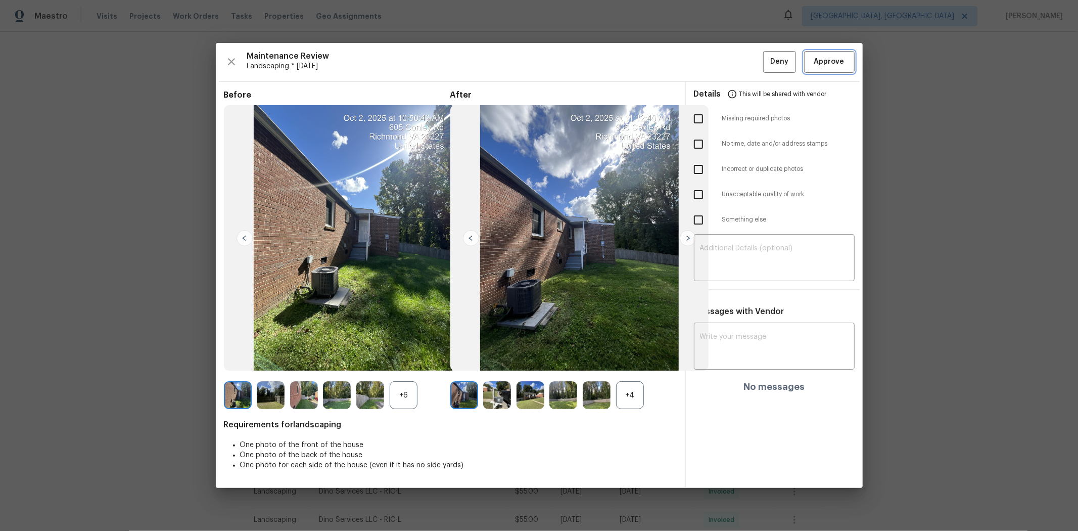
click at [766, 67] on span "Approve" at bounding box center [829, 62] width 30 height 13
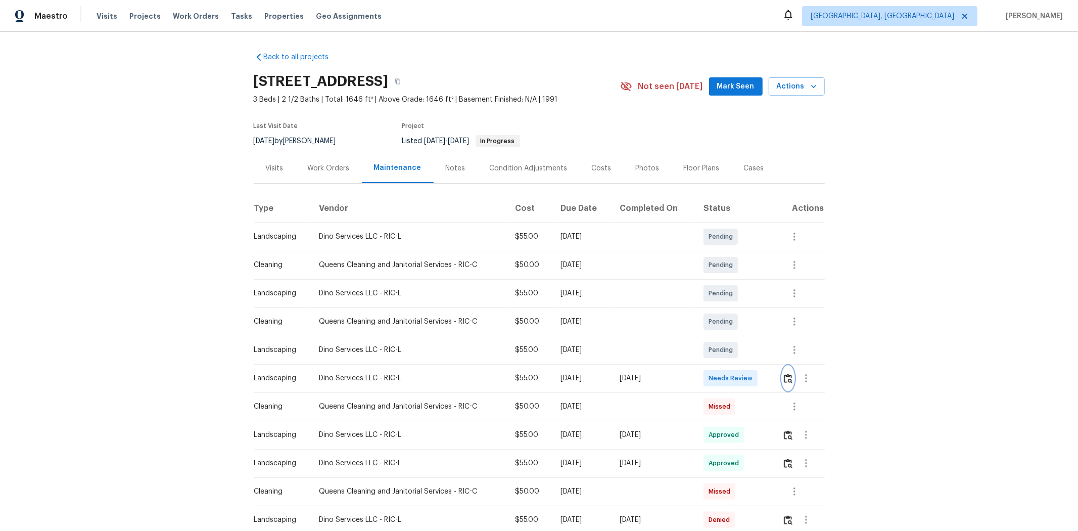
click at [766, 355] on img "button" at bounding box center [788, 378] width 9 height 10
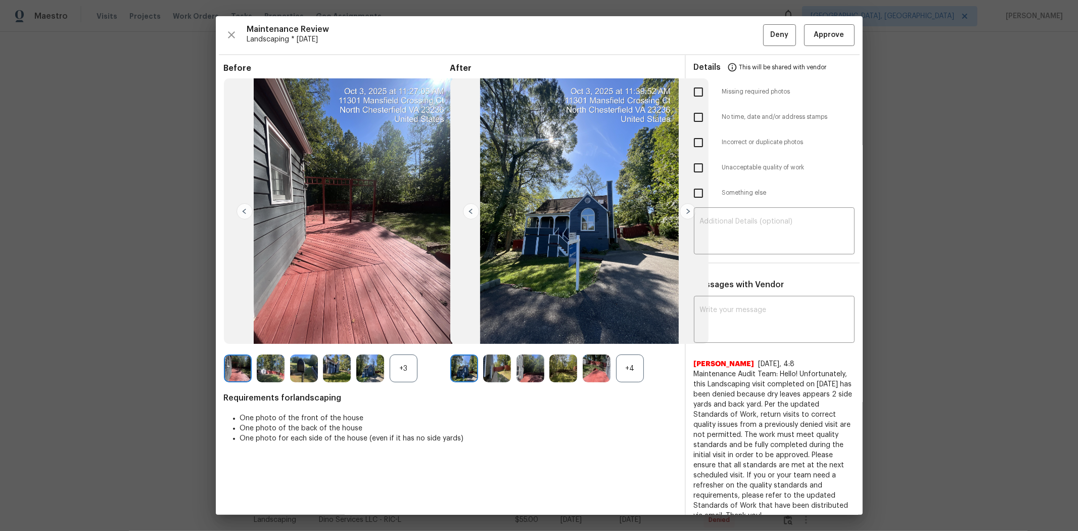
drag, startPoint x: 821, startPoint y: 64, endPoint x: 828, endPoint y: 43, distance: 21.4
click at [766, 63] on div "Details This will be shared with vendor" at bounding box center [774, 67] width 161 height 24
drag, startPoint x: 828, startPoint y: 39, endPoint x: 822, endPoint y: 31, distance: 10.5
click at [766, 39] on span "Approve" at bounding box center [829, 35] width 30 height 13
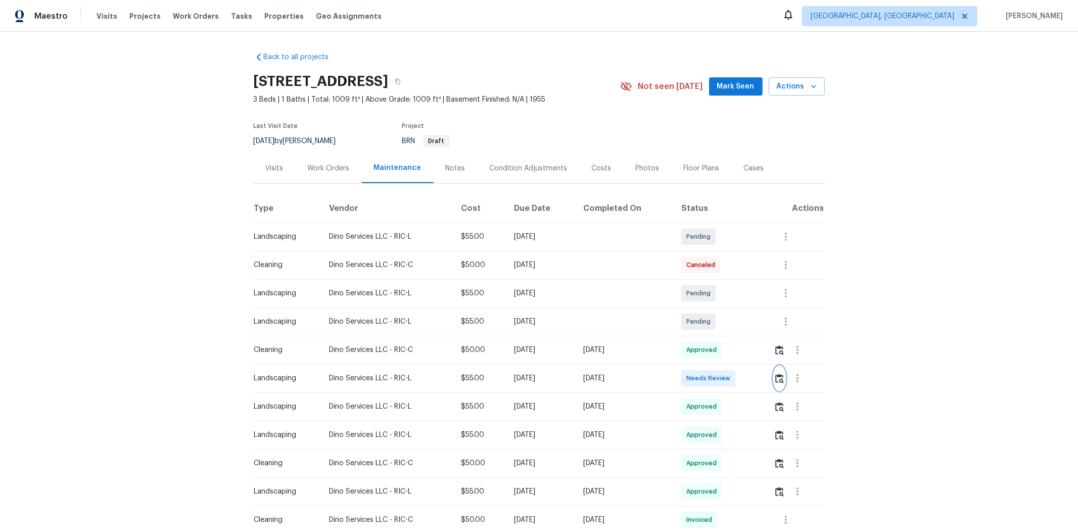
click at [766, 355] on img "button" at bounding box center [779, 378] width 9 height 10
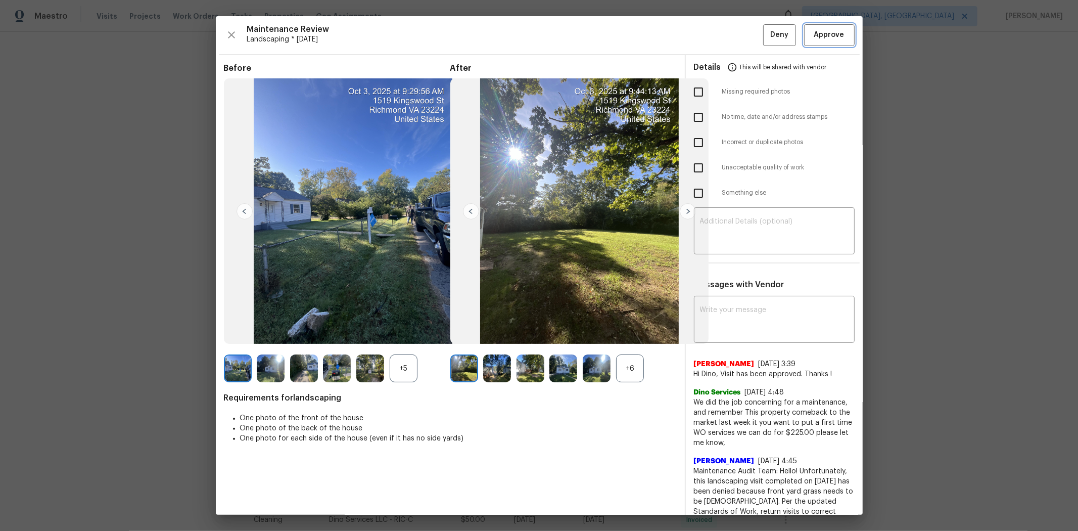
click at [766, 39] on span "Approve" at bounding box center [829, 35] width 30 height 13
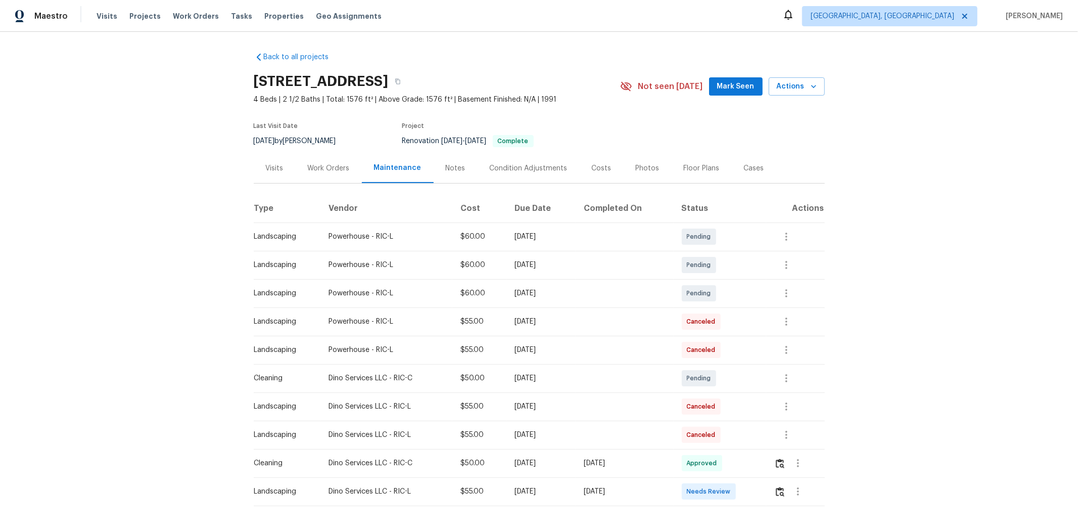
scroll to position [43, 0]
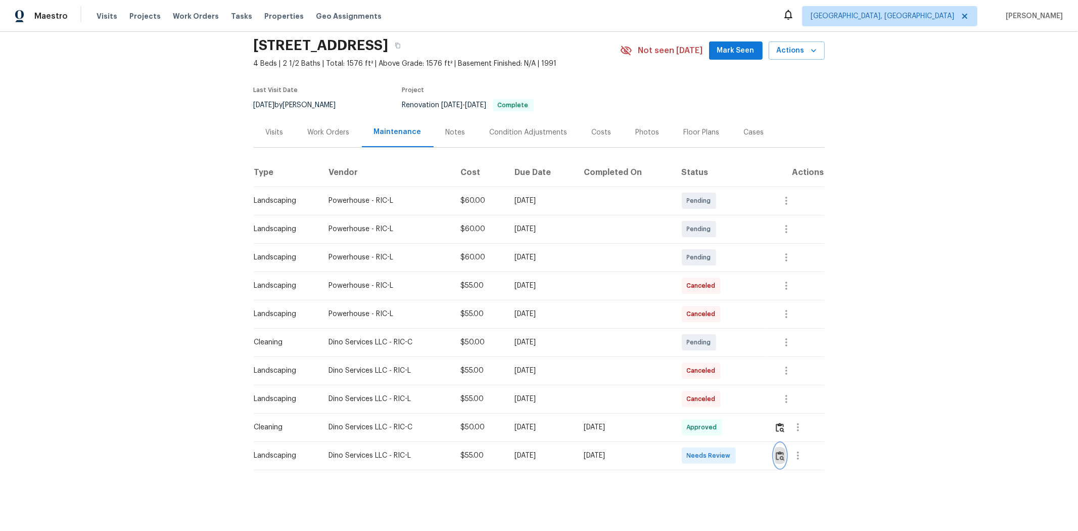
click at [766, 355] on img "button" at bounding box center [780, 456] width 9 height 10
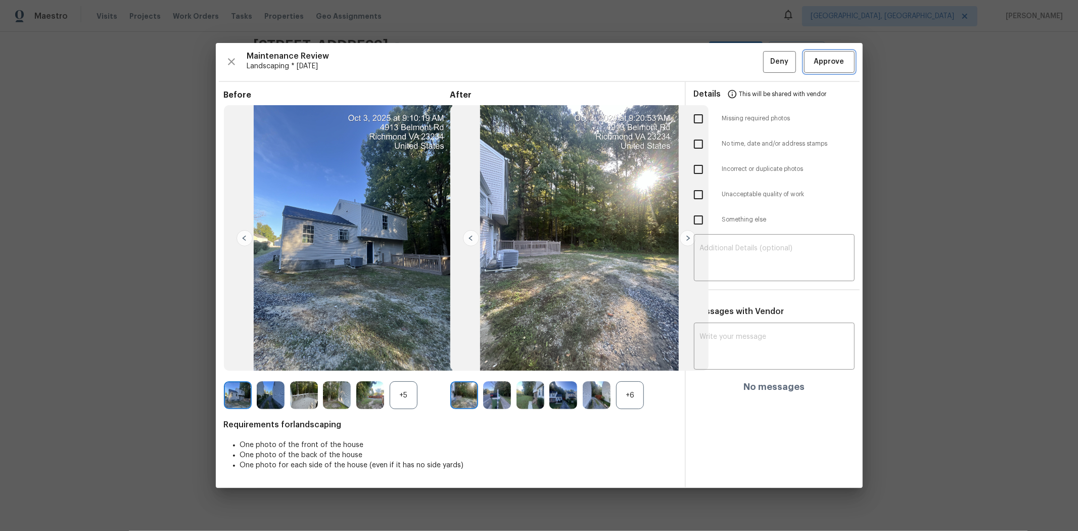
click at [766, 69] on button "Approve" at bounding box center [829, 62] width 51 height 22
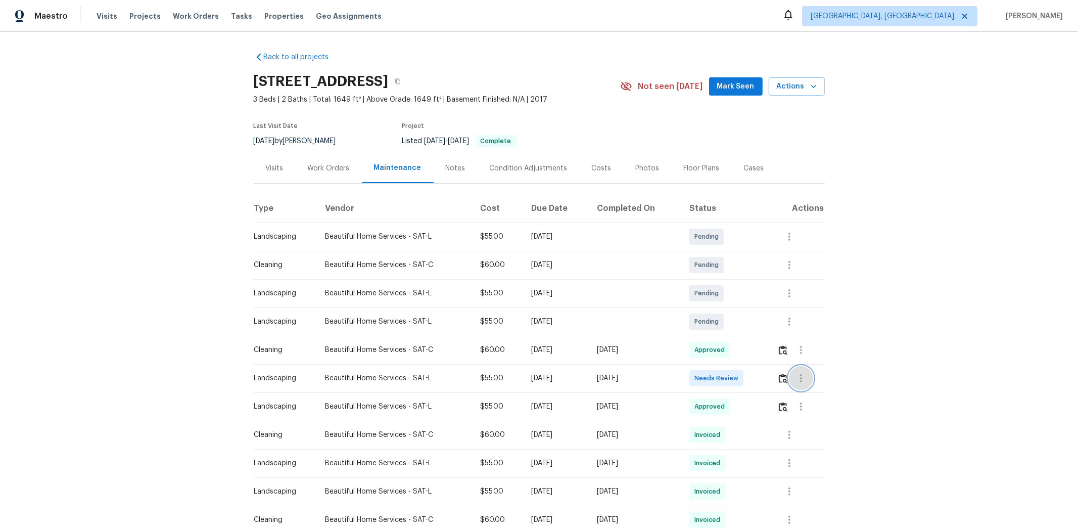
click at [766, 355] on button "button" at bounding box center [801, 378] width 24 height 24
click at [766, 355] on div at bounding box center [539, 265] width 1078 height 531
click at [766, 355] on button "button" at bounding box center [783, 378] width 12 height 24
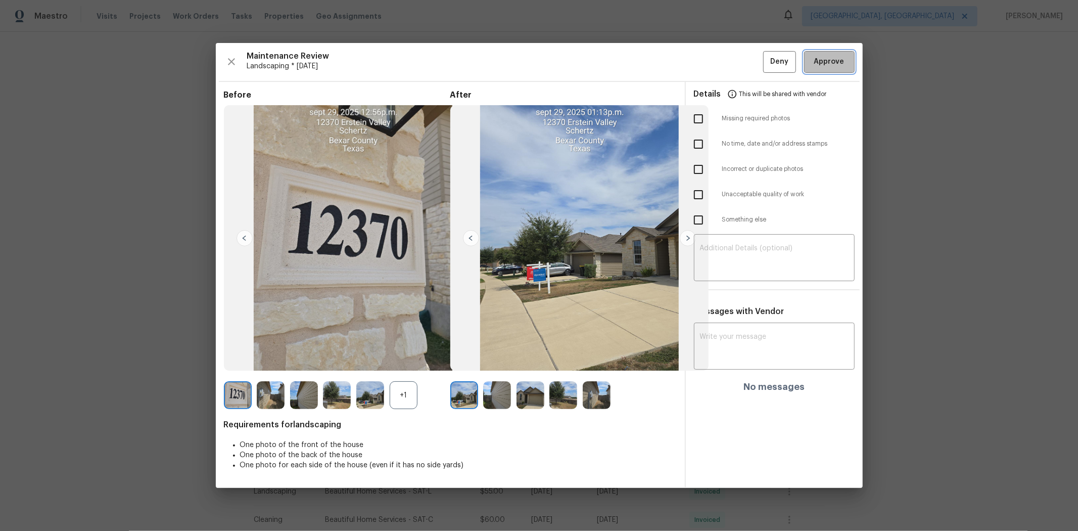
click at [766, 71] on button "Approve" at bounding box center [829, 62] width 51 height 22
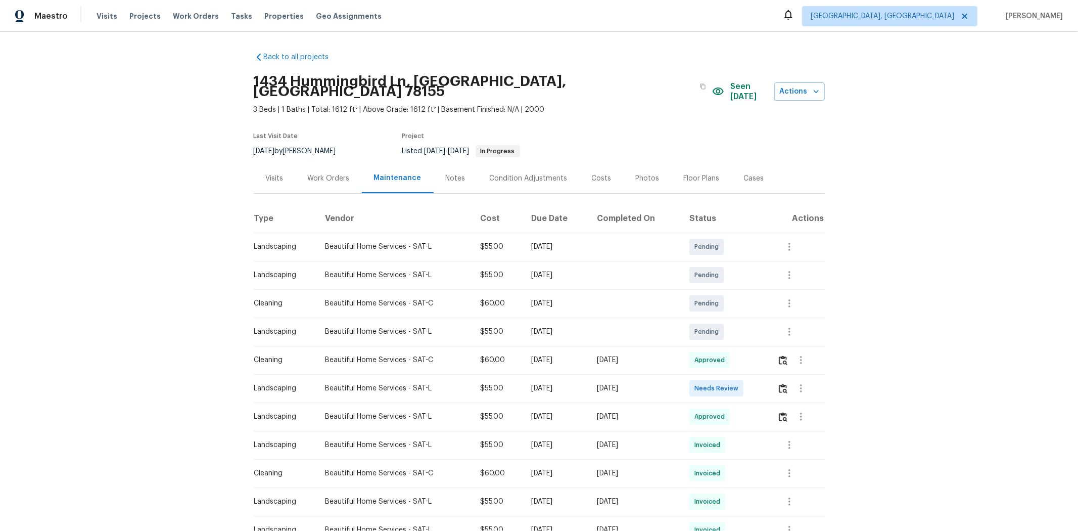
click at [766, 355] on td at bounding box center [797, 388] width 56 height 28
click at [766, 355] on img "button" at bounding box center [783, 389] width 9 height 10
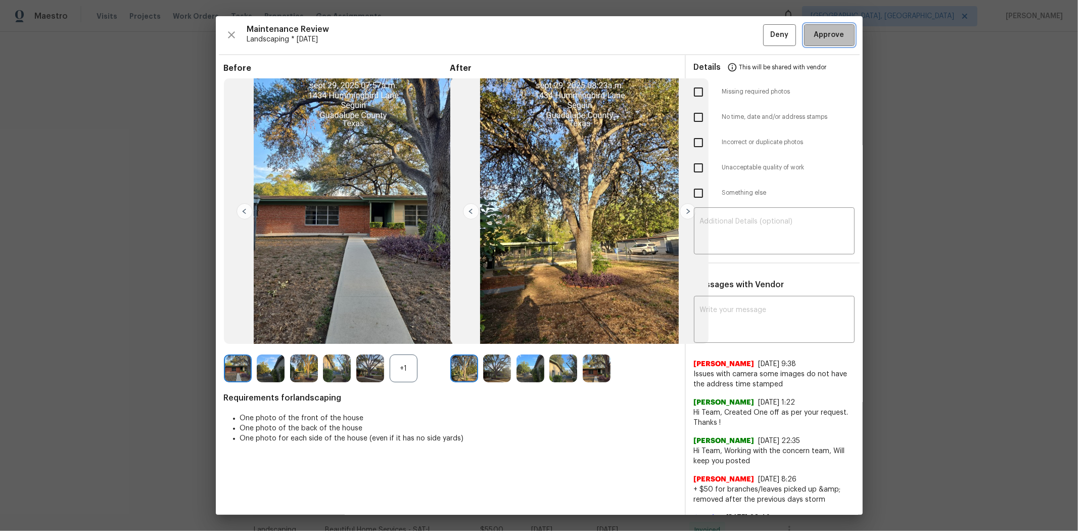
click at [766, 39] on span "Approve" at bounding box center [829, 35] width 30 height 13
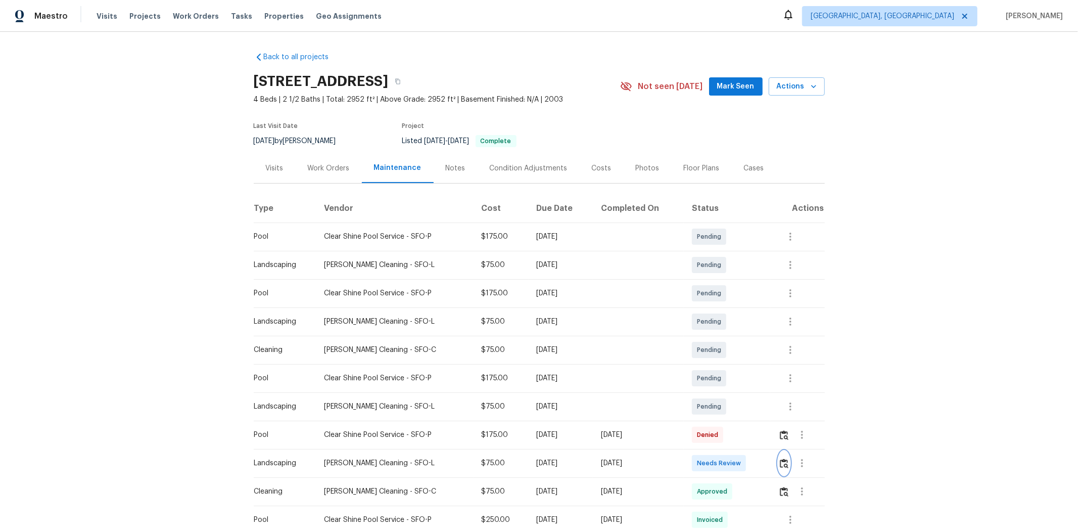
click at [766, 355] on button "button" at bounding box center [784, 463] width 12 height 24
click at [766, 355] on img "button" at bounding box center [784, 463] width 9 height 10
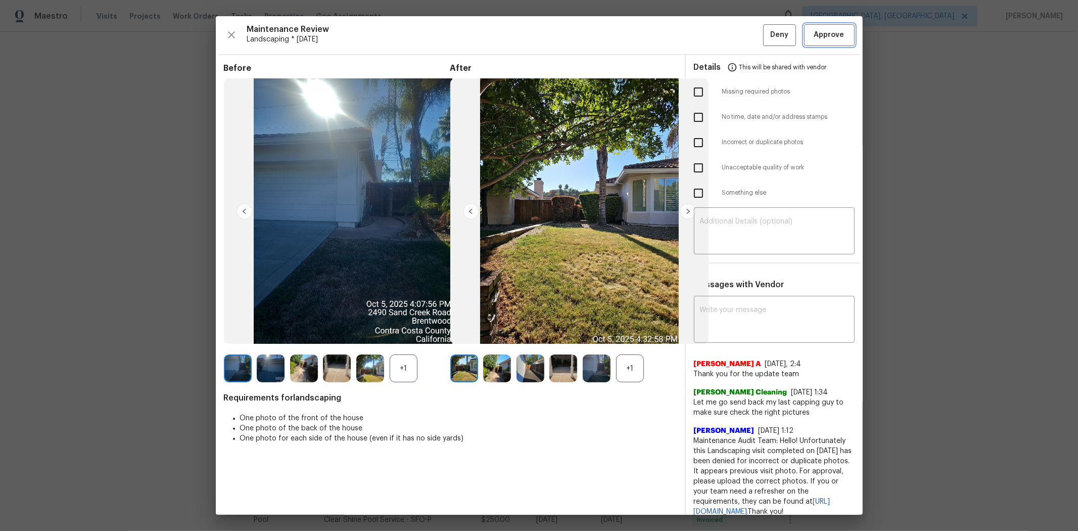
click at [766, 34] on span "Approve" at bounding box center [829, 35] width 30 height 13
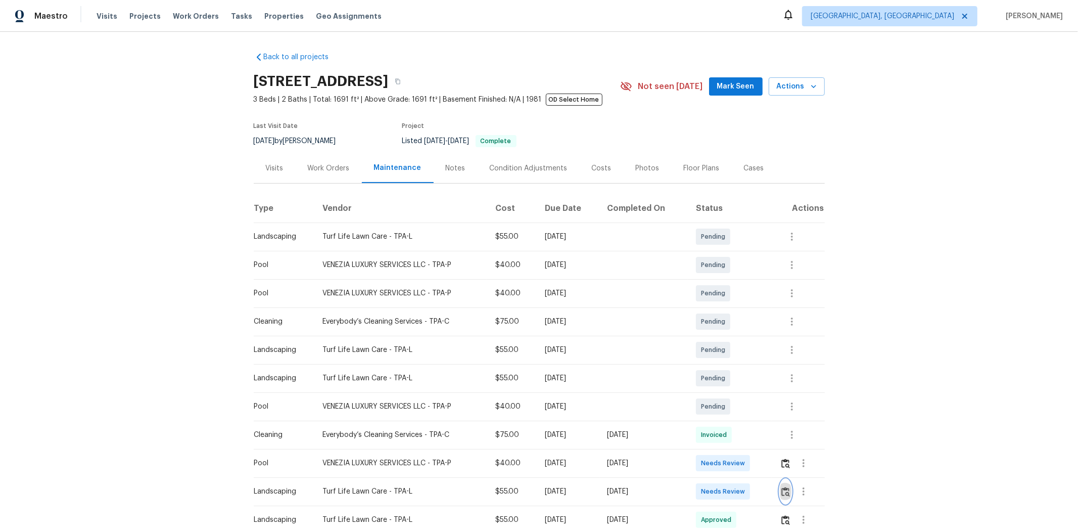
click at [766, 355] on img "button" at bounding box center [785, 492] width 9 height 10
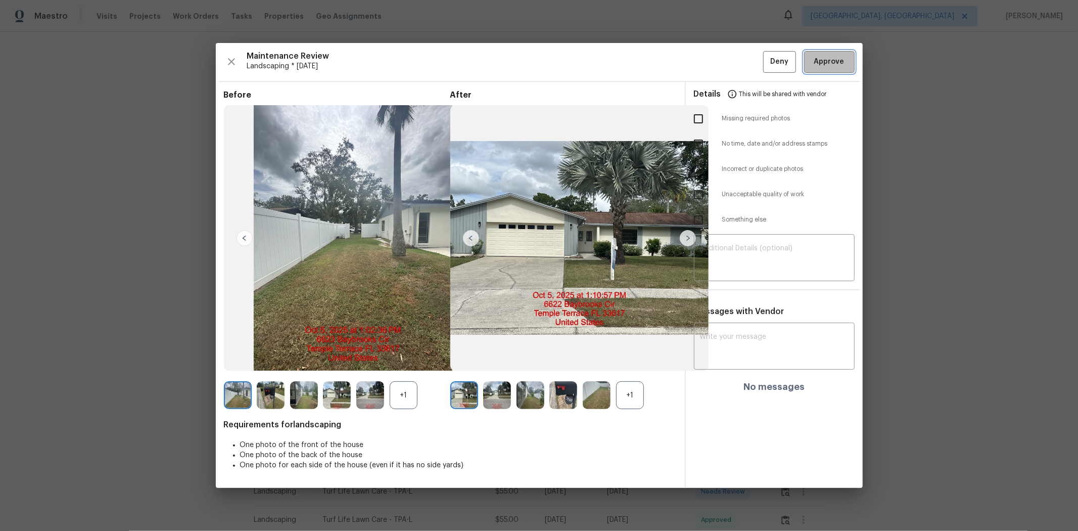
click at [766, 54] on button "Approve" at bounding box center [829, 62] width 51 height 22
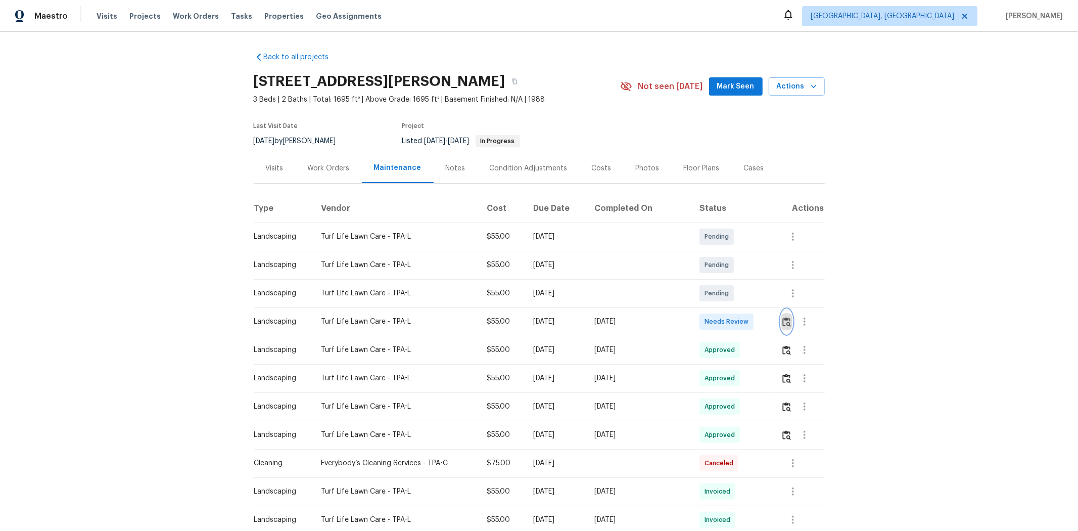
click at [766, 321] on img "button" at bounding box center [786, 322] width 9 height 10
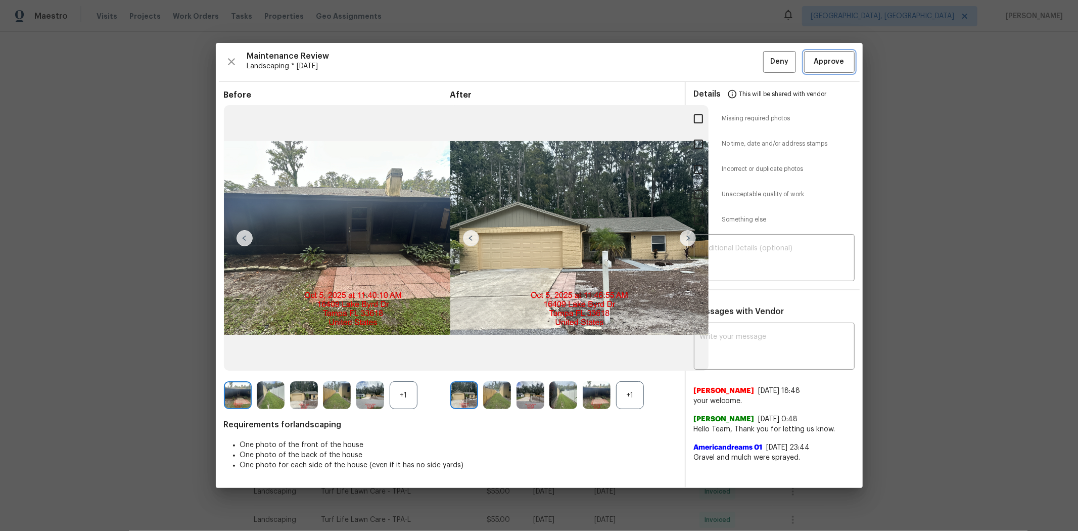
drag, startPoint x: 807, startPoint y: 61, endPoint x: 804, endPoint y: 71, distance: 10.2
click at [766, 60] on button "Approve" at bounding box center [829, 62] width 51 height 22
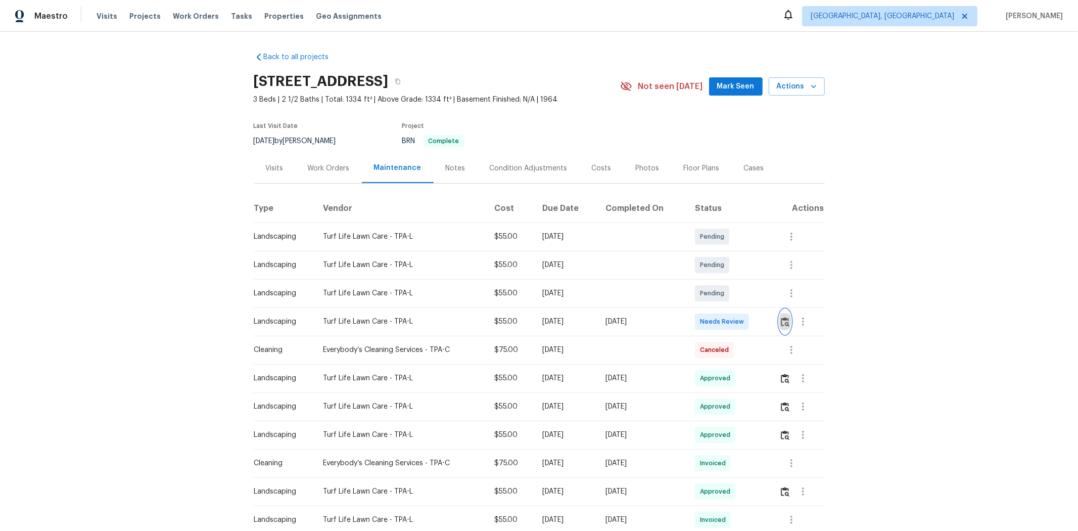
click at [766, 319] on img "button" at bounding box center [785, 322] width 9 height 10
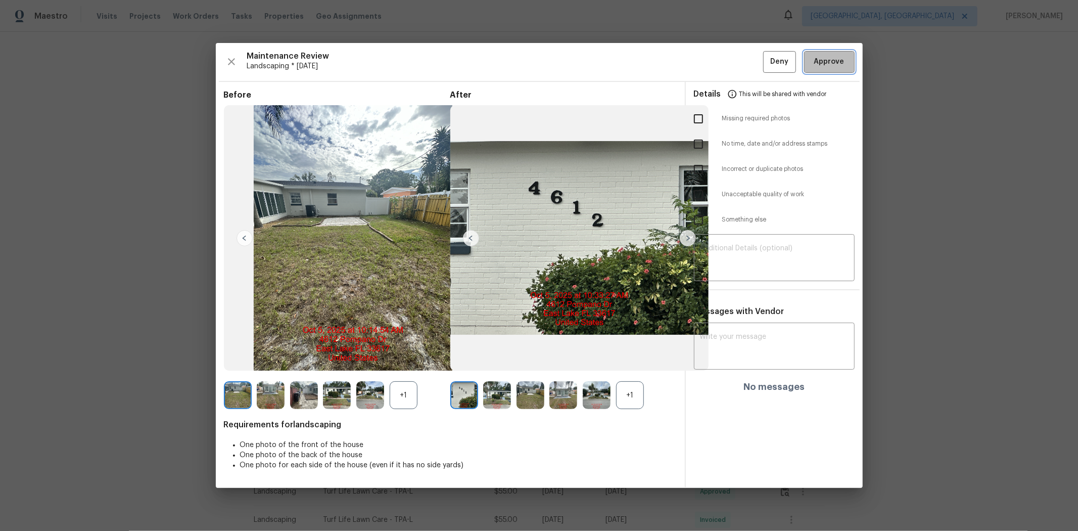
drag, startPoint x: 829, startPoint y: 63, endPoint x: 817, endPoint y: 67, distance: 13.0
click at [766, 62] on span "Approve" at bounding box center [829, 62] width 30 height 13
